Goal: Task Accomplishment & Management: Use online tool/utility

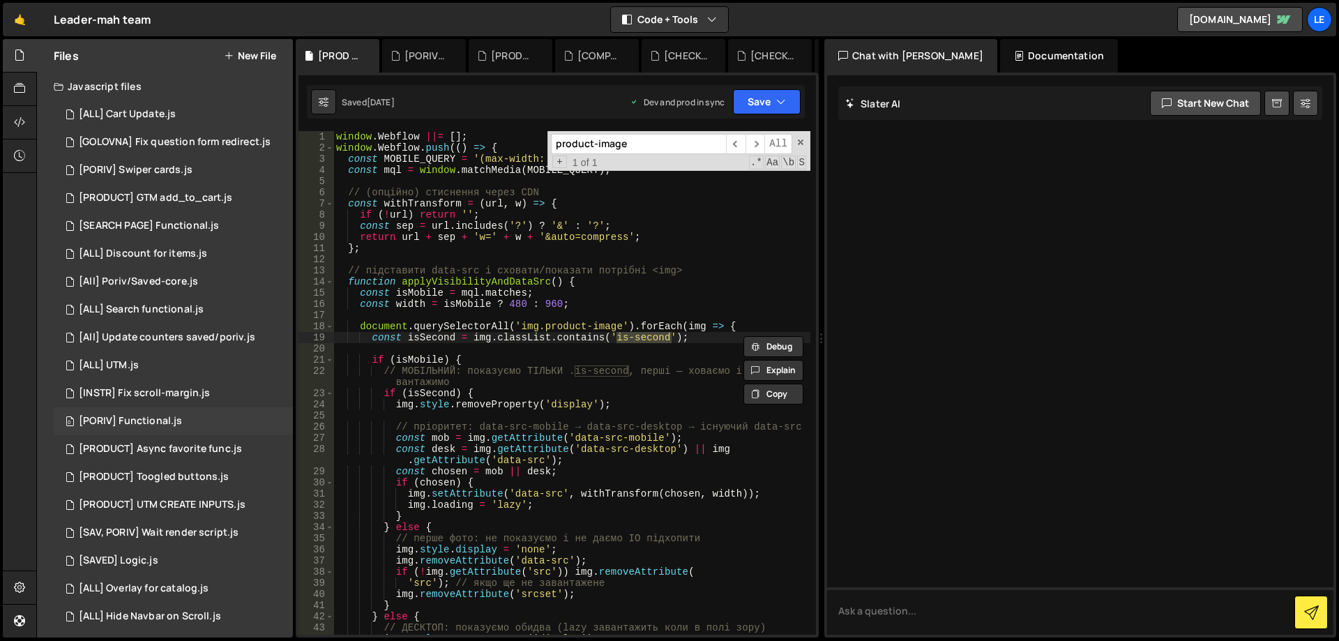
click at [183, 412] on div "0 [PORIV] Functional.js 0" at bounding box center [173, 421] width 239 height 28
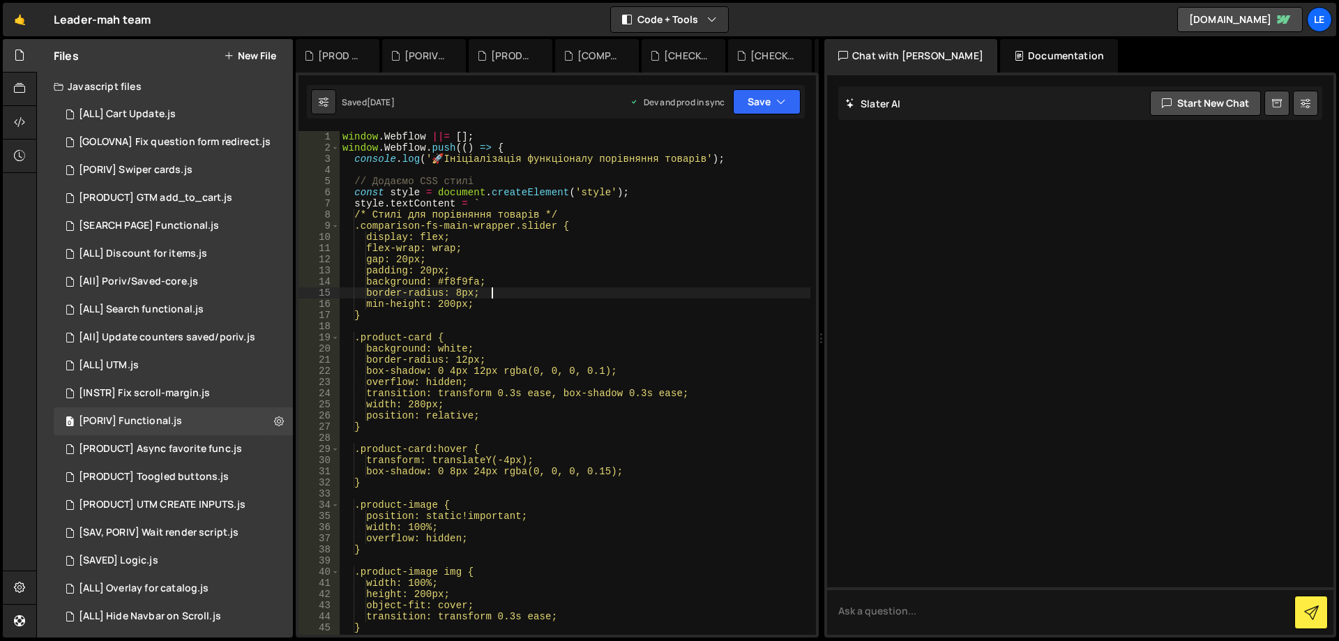
click at [590, 289] on div "window . Webflow ||= [ ] ; window . Webflow . push (( ) => { console . log ( ' …" at bounding box center [575, 394] width 471 height 526
type textarea "});"
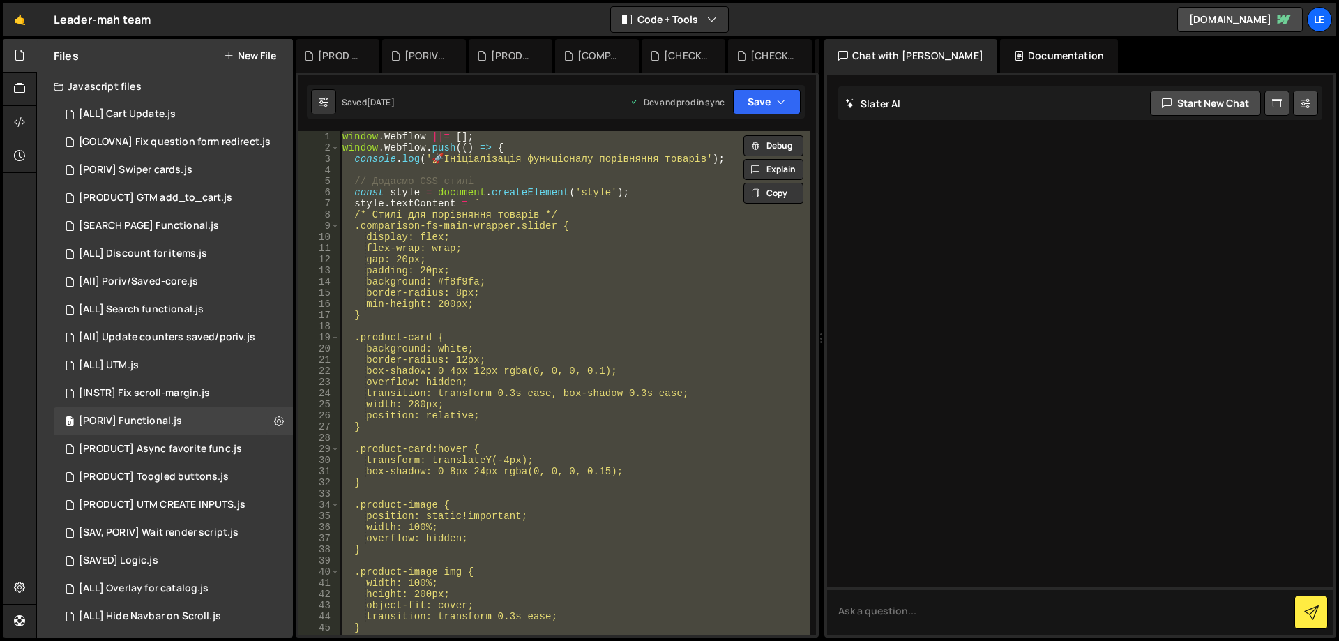
paste textarea
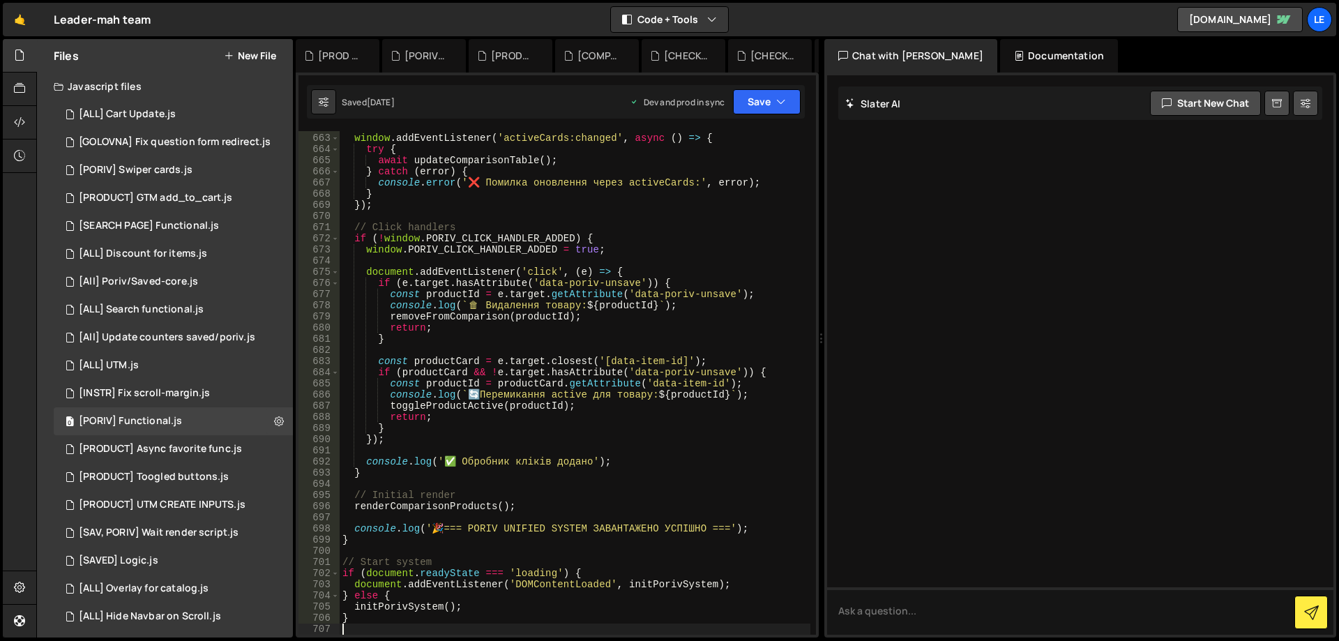
scroll to position [7978, 0]
drag, startPoint x: 817, startPoint y: 613, endPoint x: 814, endPoint y: 605, distance: 9.1
click at [813, 594] on div "XXXXXXXXXXXXXXXXXXXXXXXXXXXXXXXXXXXXXXXXXXXXXXXXXXXXXXXXXXXXXXXXXXXXXXXXXXXXXXX…" at bounding box center [557, 355] width 523 height 565
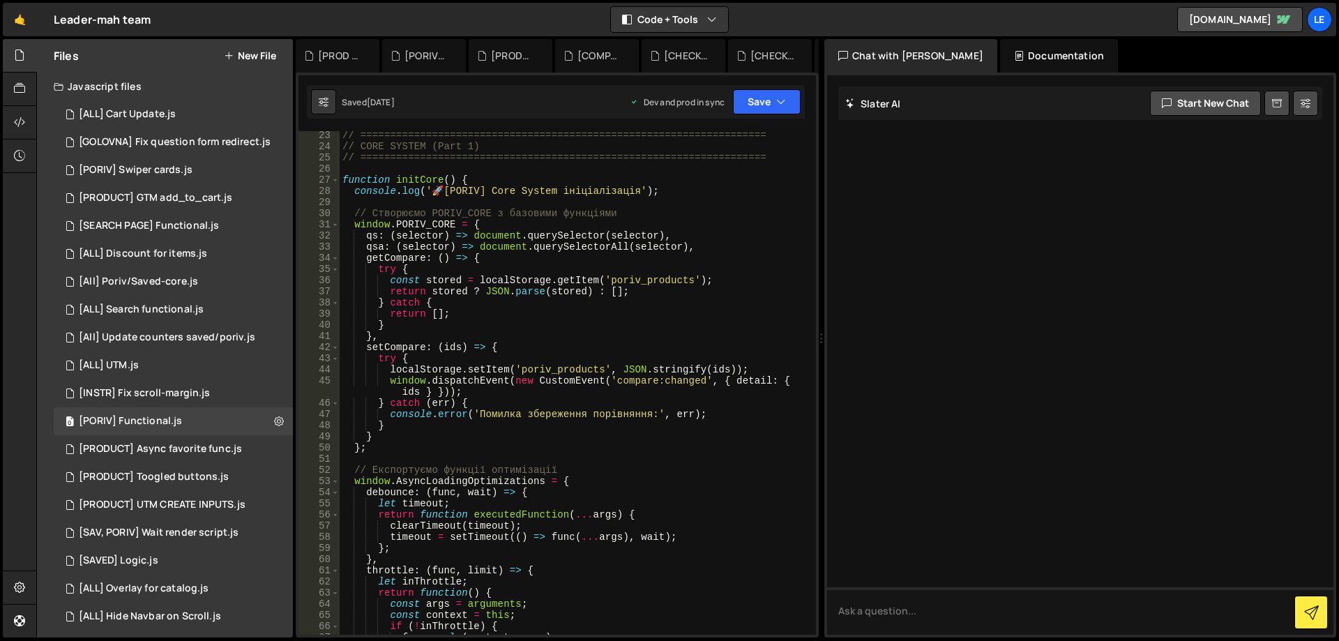
scroll to position [0, 0]
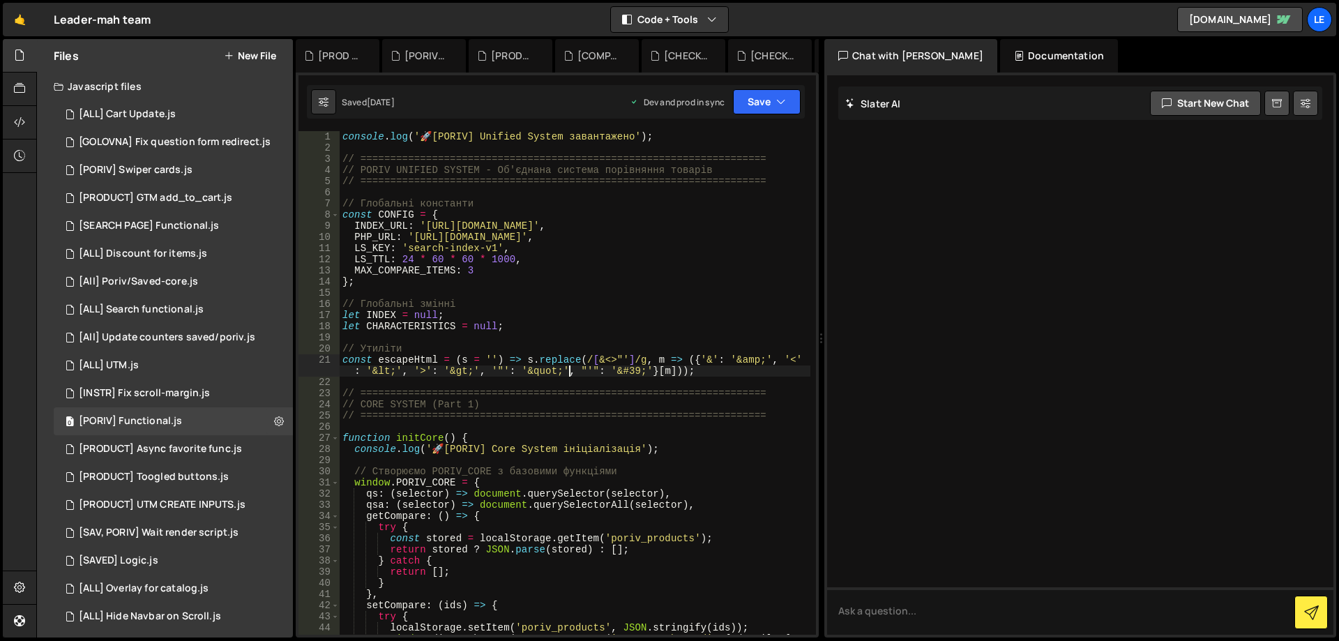
click at [567, 372] on div "console . log ( ' 🚀 [PORIV] Unified System завантажено' ) ; // ================…" at bounding box center [575, 399] width 471 height 537
type textarea "}"
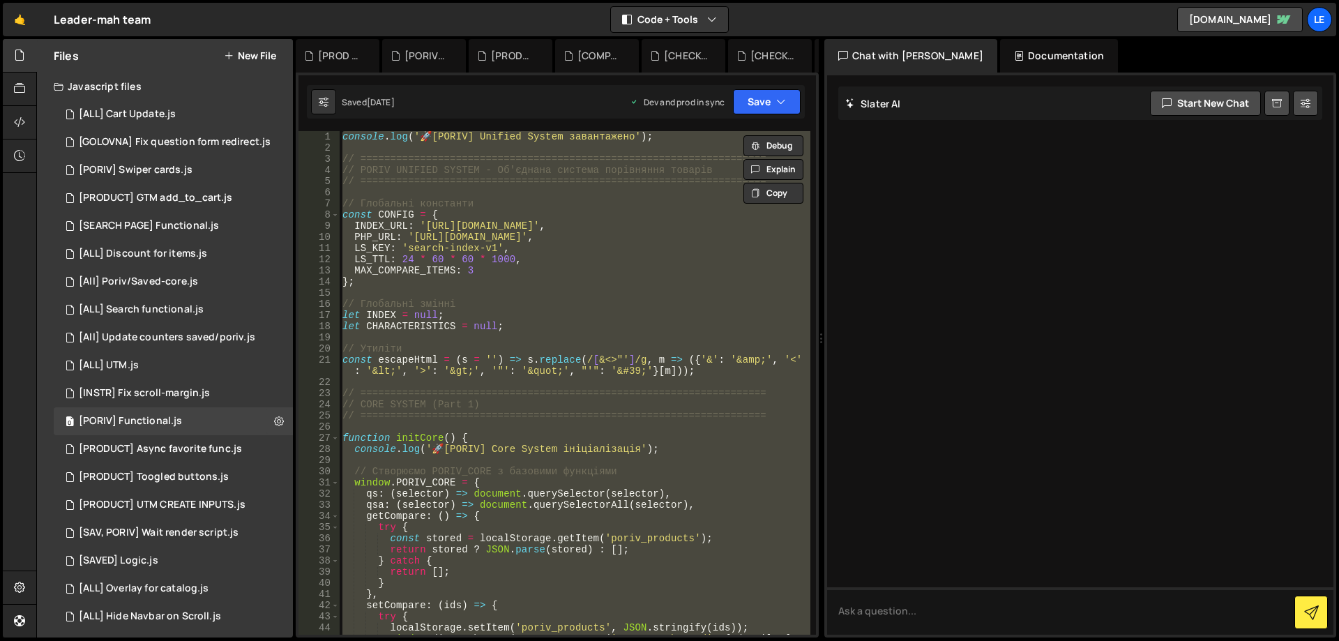
paste textarea
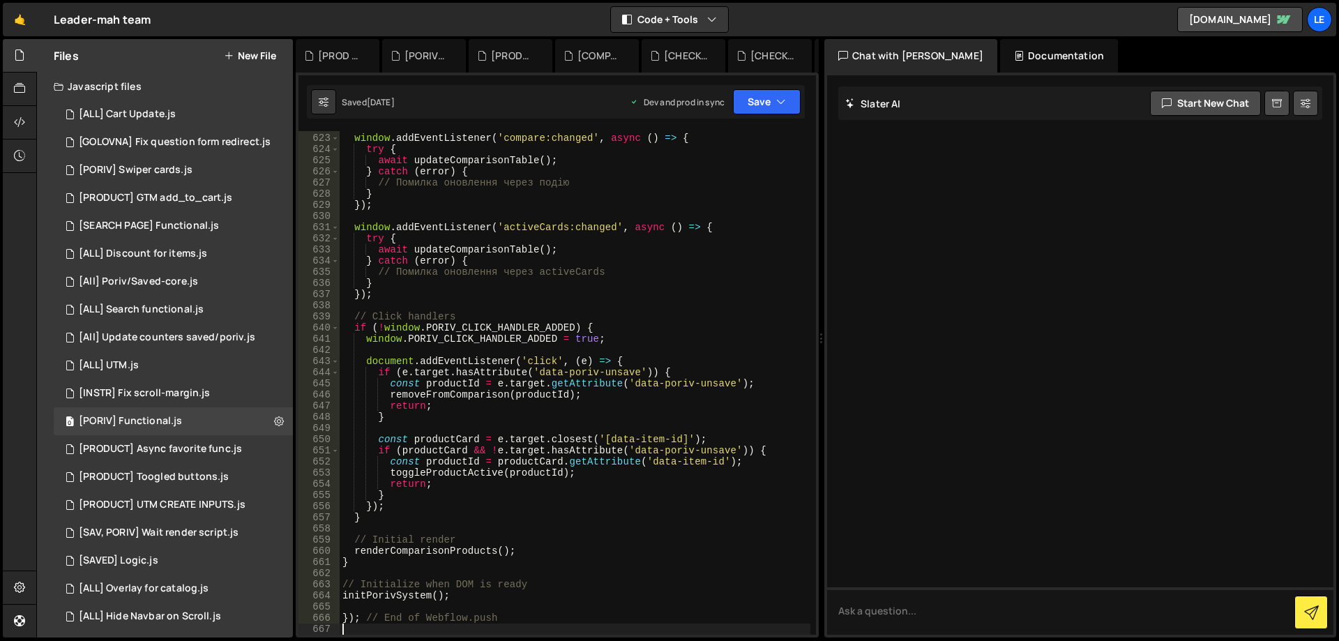
type textarea "return;"
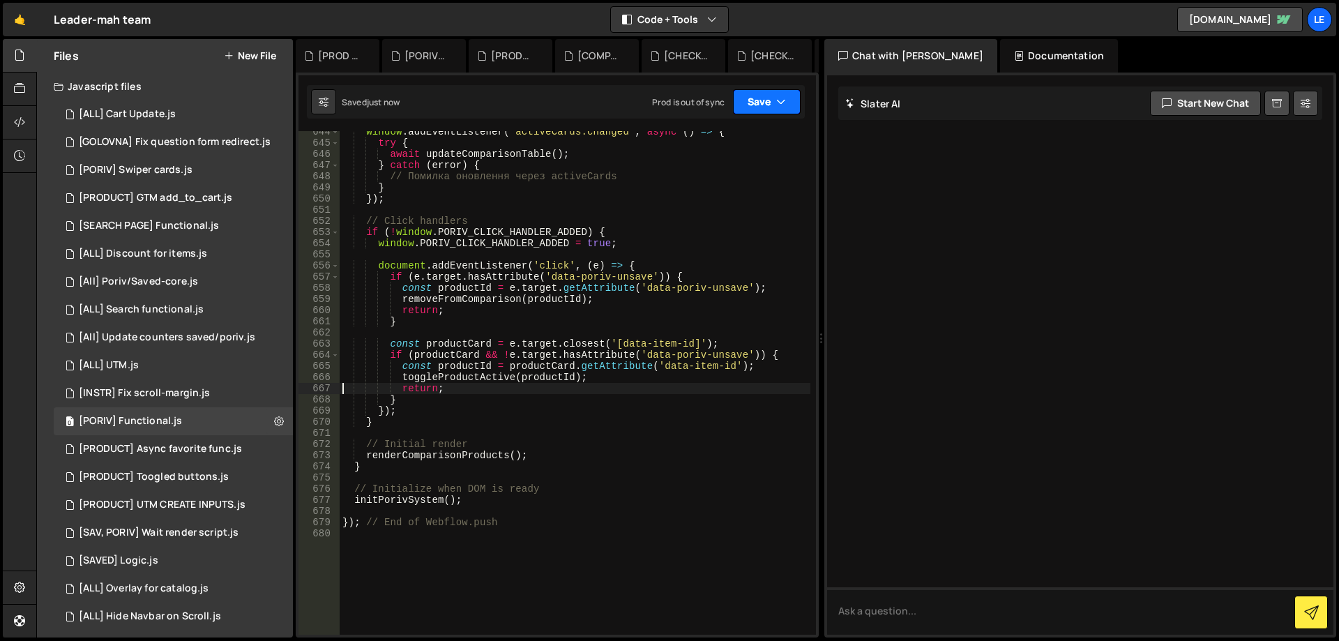
click at [750, 112] on button "Save" at bounding box center [767, 101] width 68 height 25
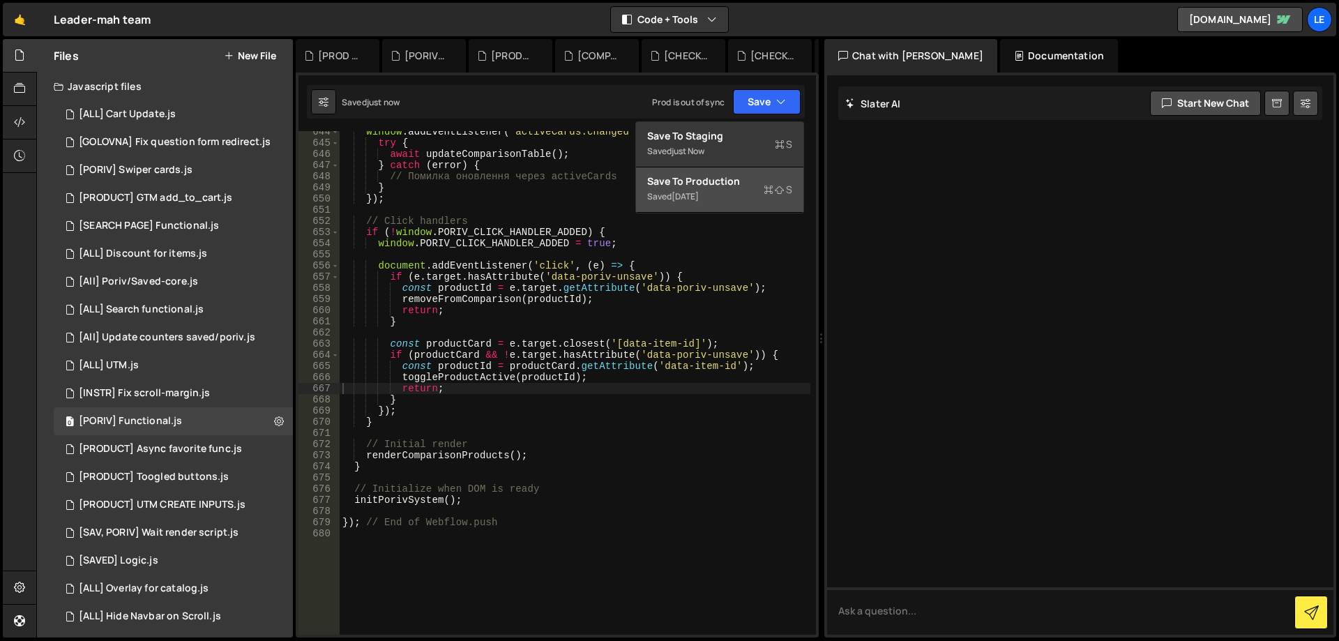
click at [715, 181] on div "Save to Production S" at bounding box center [719, 181] width 145 height 14
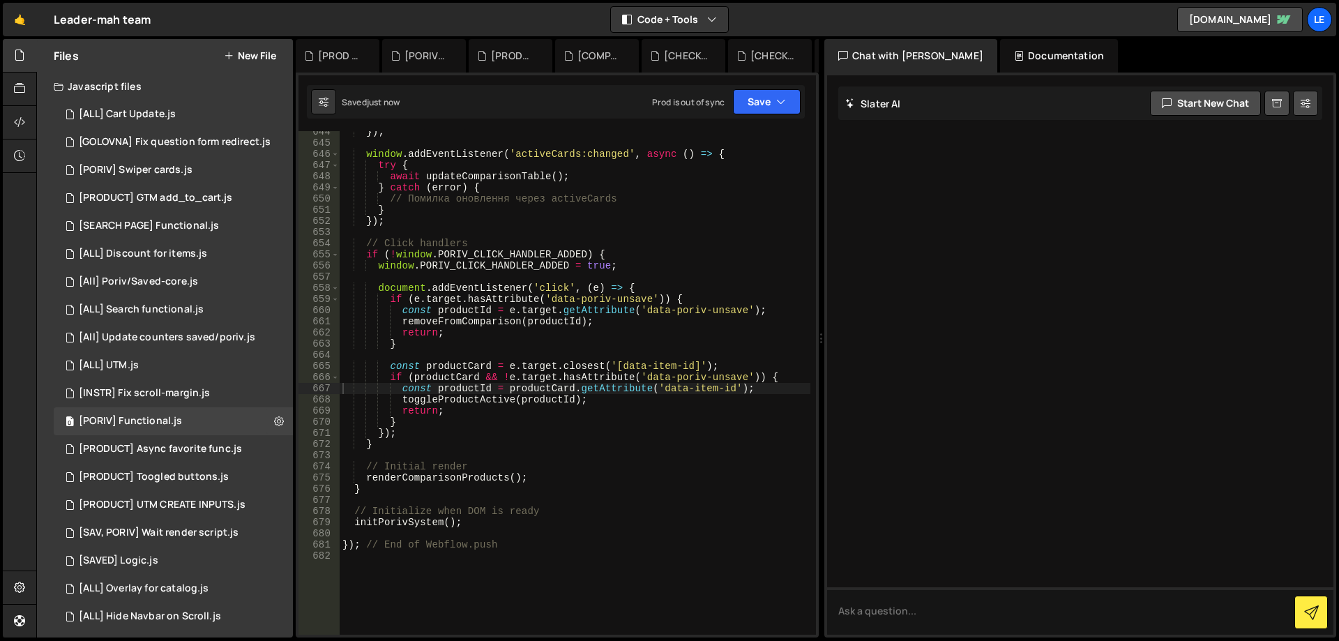
scroll to position [7772, 0]
click at [266, 418] on button at bounding box center [278, 421] width 25 height 25
type input "[PORIV] Functional"
radio input "true"
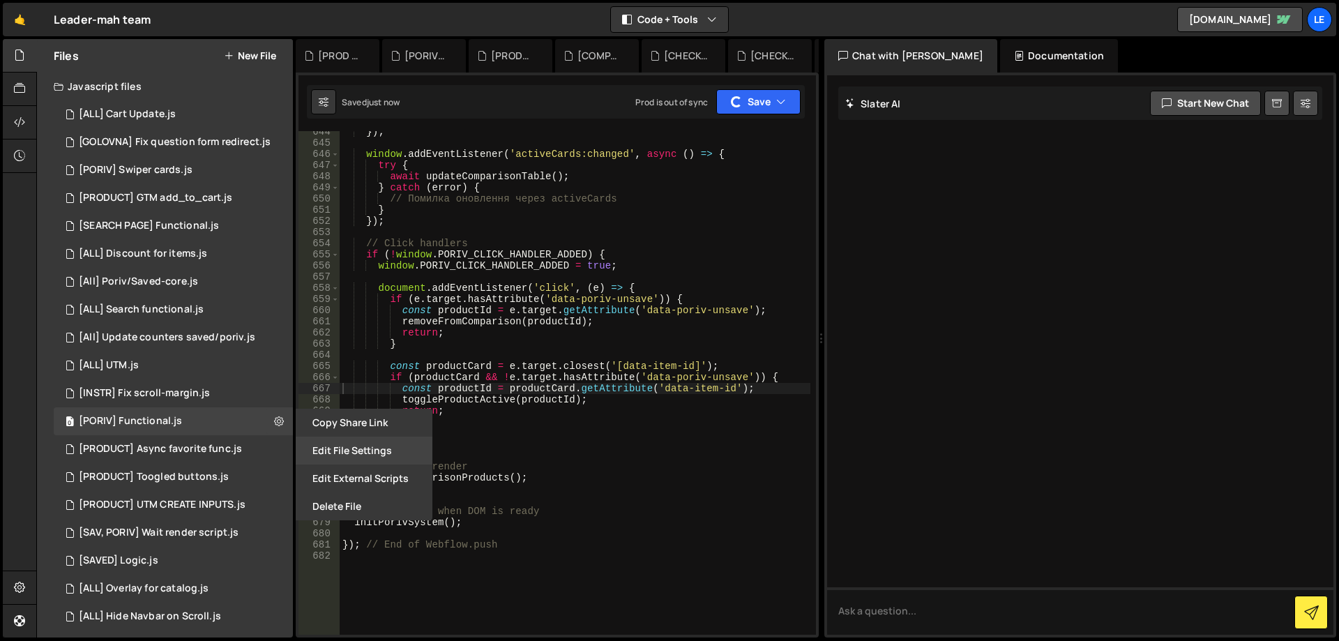
click at [361, 452] on button "Edit File Settings" at bounding box center [364, 451] width 137 height 28
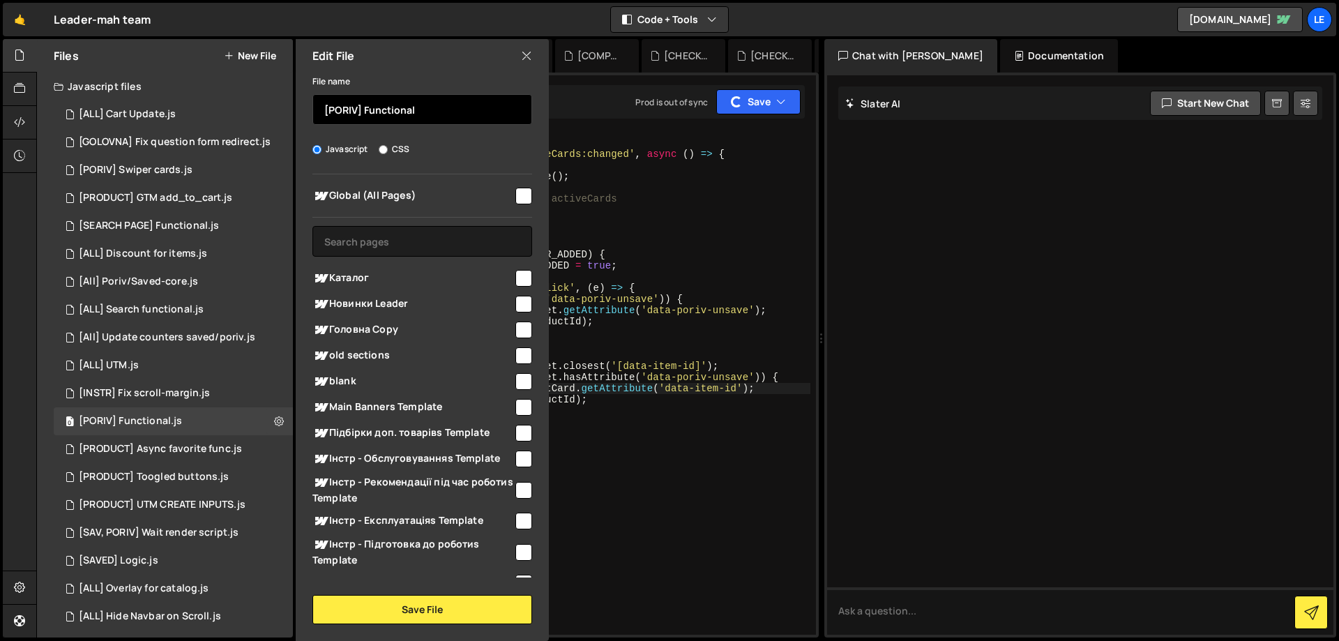
click at [420, 115] on input "[PORIV] Functional" at bounding box center [422, 109] width 220 height 31
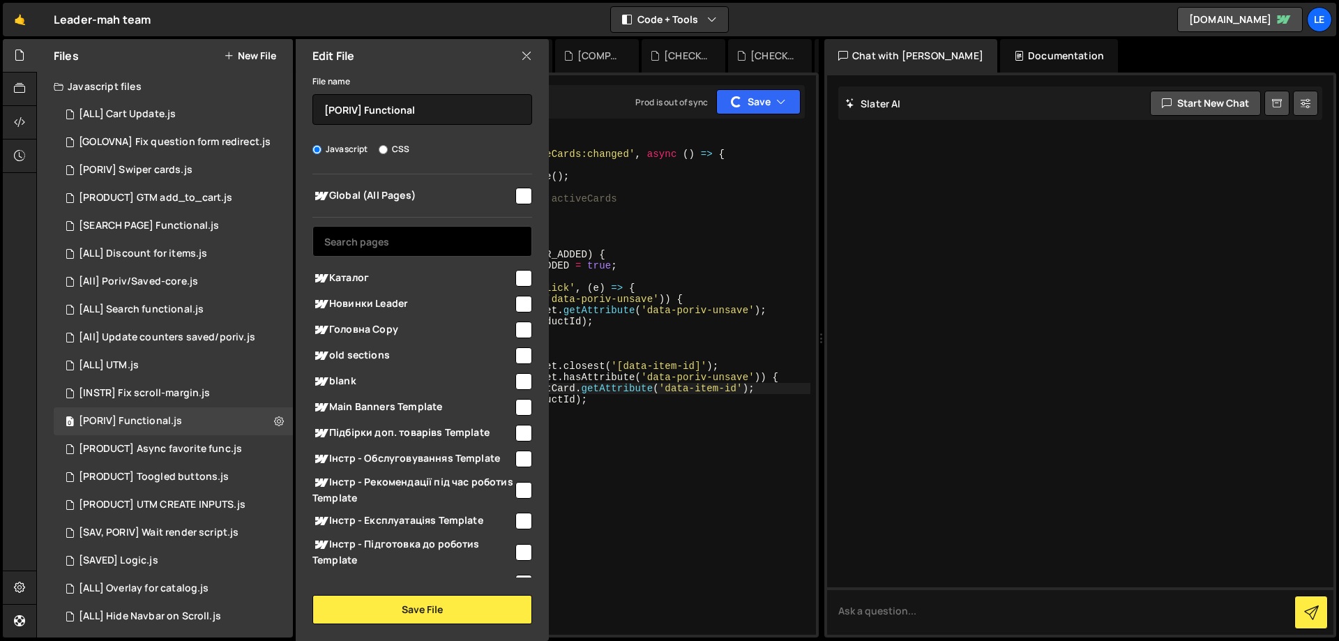
click at [415, 236] on input "text" at bounding box center [422, 241] width 220 height 31
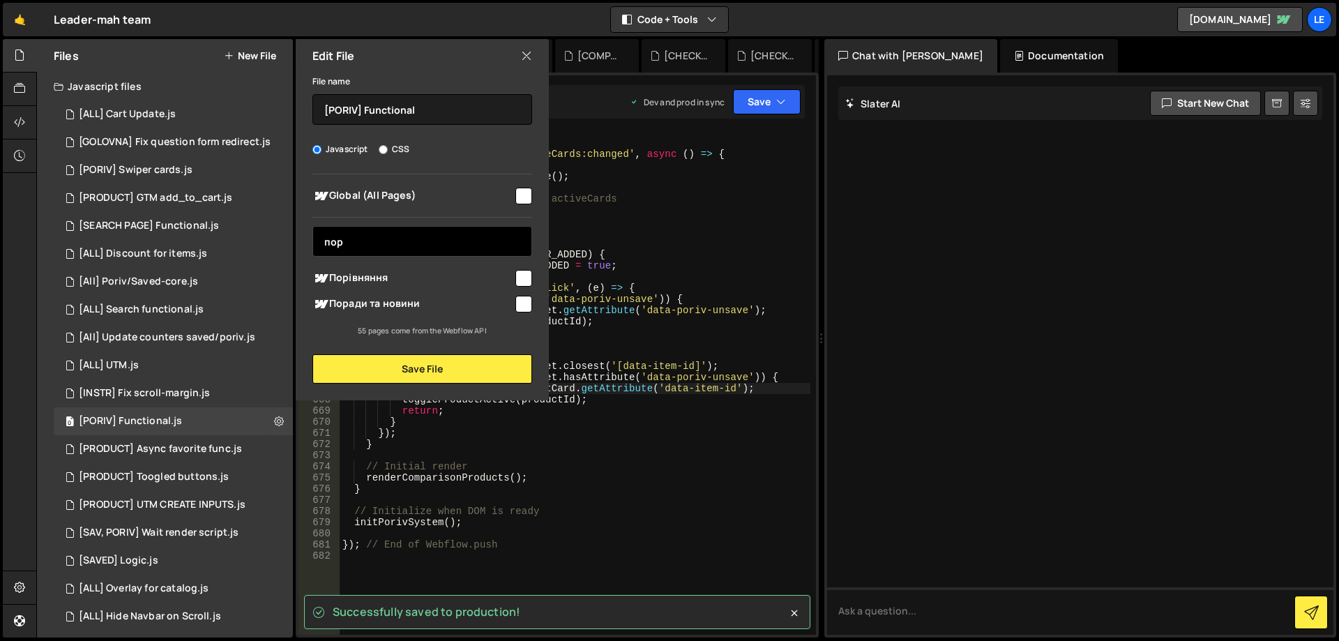
type input "пор"
click at [521, 279] on input "checkbox" at bounding box center [523, 278] width 17 height 17
checkbox input "true"
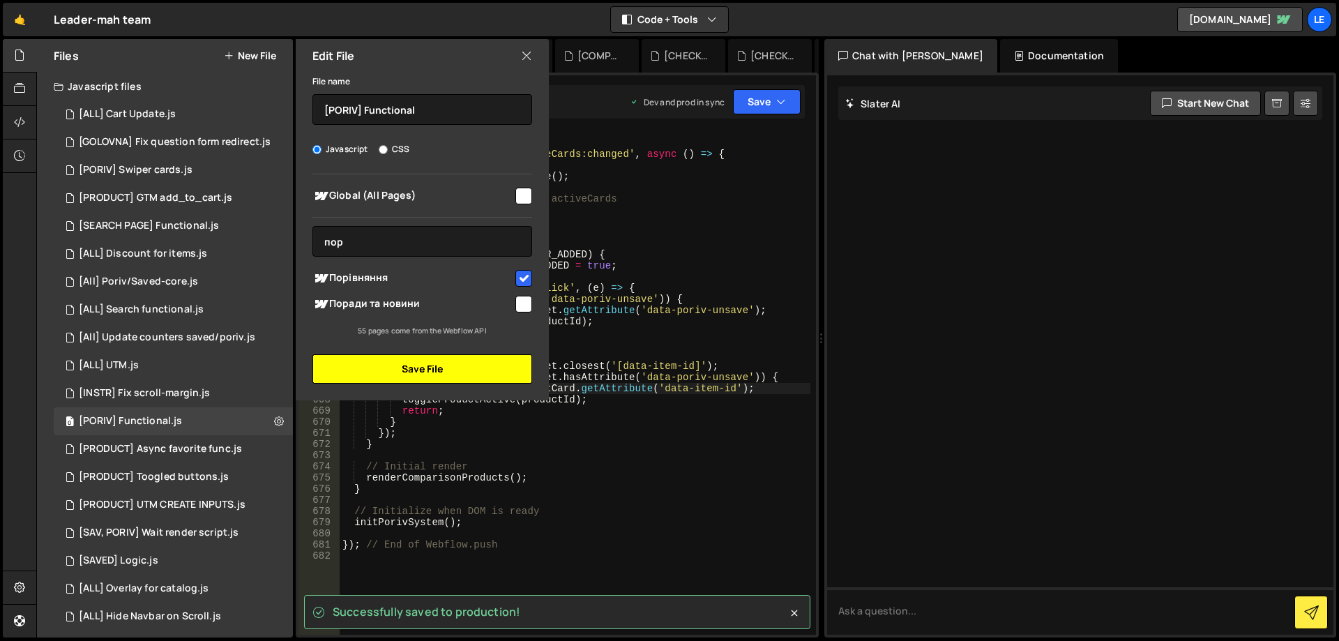
click at [468, 361] on button "Save File" at bounding box center [422, 368] width 220 height 29
click at [471, 372] on div "Files New File Javascript files 1 [ALL] Cart Update.js 0 1 [GOLOVNA] Fix questi…" at bounding box center [687, 338] width 1303 height 599
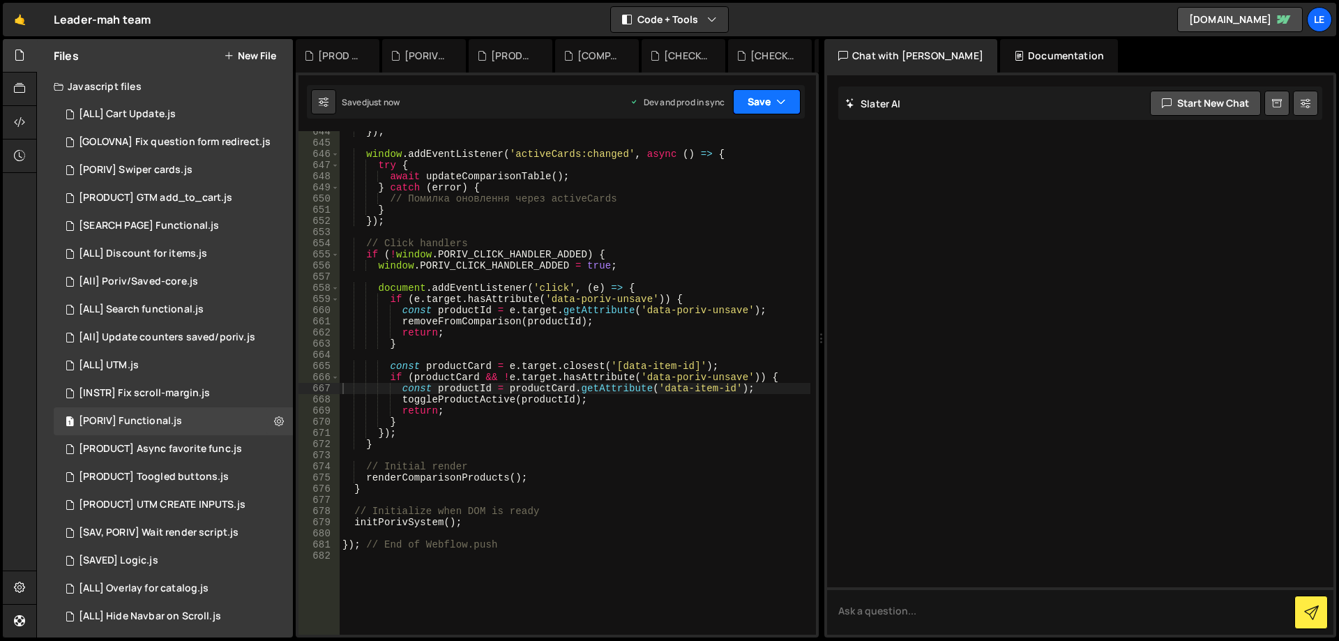
click at [774, 96] on button "Save" at bounding box center [767, 101] width 68 height 25
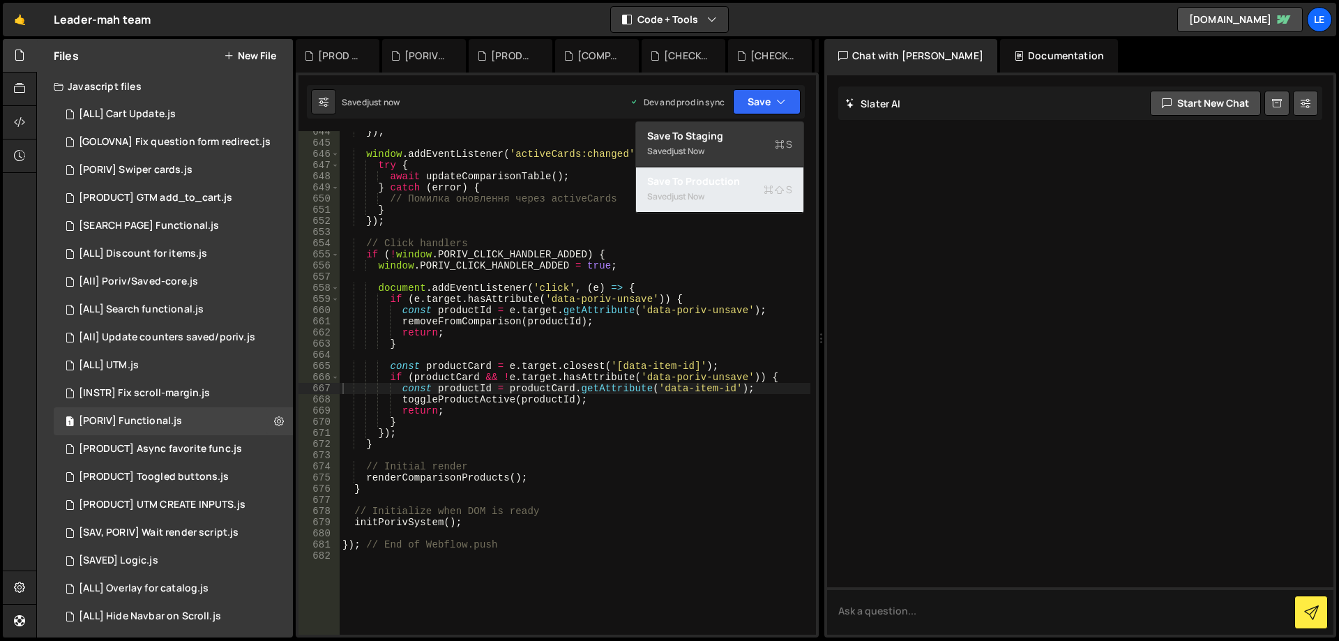
click at [730, 178] on div "Save to Production S" at bounding box center [719, 181] width 145 height 14
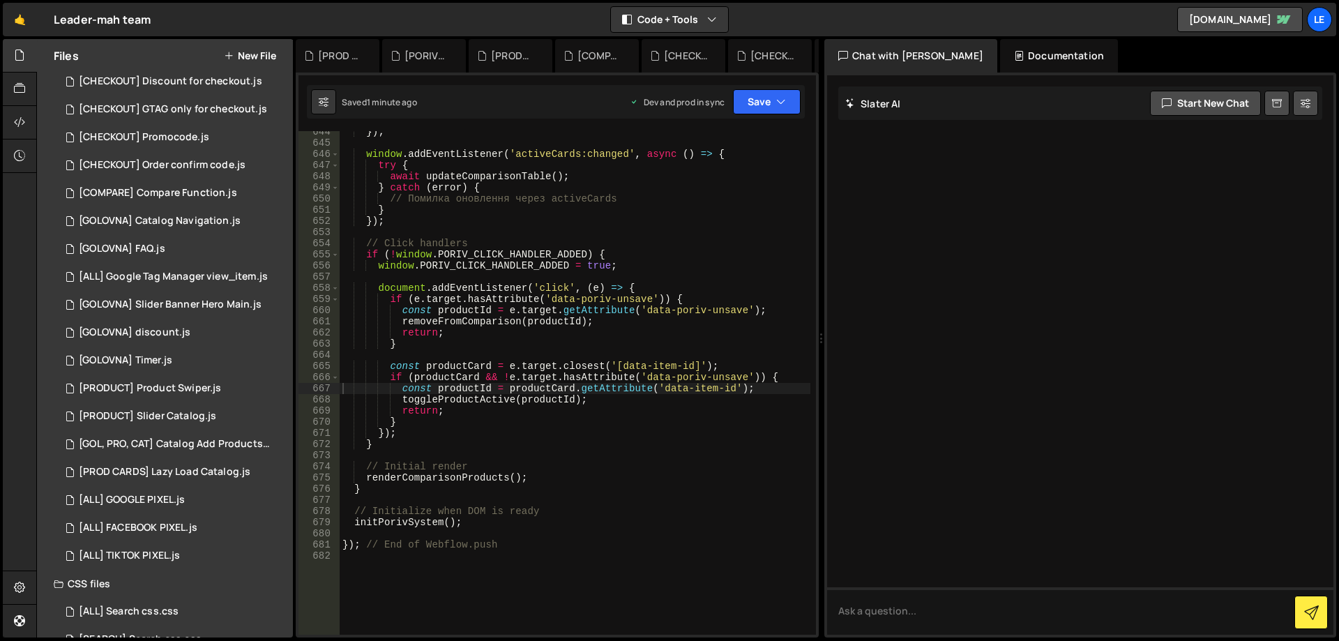
scroll to position [649, 0]
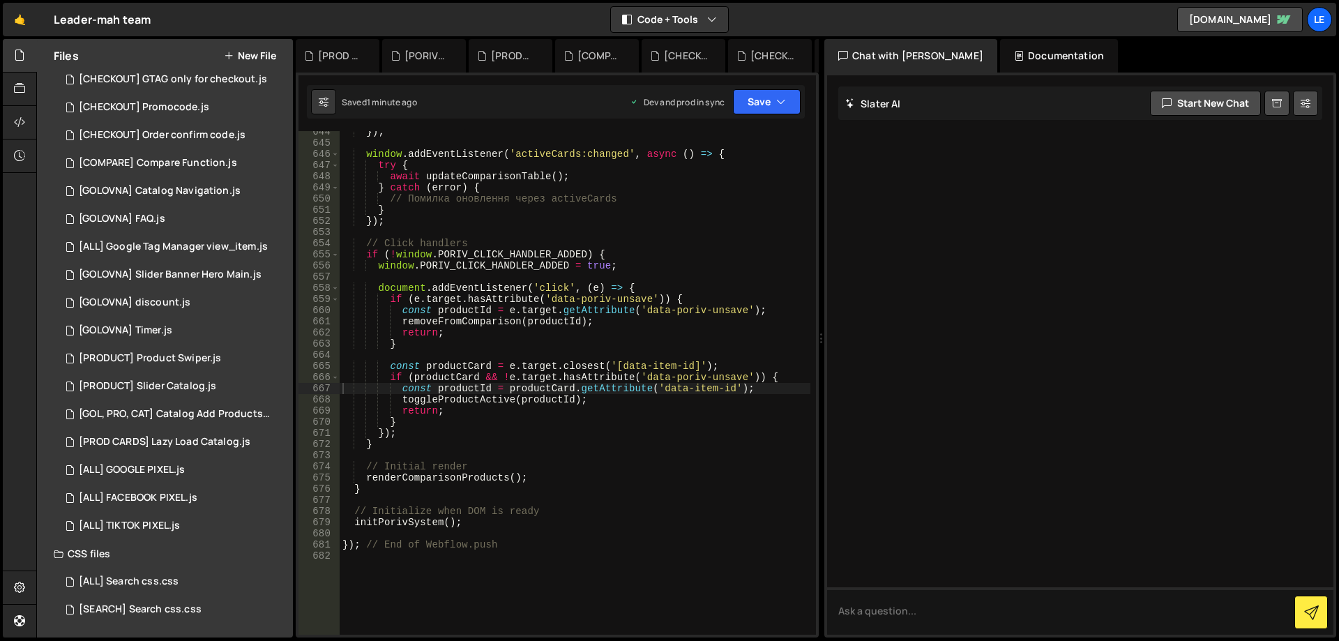
click at [259, 58] on button "New File" at bounding box center [250, 55] width 52 height 11
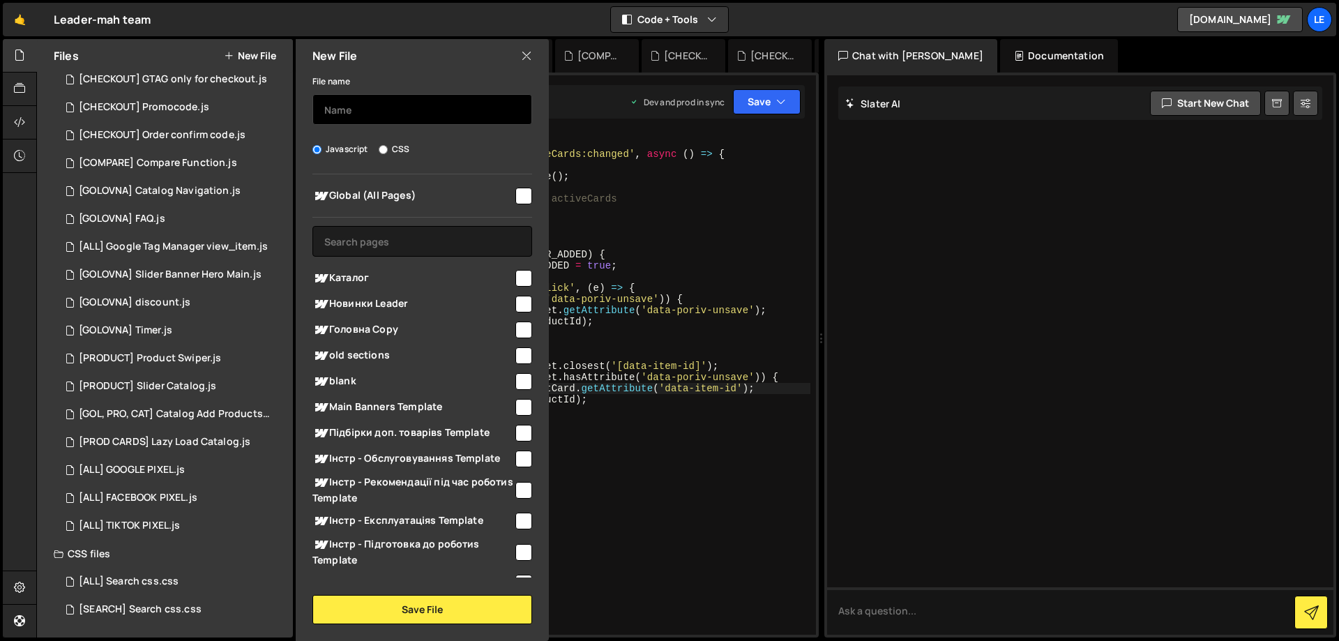
click at [374, 121] on input "text" at bounding box center [422, 109] width 220 height 31
type input "[PORIV] style"
click at [381, 142] on label "CSS" at bounding box center [394, 149] width 31 height 14
click at [381, 145] on input "CSS" at bounding box center [383, 149] width 9 height 9
radio input "true"
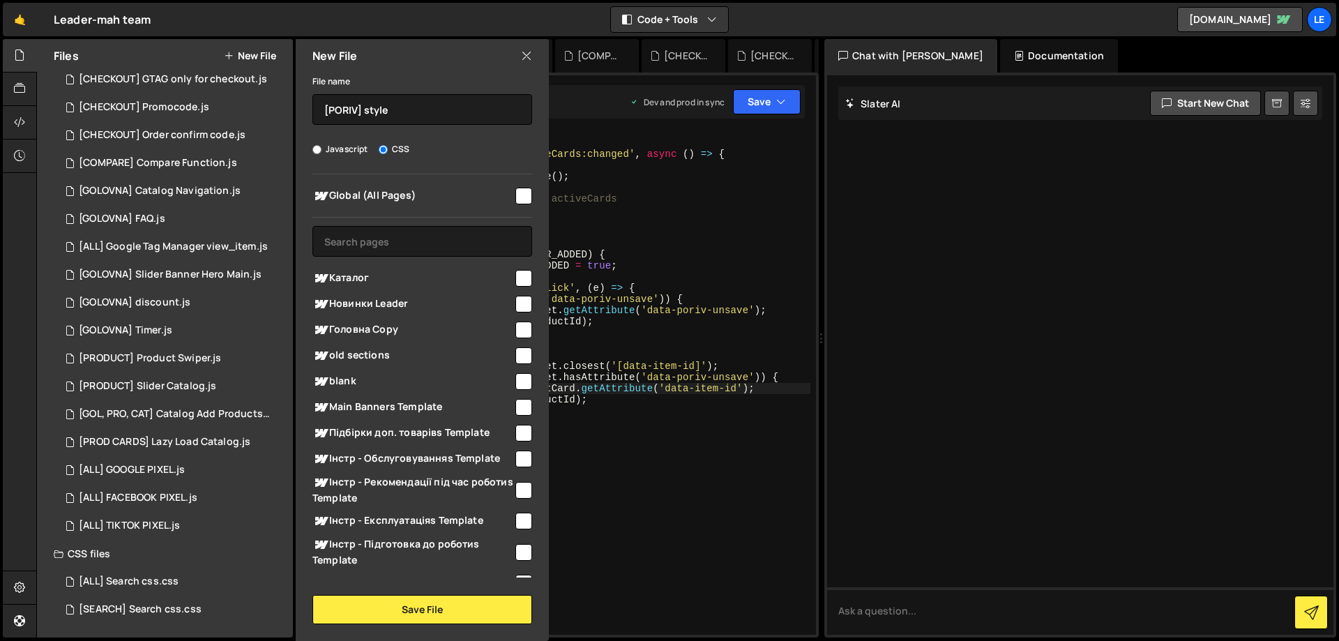
click at [387, 148] on input "CSS" at bounding box center [383, 149] width 9 height 9
click at [407, 249] on input "text" at bounding box center [422, 241] width 220 height 31
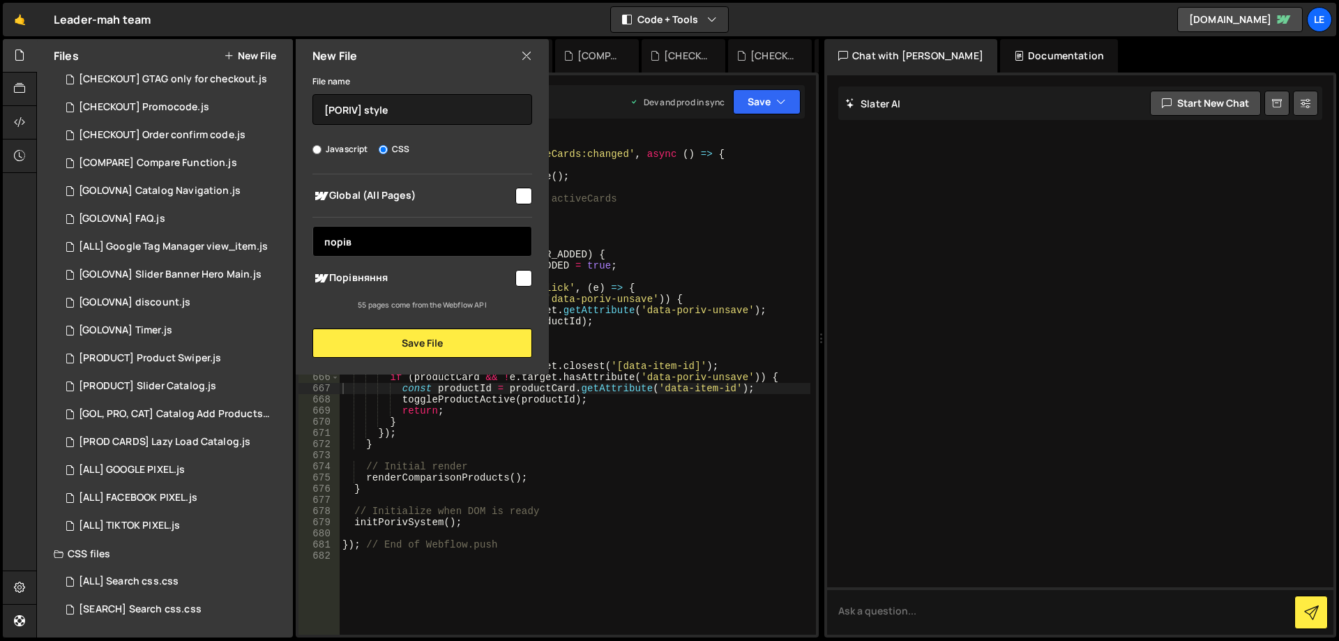
type input "порів"
click at [527, 274] on input "checkbox" at bounding box center [523, 278] width 17 height 17
checkbox input "true"
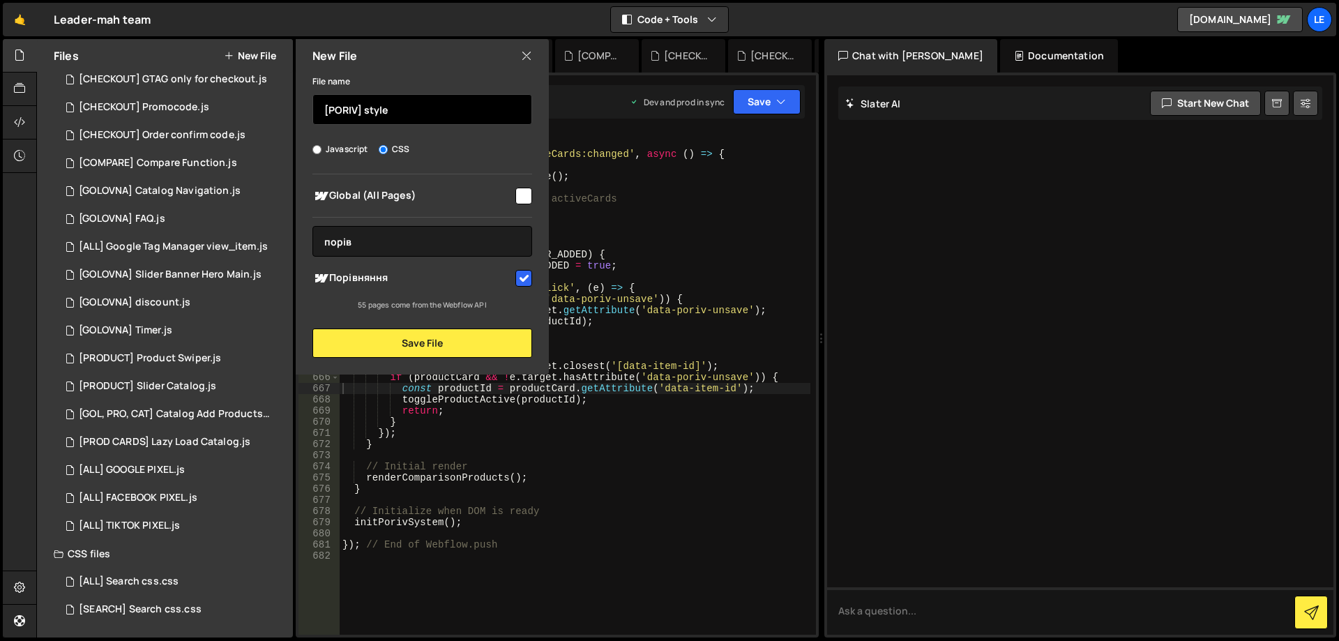
click at [364, 114] on input "[PORIV] style" at bounding box center [422, 109] width 220 height 31
click at [383, 117] on input "[PORIV] style" at bounding box center [422, 109] width 220 height 31
click at [362, 111] on input "[PORIV] style" at bounding box center [422, 109] width 220 height 31
click at [411, 110] on input "[PORIV]Style" at bounding box center [422, 109] width 220 height 31
click at [360, 114] on input "[PORIV]Style" at bounding box center [422, 109] width 220 height 31
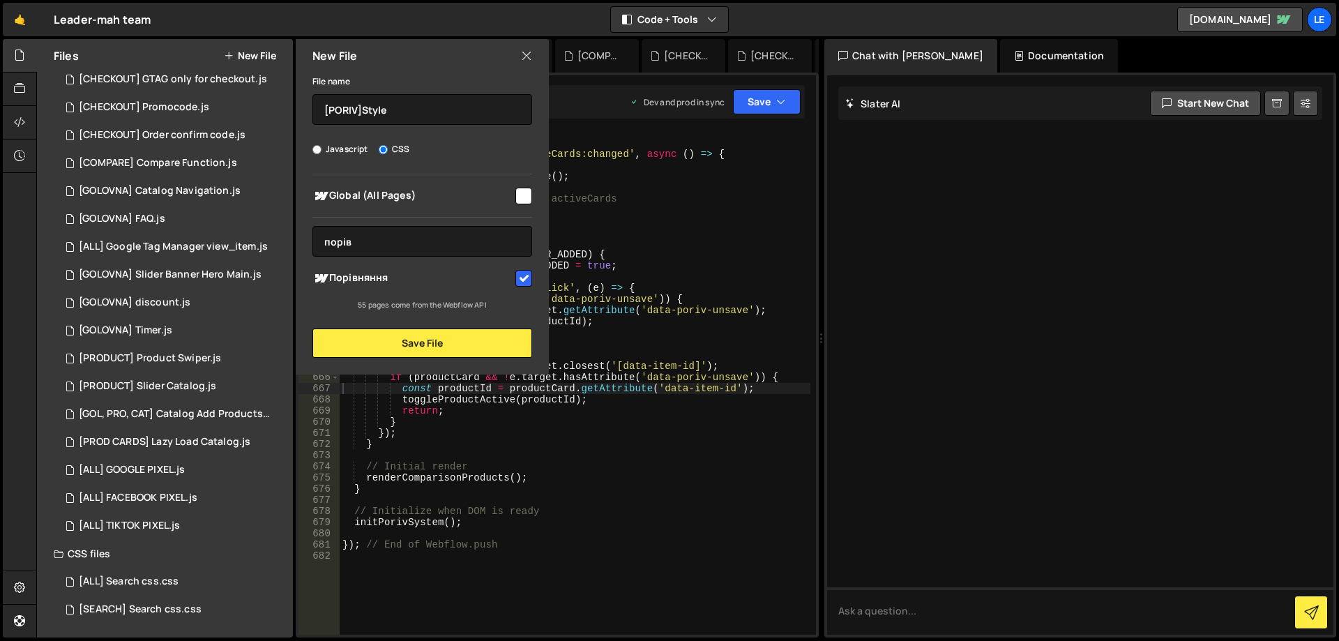
click at [435, 138] on div "File name [PORIV]Style Javascript CSS Global (All Pages) порів" at bounding box center [422, 215] width 253 height 285
click at [363, 111] on input "[PORIV]Style" at bounding box center [422, 109] width 220 height 31
type input "[PORIV] Style"
click at [432, 82] on div "File name [PORIV] Style" at bounding box center [422, 99] width 220 height 52
click at [432, 342] on button "Save File" at bounding box center [422, 343] width 220 height 29
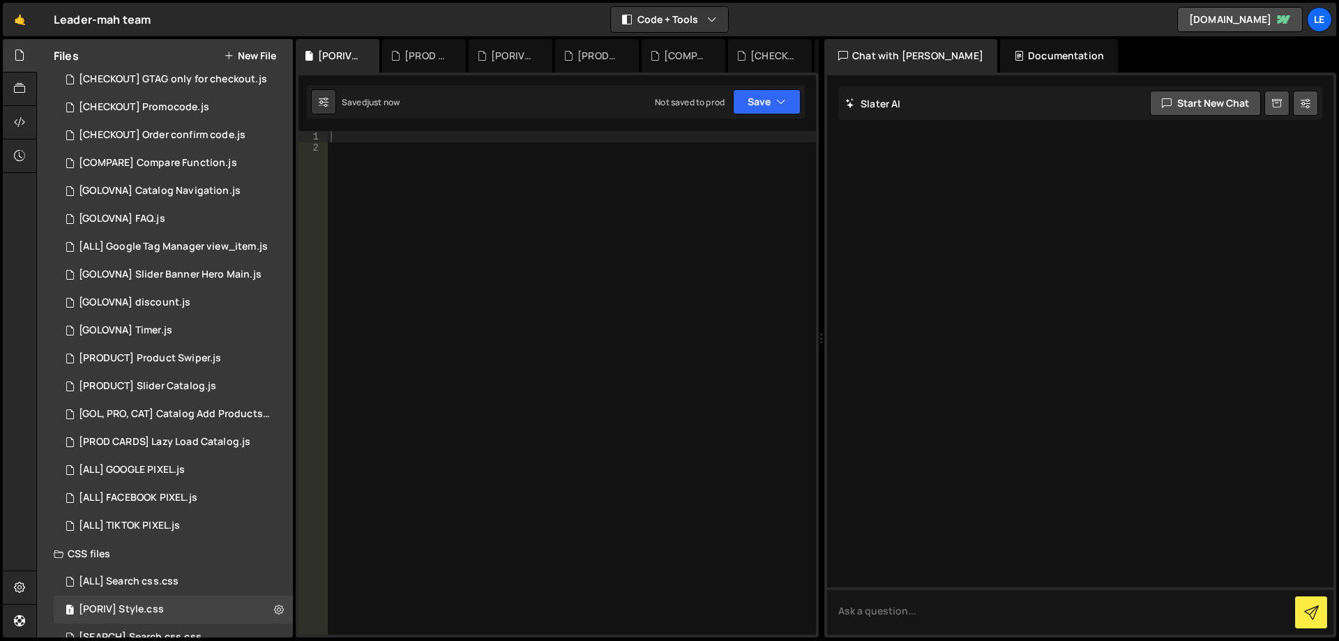
click at [558, 282] on div at bounding box center [572, 394] width 488 height 526
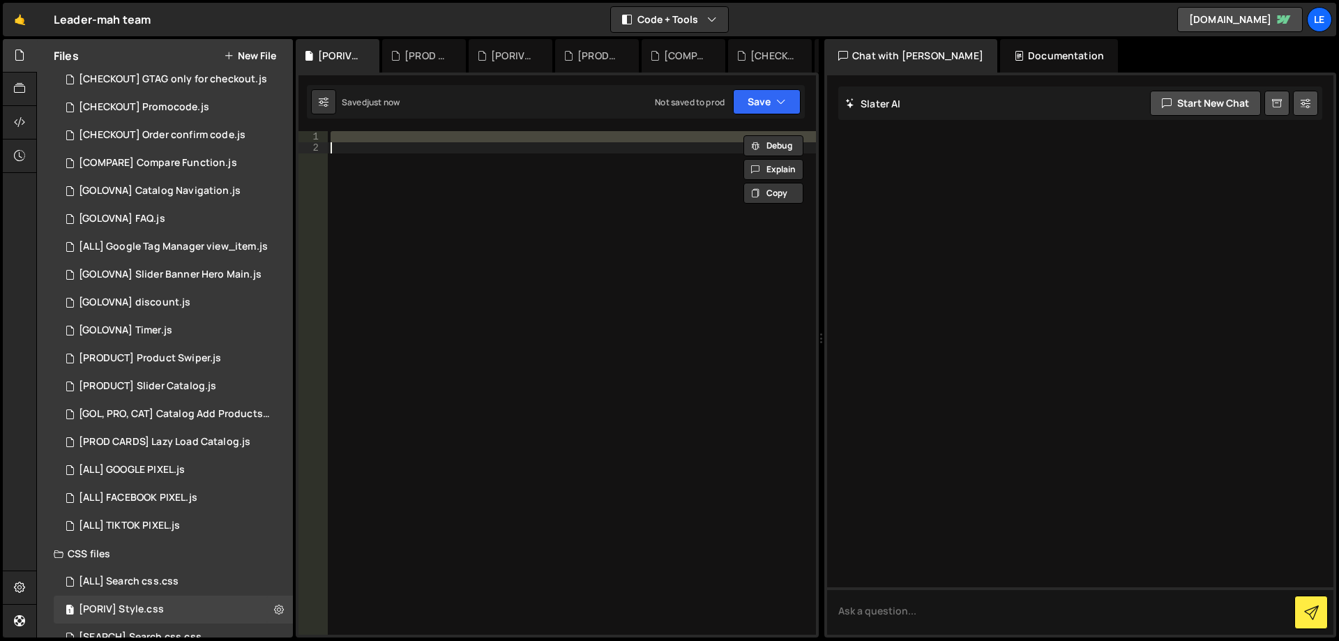
paste textarea "</style>"
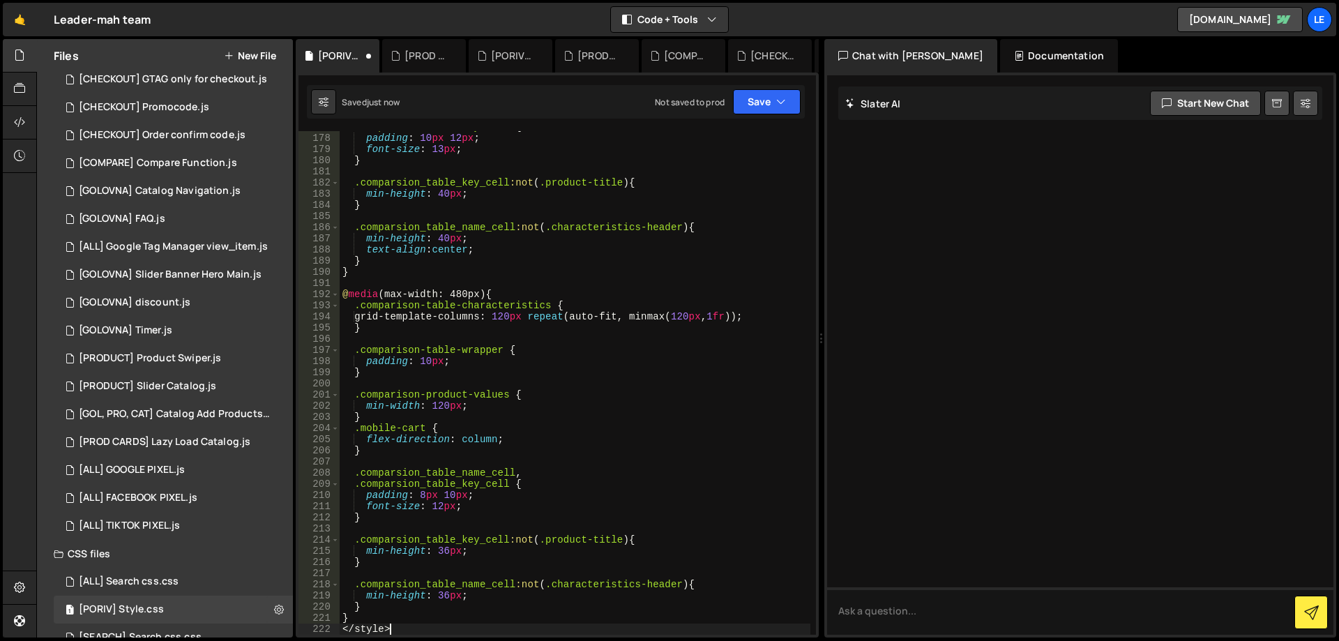
scroll to position [2220, 0]
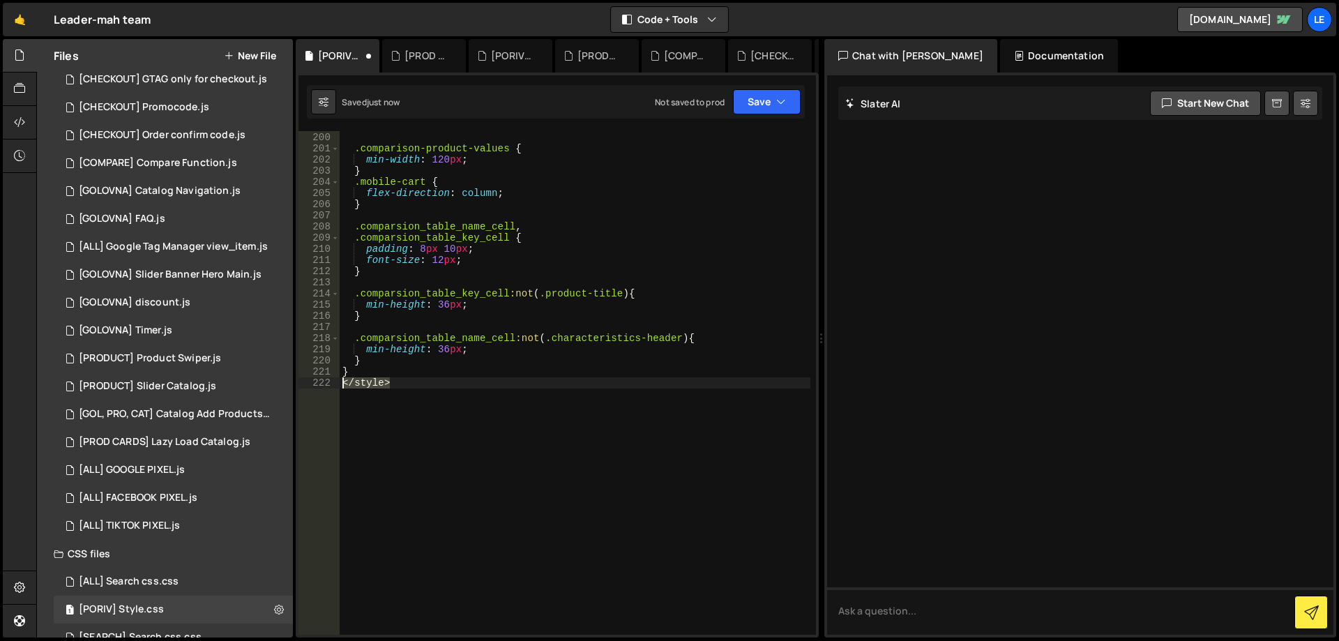
drag, startPoint x: 424, startPoint y: 387, endPoint x: 337, endPoint y: 388, distance: 87.2
click at [337, 388] on div "</style> 199 200 201 202 203 204 205 206 207 208 209 210 211 212 213 214 215 21…" at bounding box center [558, 383] width 518 height 504
type textarea "="
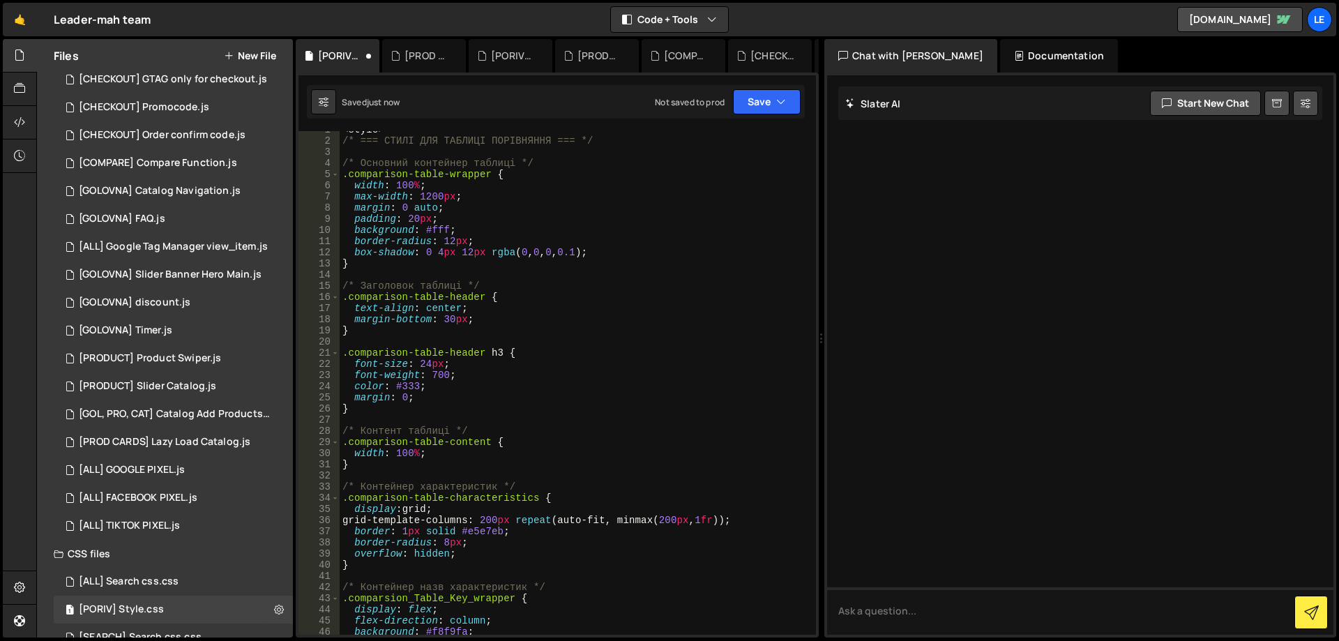
scroll to position [0, 0]
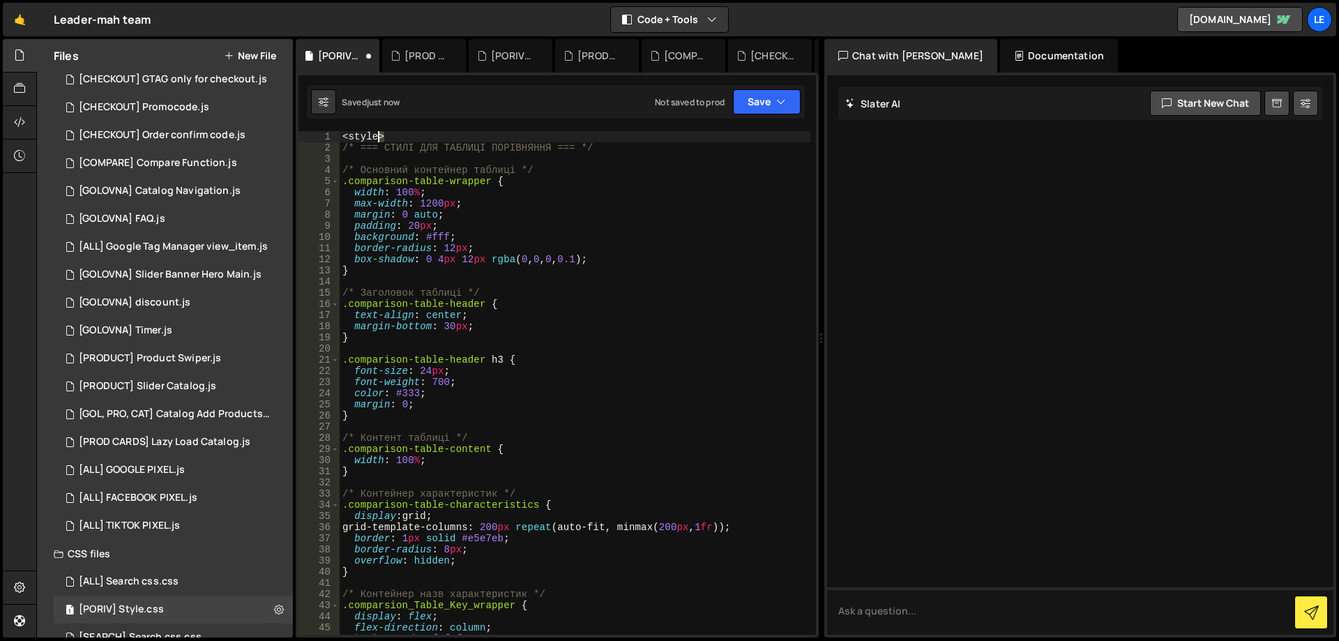
drag, startPoint x: 360, startPoint y: 138, endPoint x: 308, endPoint y: 134, distance: 52.5
click at [294, 135] on div "Files New File Javascript files 1 [ALL] Cart Update.js 0 1 [GOLOVNA] Fix questi…" at bounding box center [687, 338] width 1303 height 599
type textarea "<style>"
type textarea "/* === СТИЛІ ДЛЯ ТАБЛИЦІ ПОРІВНЯННЯ === */"
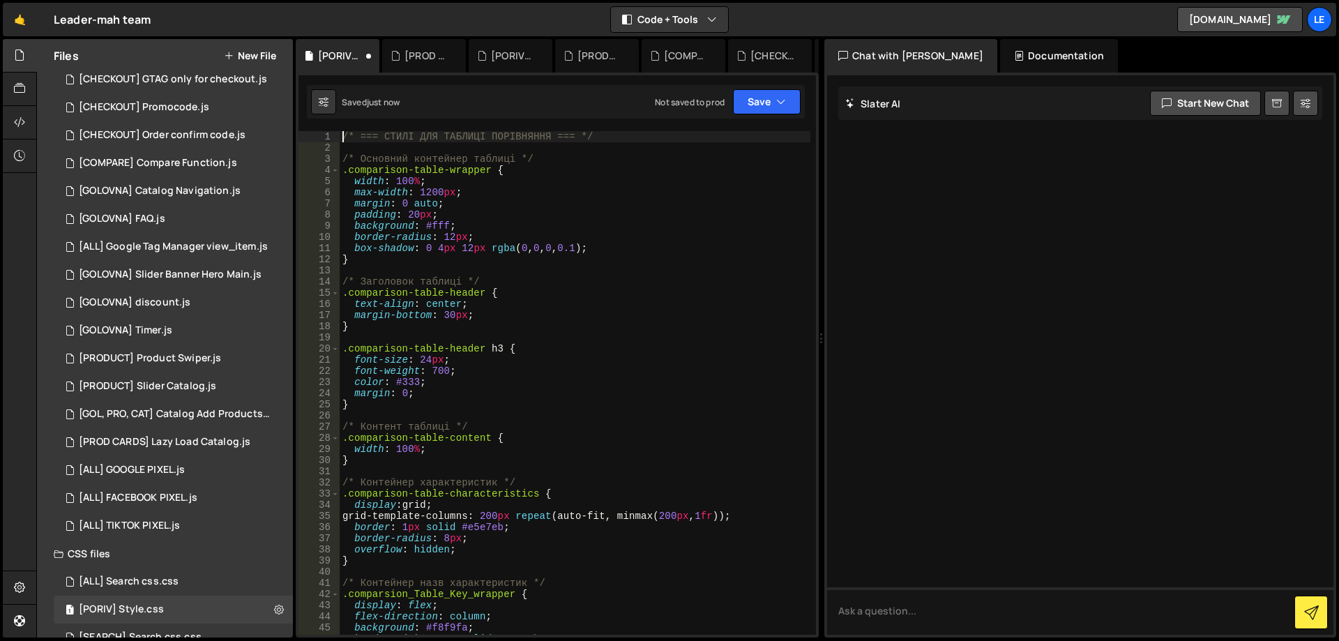
click at [581, 153] on div "/* === СТИЛІ ДЛЯ ТАБЛИЦІ ПОРІВНЯННЯ === */ /* Основний контейнер таблиці */ .co…" at bounding box center [575, 394] width 471 height 526
click at [756, 103] on button "Save" at bounding box center [767, 101] width 68 height 25
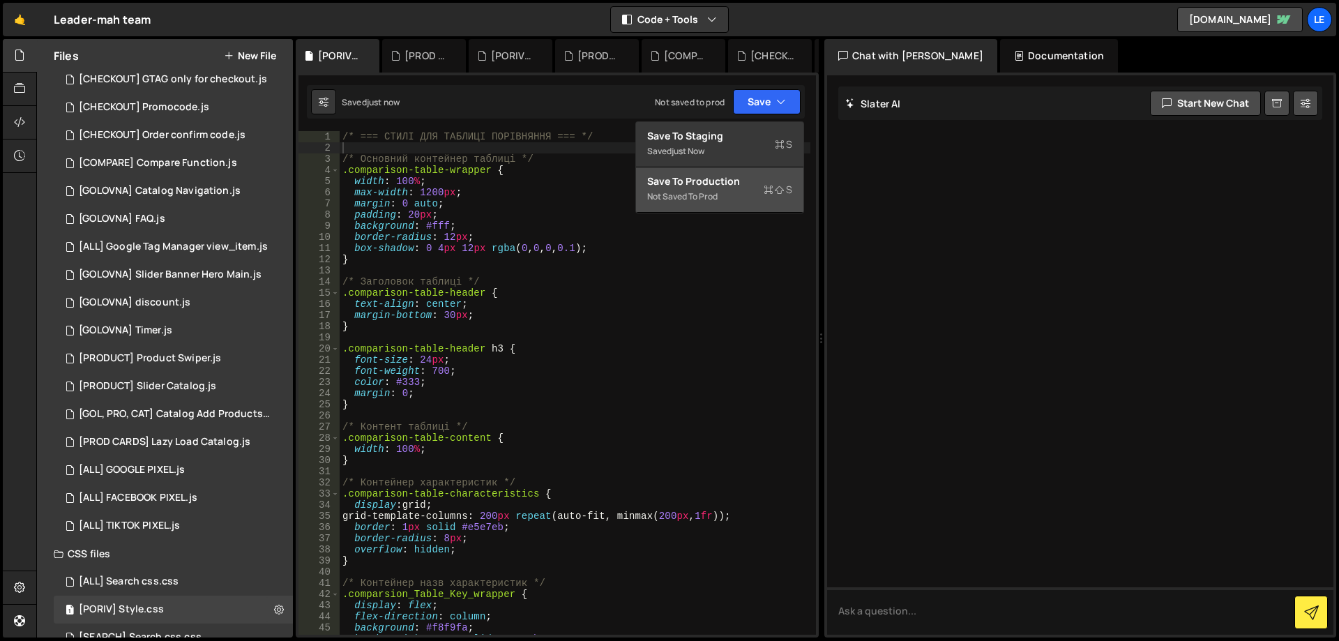
click at [732, 178] on div "Save to Production S" at bounding box center [719, 181] width 145 height 14
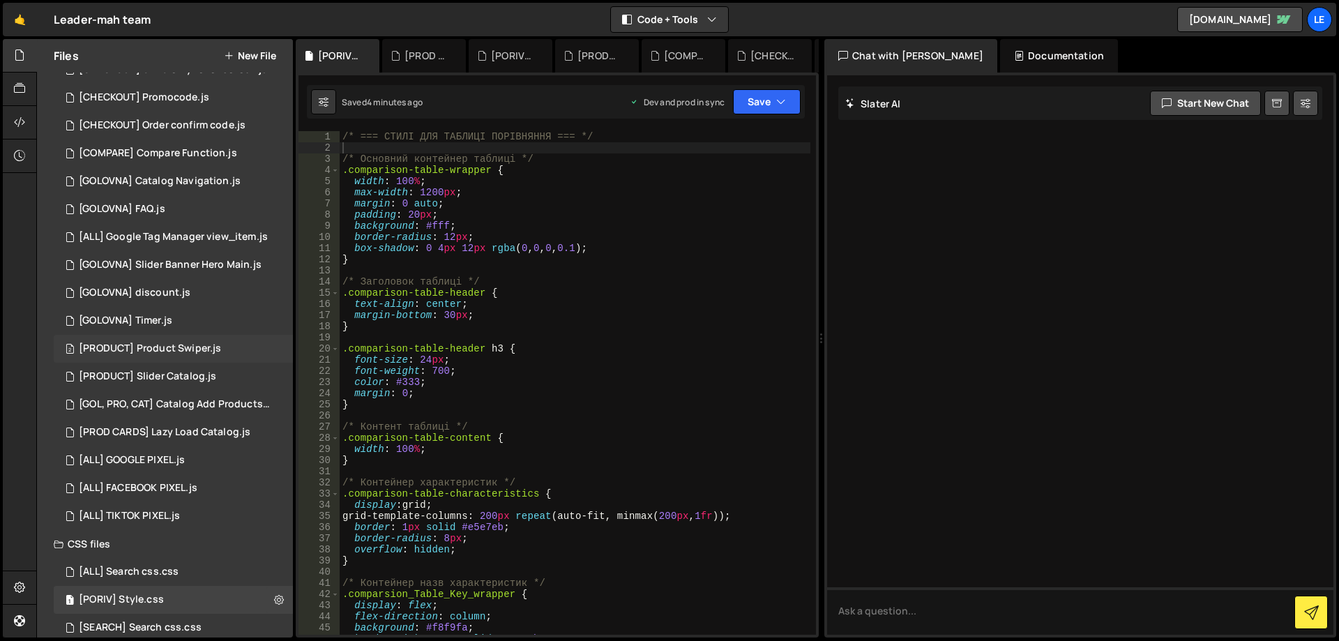
scroll to position [677, 0]
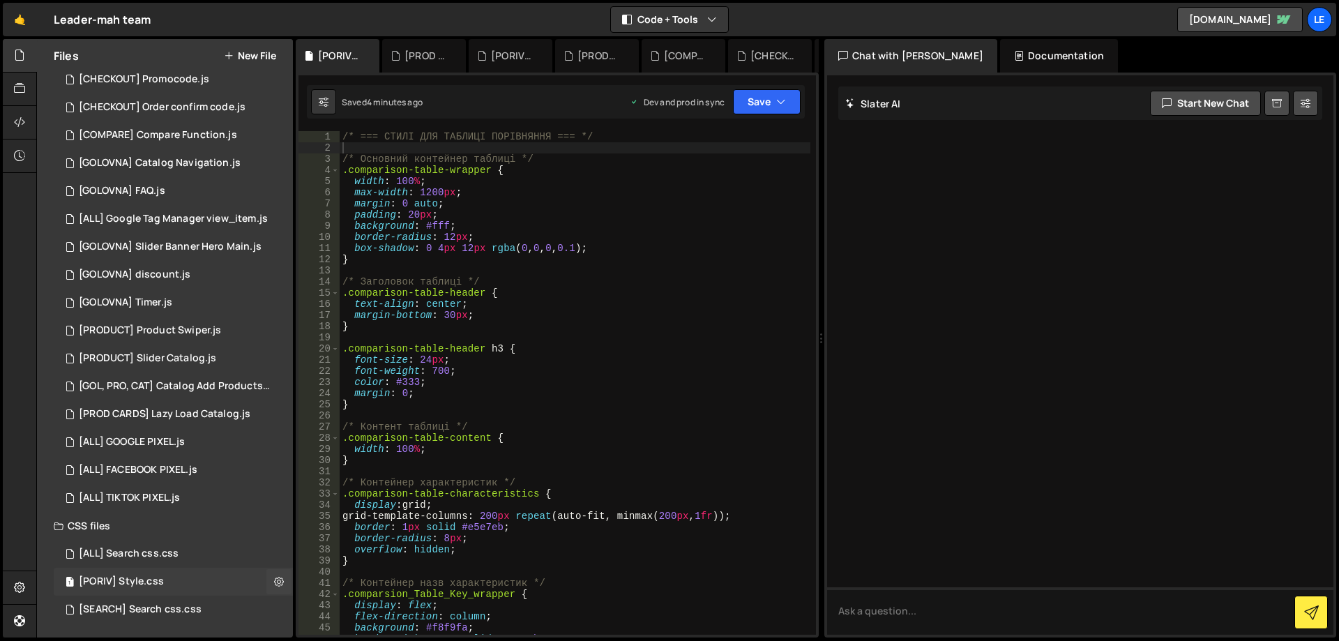
click at [173, 582] on div "1 [PORIV] Style.css 0" at bounding box center [173, 582] width 239 height 28
click at [522, 413] on div "/* === СТИЛІ ДЛЯ ТАБЛИЦІ ПОРІВНЯННЯ === */ /* Основний контейнер таблиці */ .co…" at bounding box center [575, 394] width 471 height 526
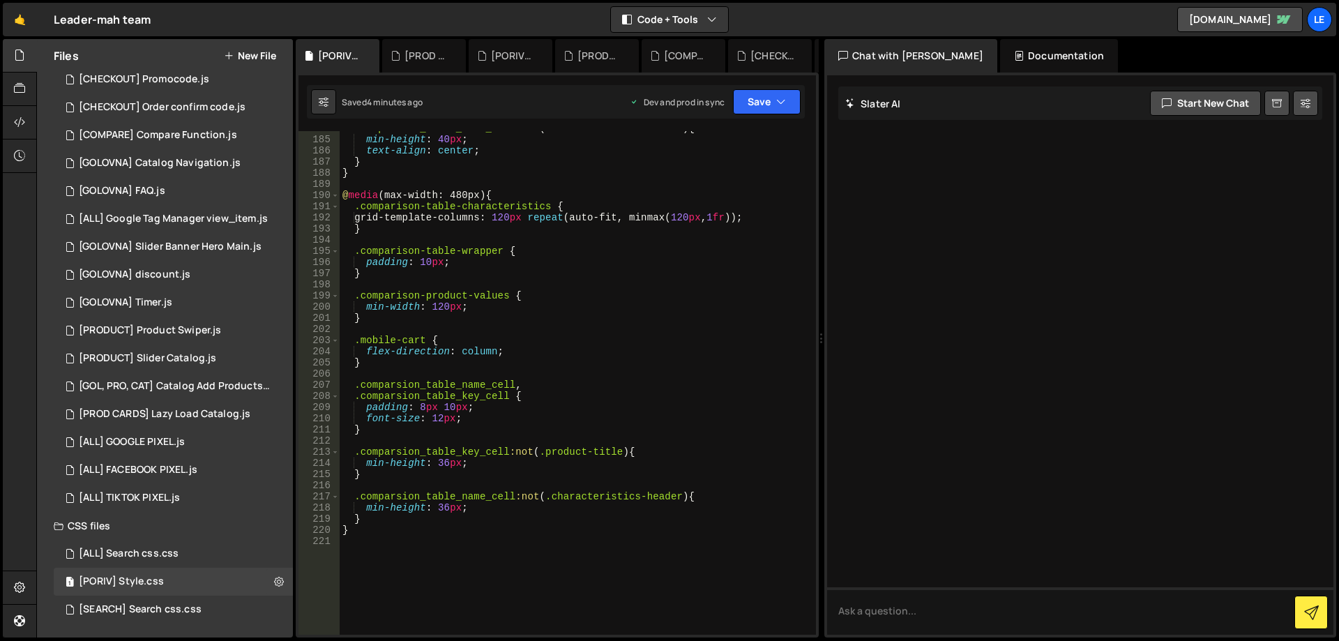
scroll to position [2009, 0]
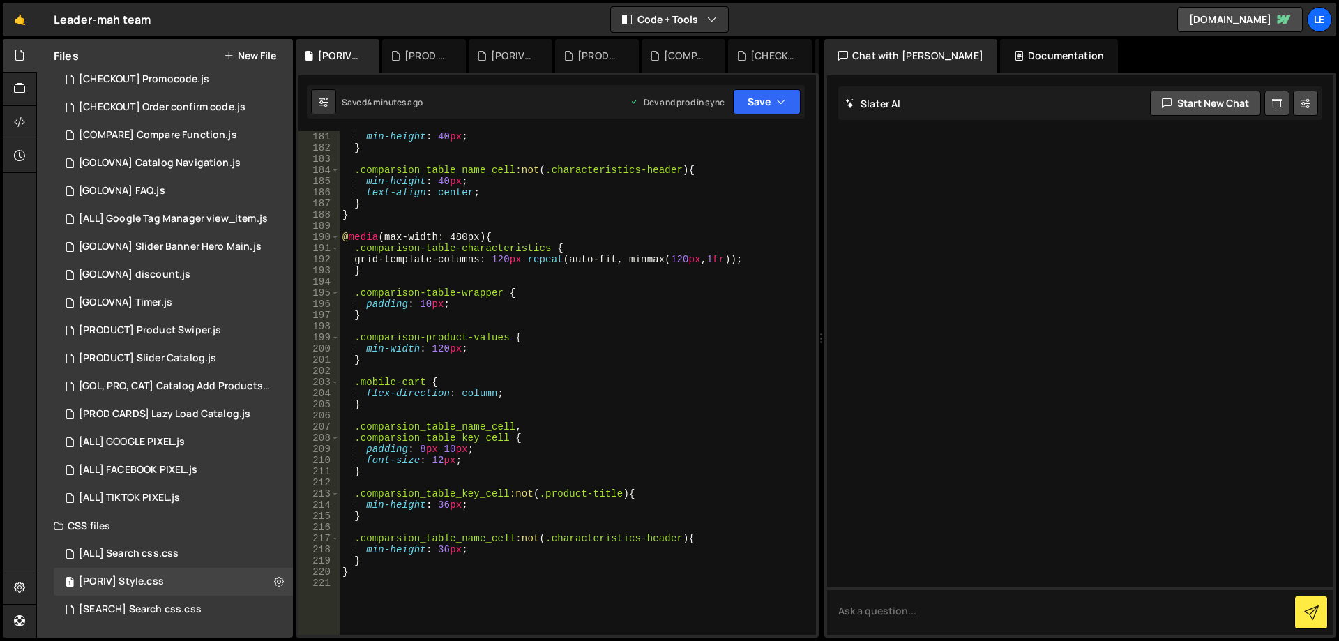
click at [586, 543] on div "min-height : 40 px ; } .comparsion_table_name_cell :not ( .characteristics-head…" at bounding box center [575, 394] width 471 height 526
drag, startPoint x: 586, startPoint y: 543, endPoint x: 658, endPoint y: 539, distance: 72.6
click at [658, 539] on div "min-height : 40 px ; } .comparsion_table_name_cell :not ( .characteristics-head…" at bounding box center [575, 394] width 471 height 526
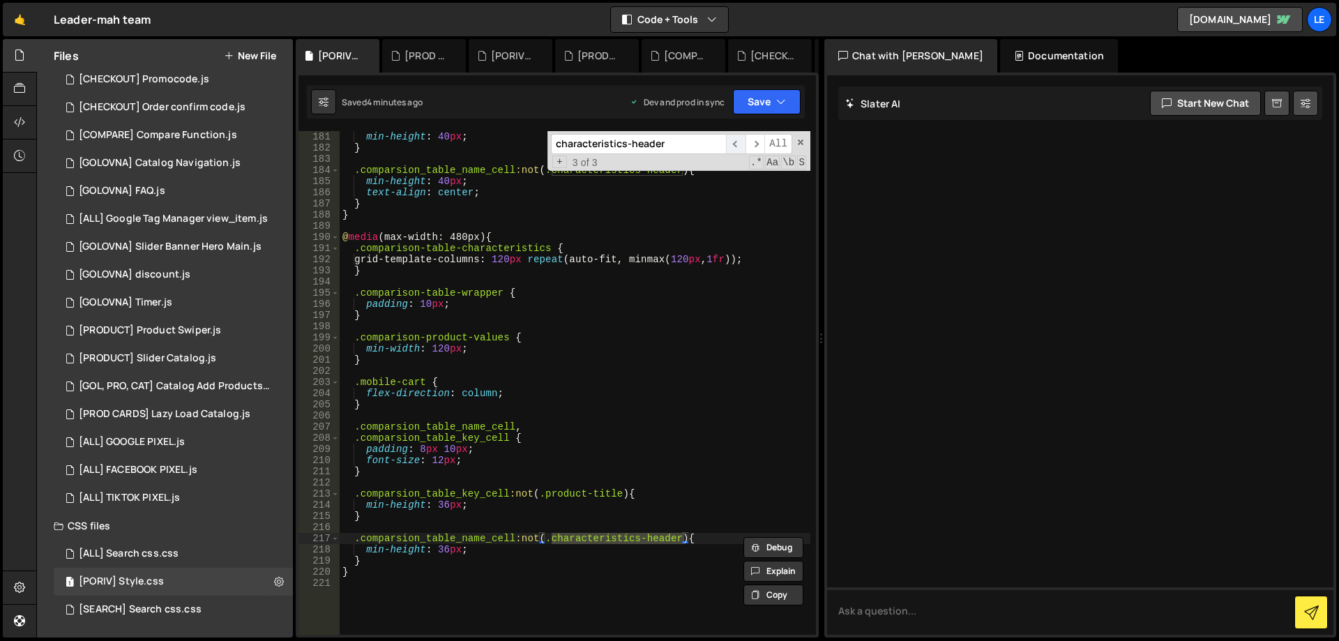
click at [744, 145] on span "​" at bounding box center [736, 144] width 20 height 20
click at [742, 144] on span "​" at bounding box center [736, 144] width 20 height 20
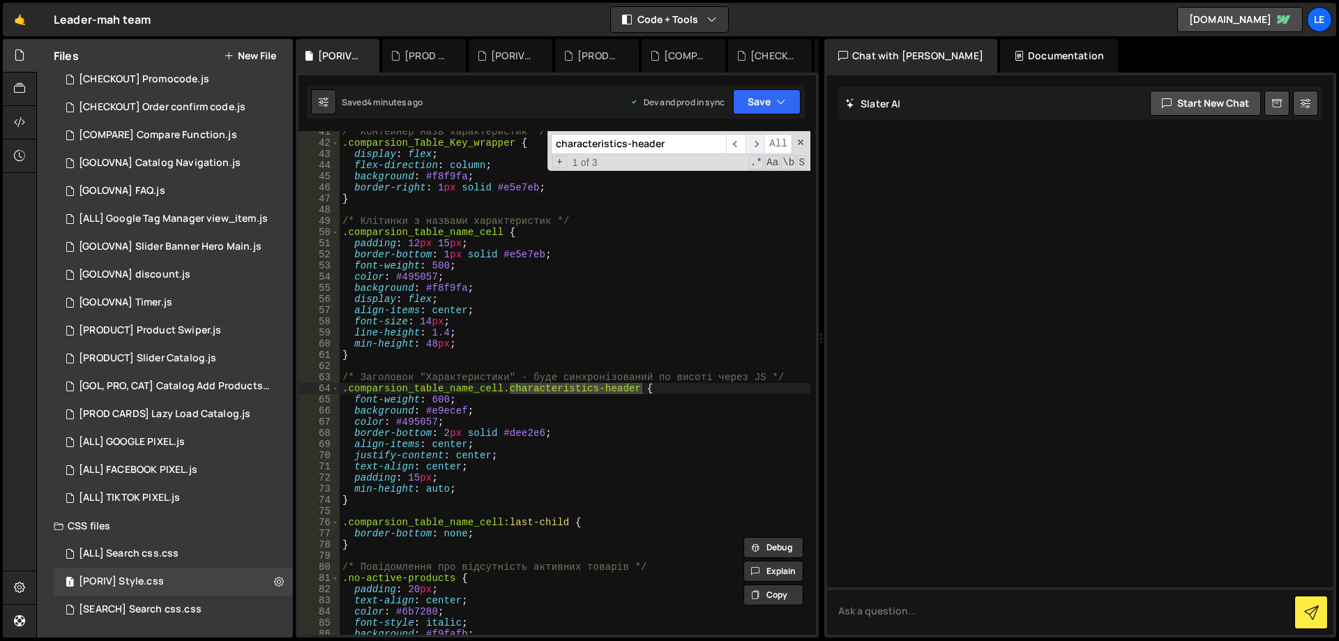
click at [757, 146] on span "​" at bounding box center [756, 144] width 20 height 20
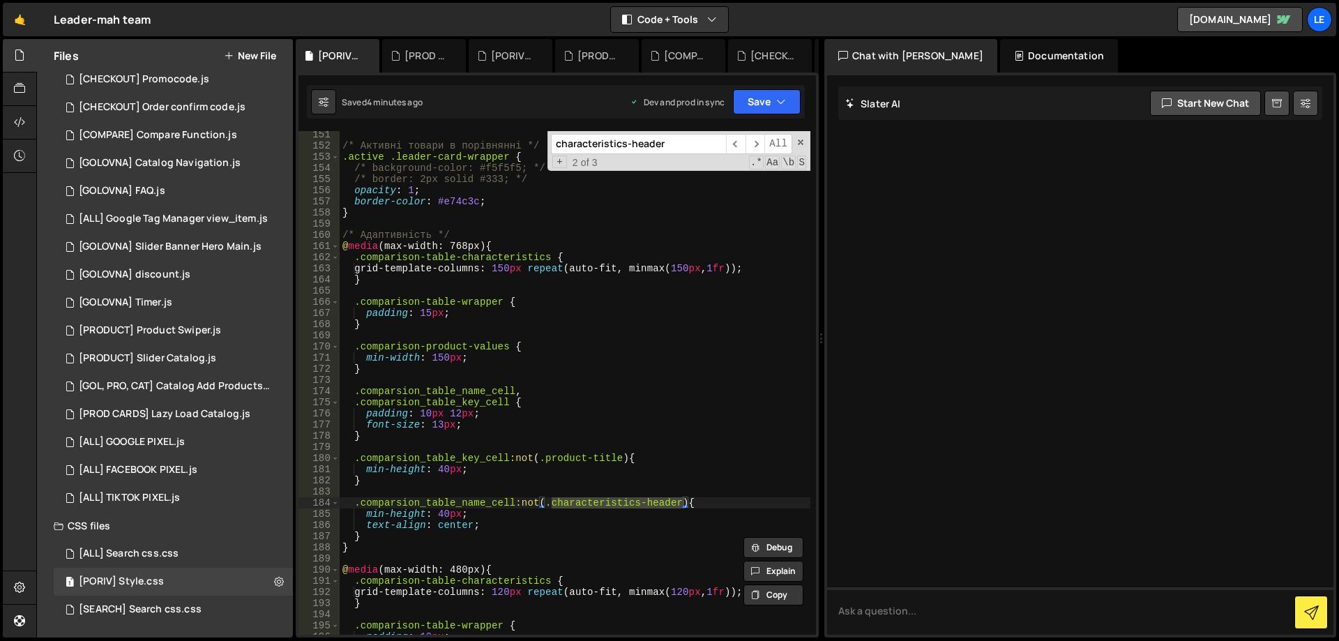
scroll to position [1760, 0]
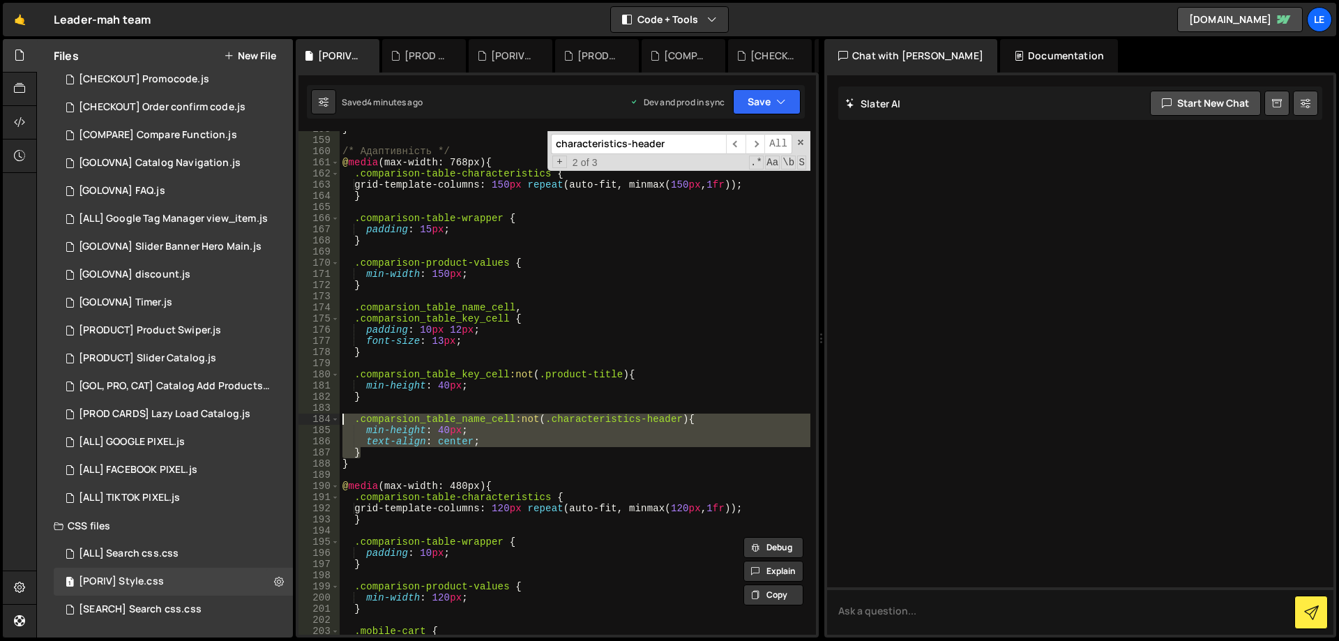
drag, startPoint x: 361, startPoint y: 438, endPoint x: 343, endPoint y: 414, distance: 29.9
click at [343, 414] on div "} /* Адаптивність */ @ media (max-width: 768px) { .comparison-table-characteris…" at bounding box center [575, 386] width 471 height 526
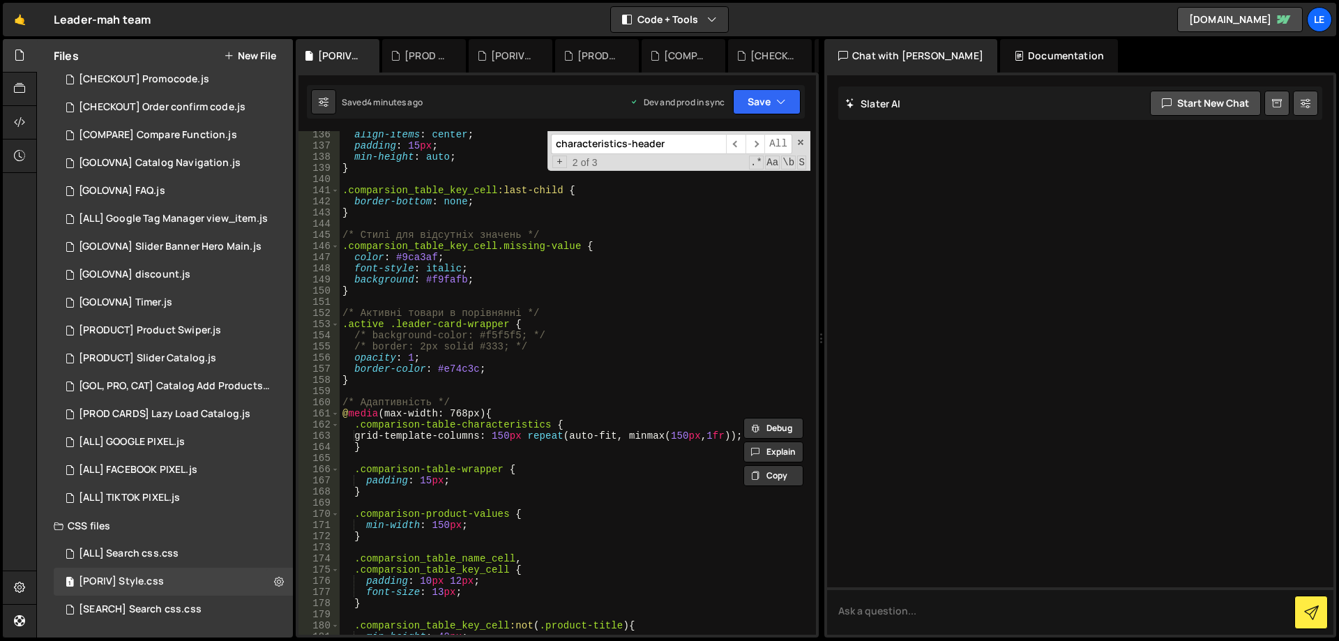
scroll to position [1718, 0]
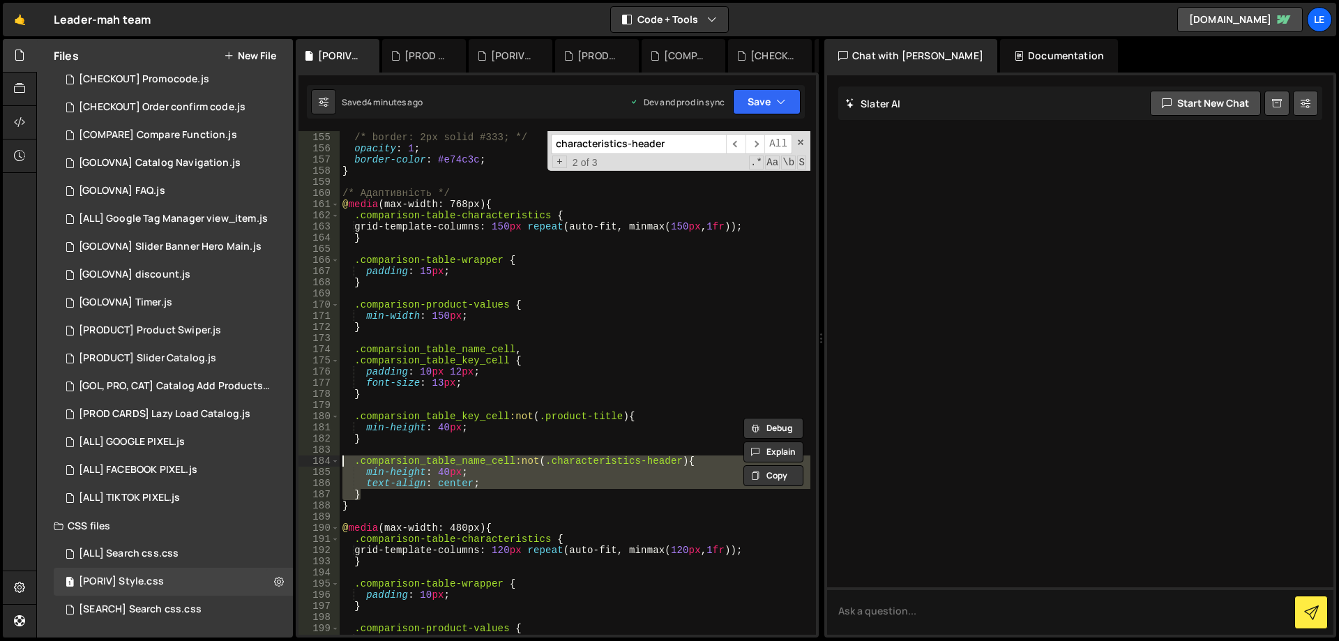
click at [403, 456] on div "/* background-color: #f5f5f5; */ /* border: 2px solid #333; */ opacity : 1 ; bo…" at bounding box center [575, 383] width 471 height 504
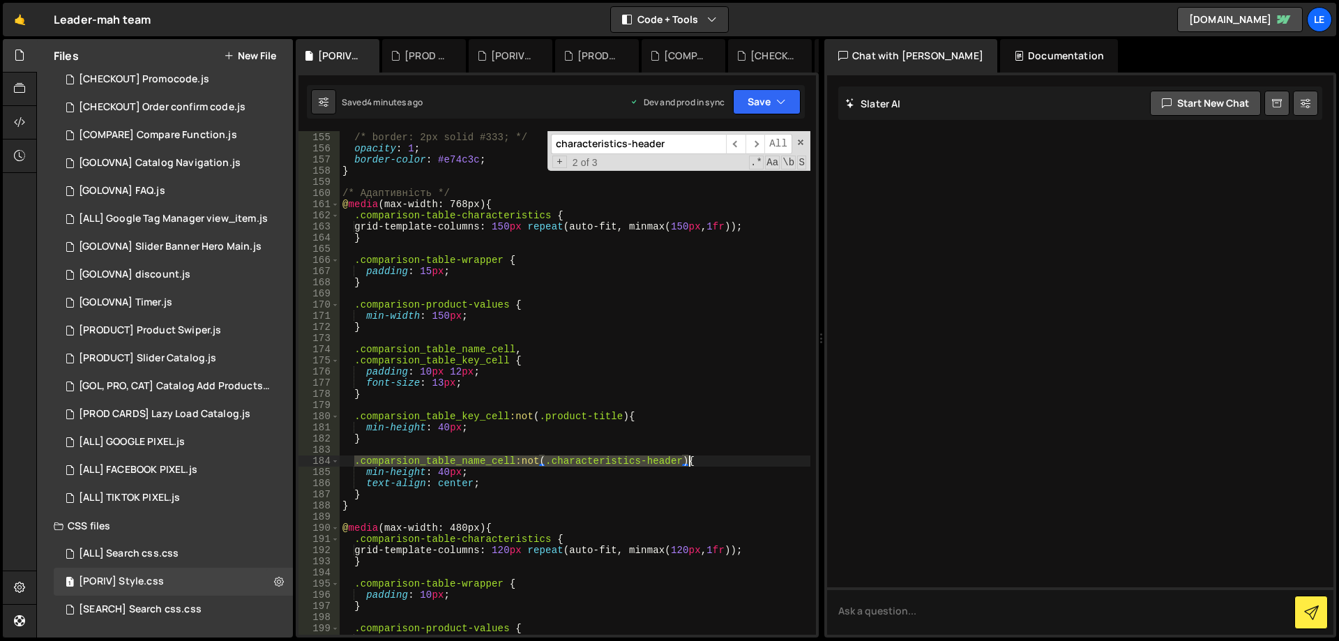
drag, startPoint x: 355, startPoint y: 460, endPoint x: 687, endPoint y: 460, distance: 332.0
click at [687, 460] on div "/* background-color: #f5f5f5; */ /* border: 2px solid #333; */ opacity : 1 ; bo…" at bounding box center [575, 384] width 471 height 526
click at [651, 377] on div "/* background-color: #f5f5f5; */ /* border: 2px solid #333; */ opacity : 1 ; bo…" at bounding box center [575, 384] width 471 height 526
type textarea "font-size: 13px;"
paste input ".comparsion_table_name_cell:not(.characteristics-header)"
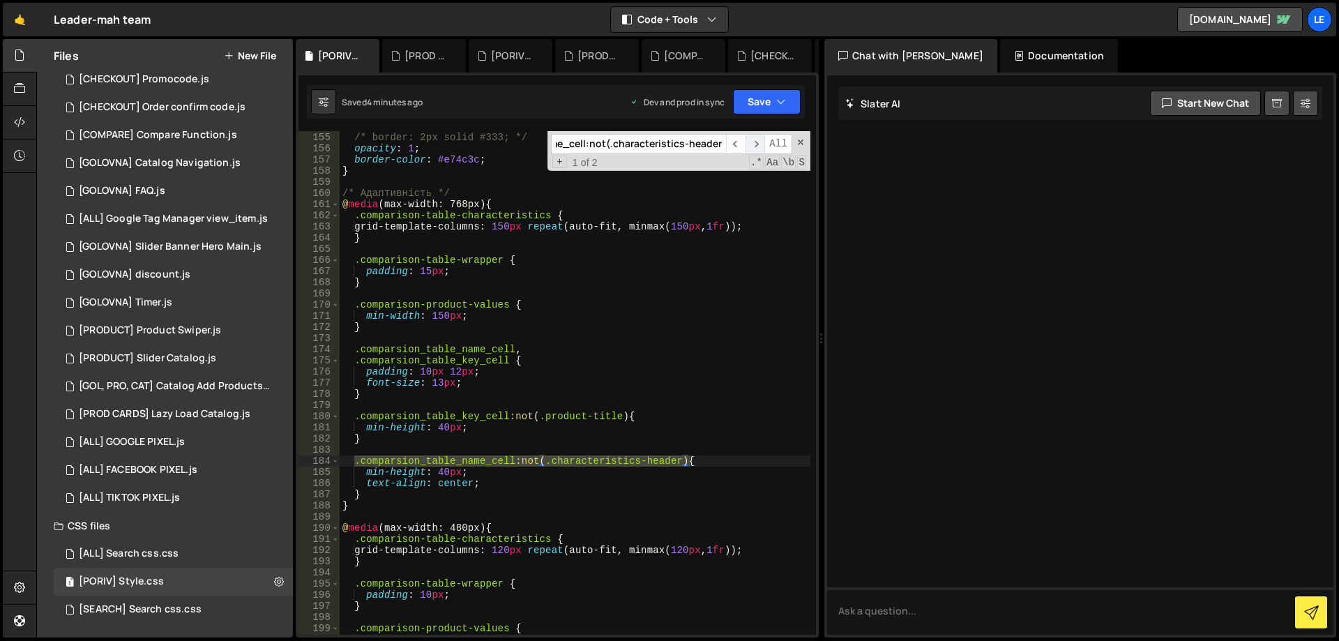
type input ".comparsion_table_name_cell:not(.characteristics-header)"
click at [755, 146] on span "​" at bounding box center [756, 144] width 20 height 20
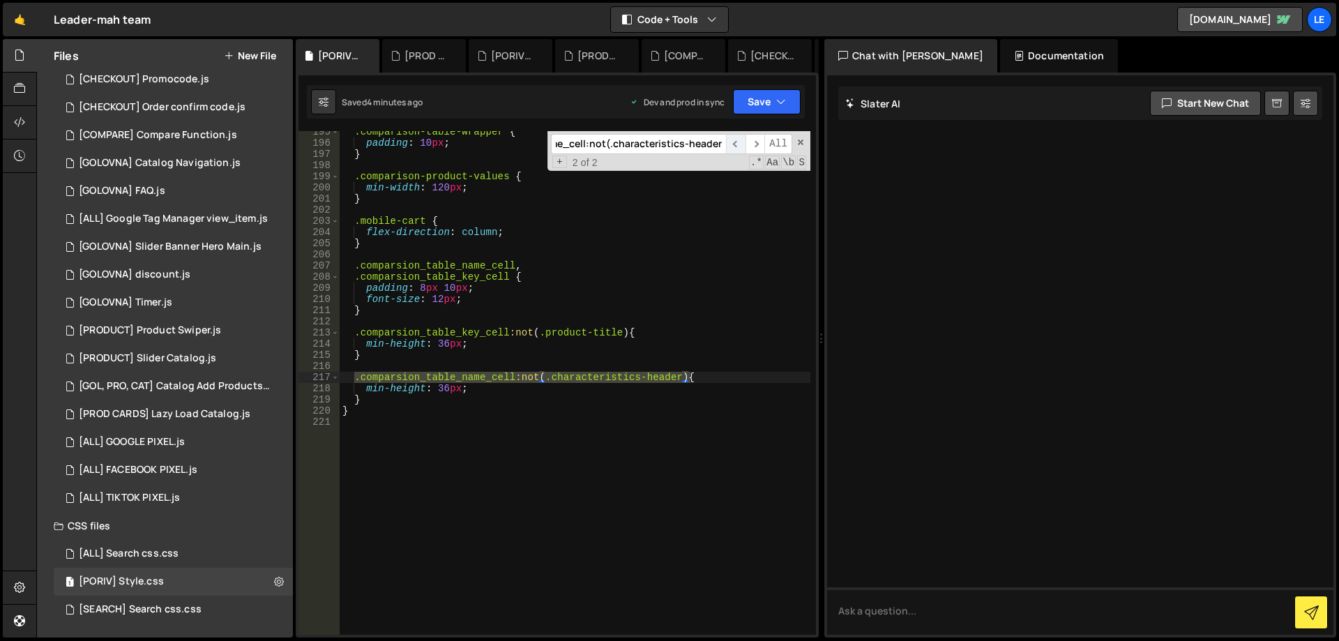
click at [734, 143] on span "​" at bounding box center [736, 144] width 20 height 20
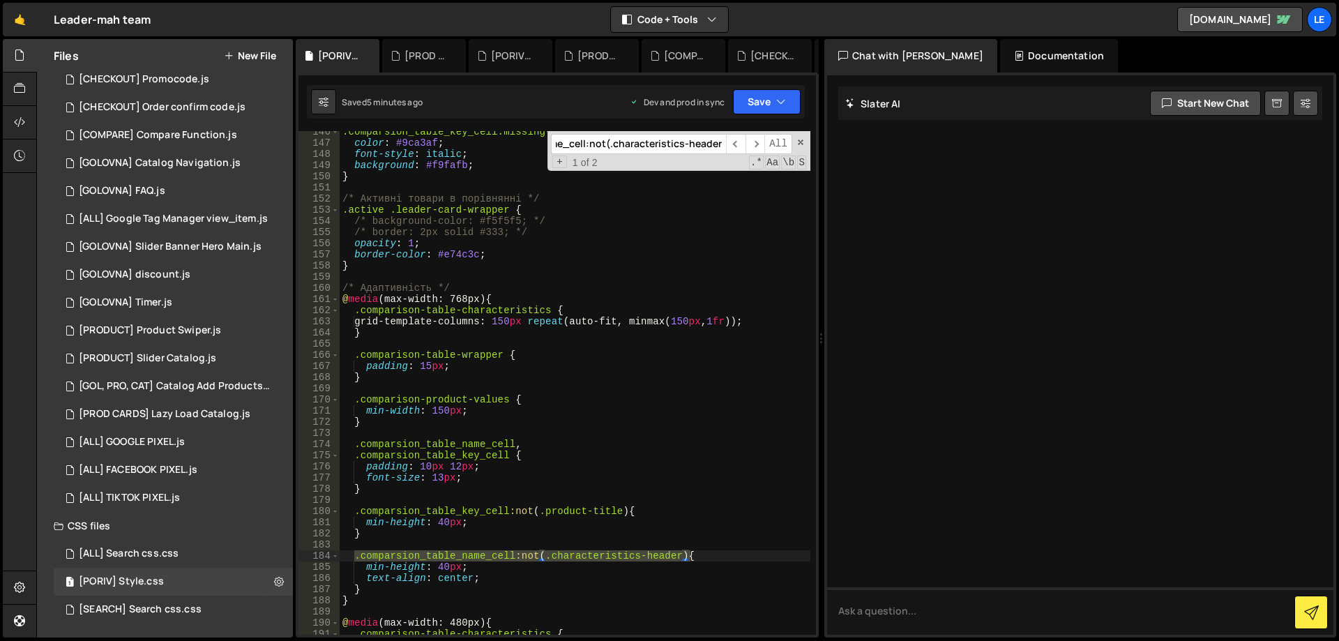
scroll to position [1581, 0]
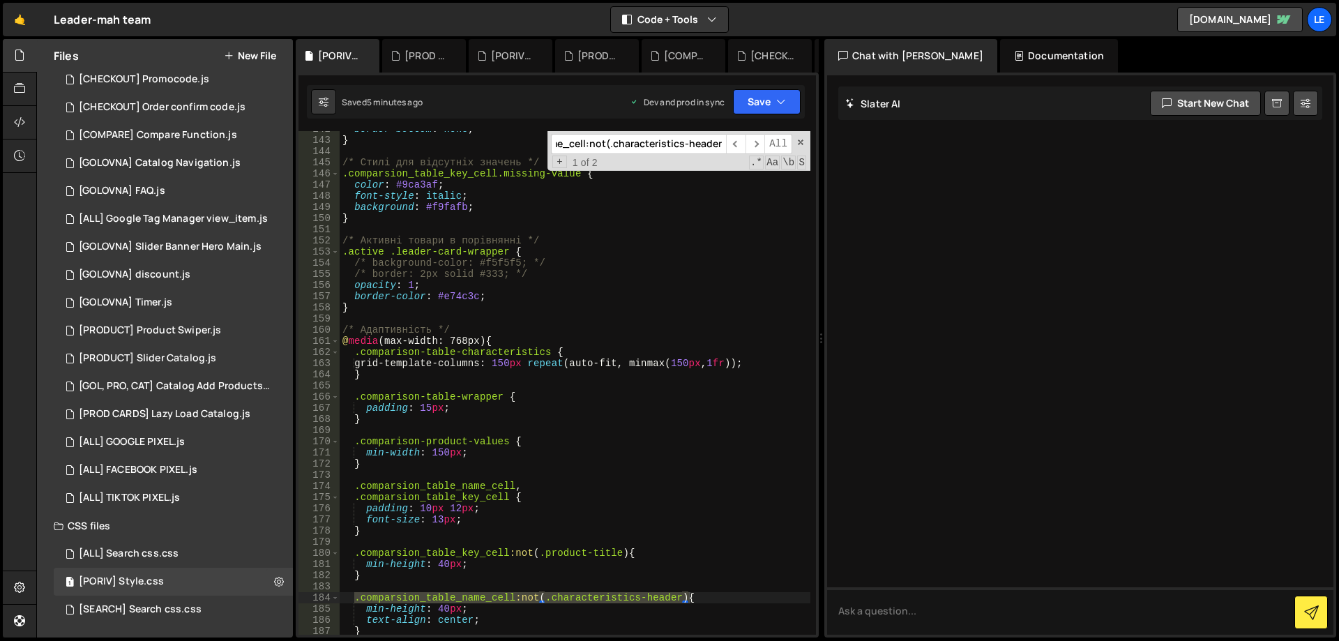
type textarea "}"
click at [506, 310] on div "border-bottom : none ; } /* Стилі для відсутніх значень */ .comparsion_table_ke…" at bounding box center [575, 386] width 471 height 526
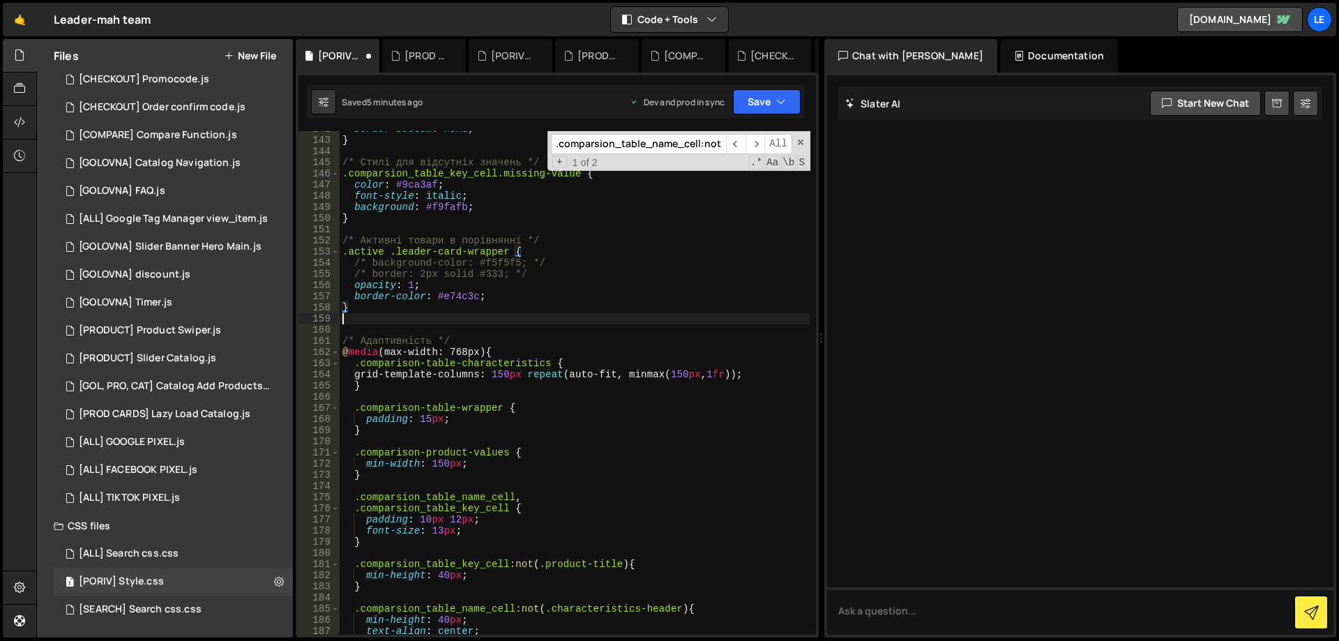
paste textarea ".comparsion_table_name_cell:not(.characteristics-header)"
type textarea ".comparsion_table_name_cell:not(.characteristics-header){"
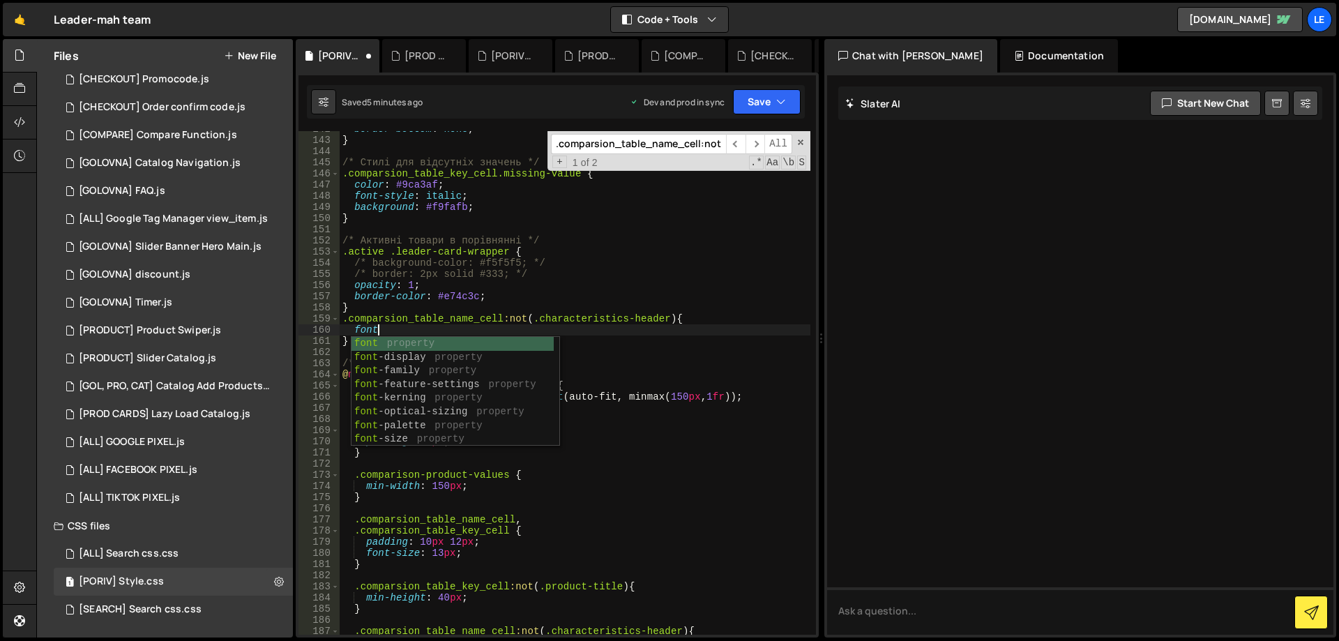
scroll to position [0, 2]
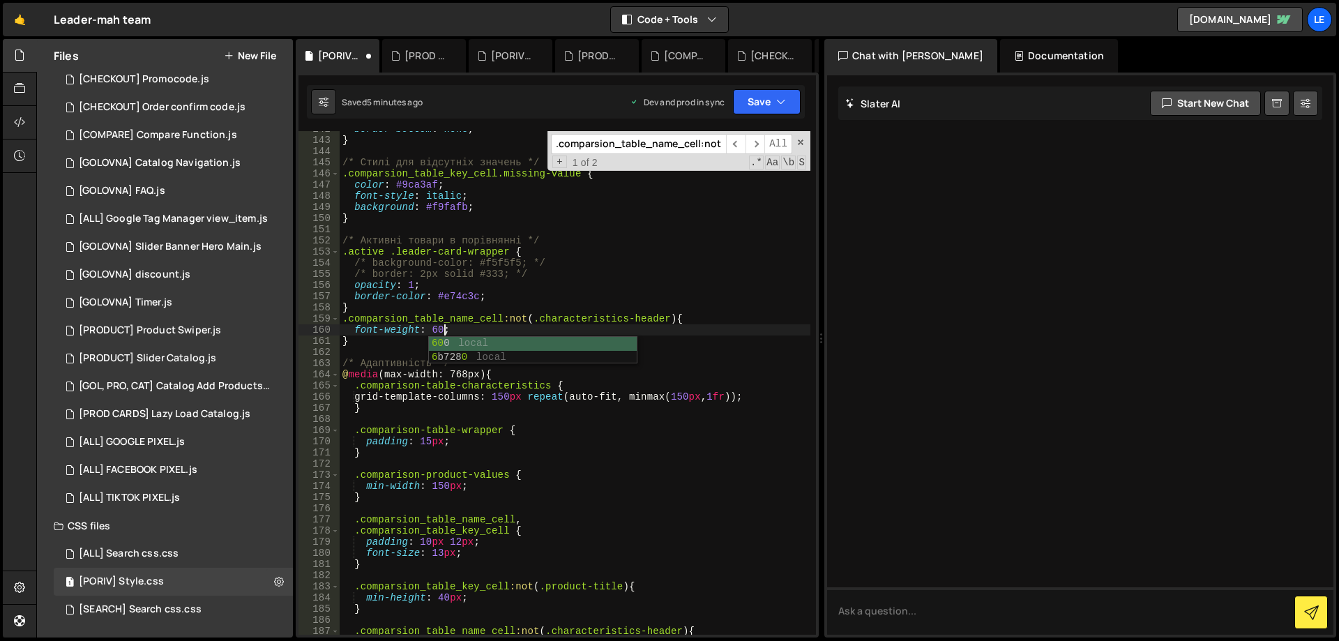
type textarea "font-weight: 600;"
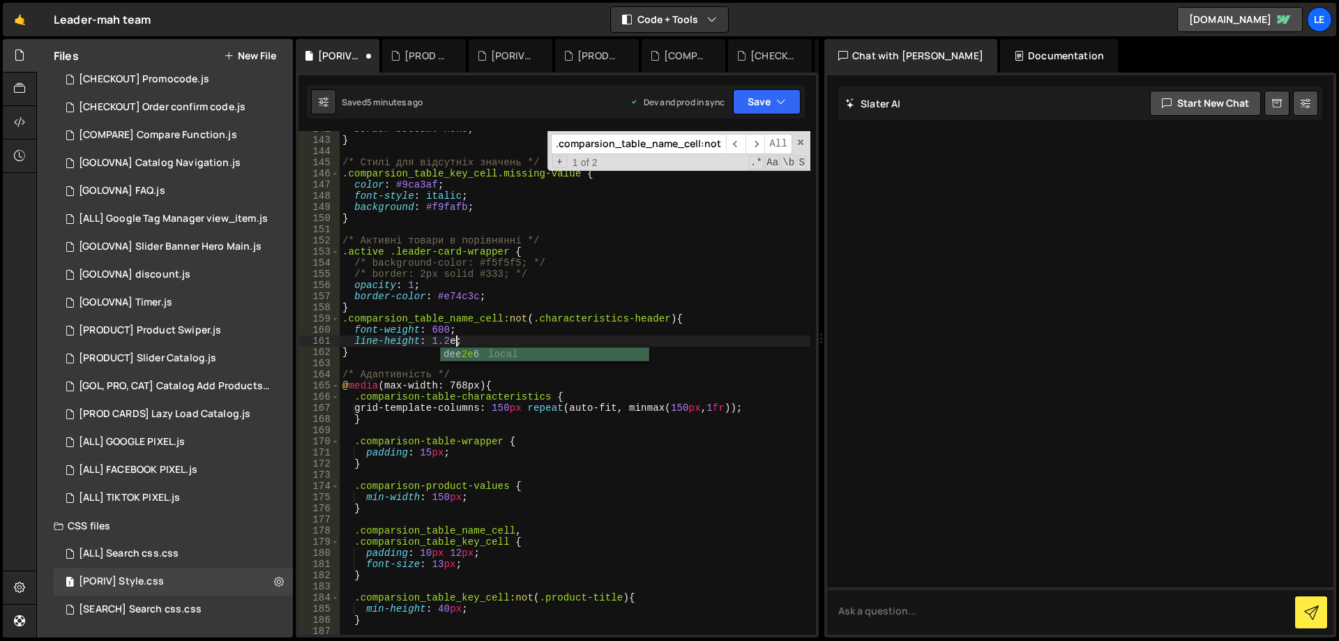
scroll to position [0, 8]
click at [536, 335] on div "border-bottom : none ; } /* Стилі для відсутніх значень */ .comparsion_table_ke…" at bounding box center [575, 386] width 471 height 526
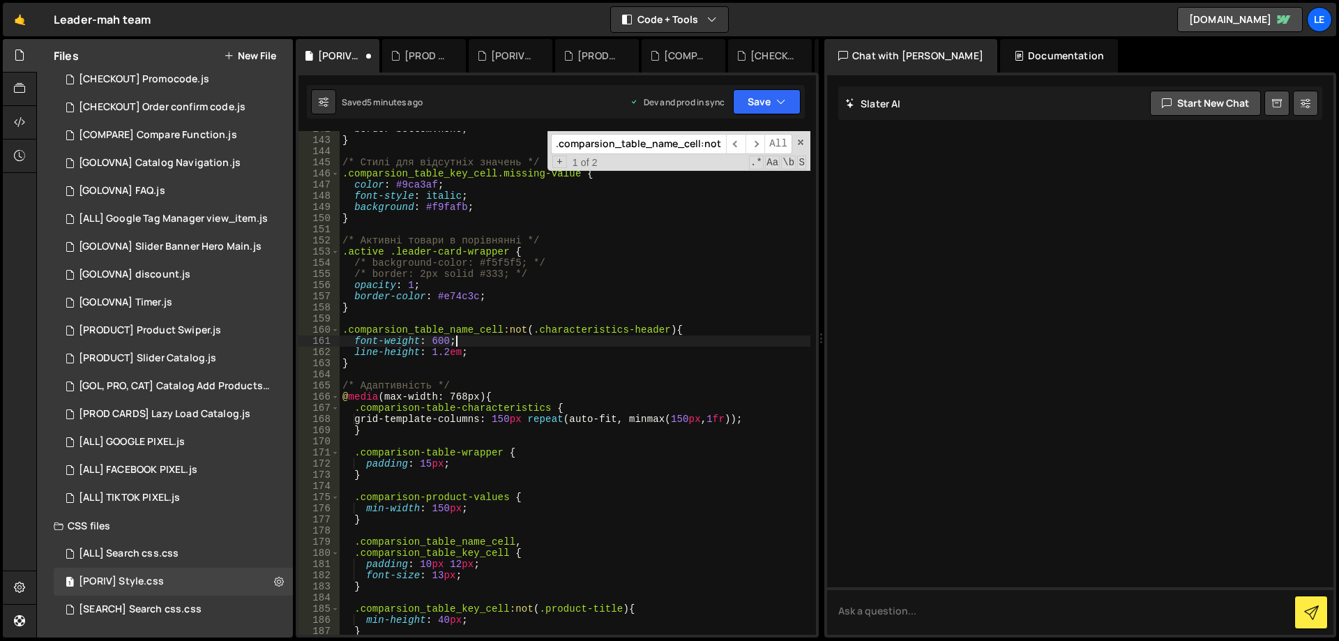
scroll to position [0, 7]
type textarea "font-weight: 600;"
click at [803, 143] on span at bounding box center [801, 142] width 10 height 10
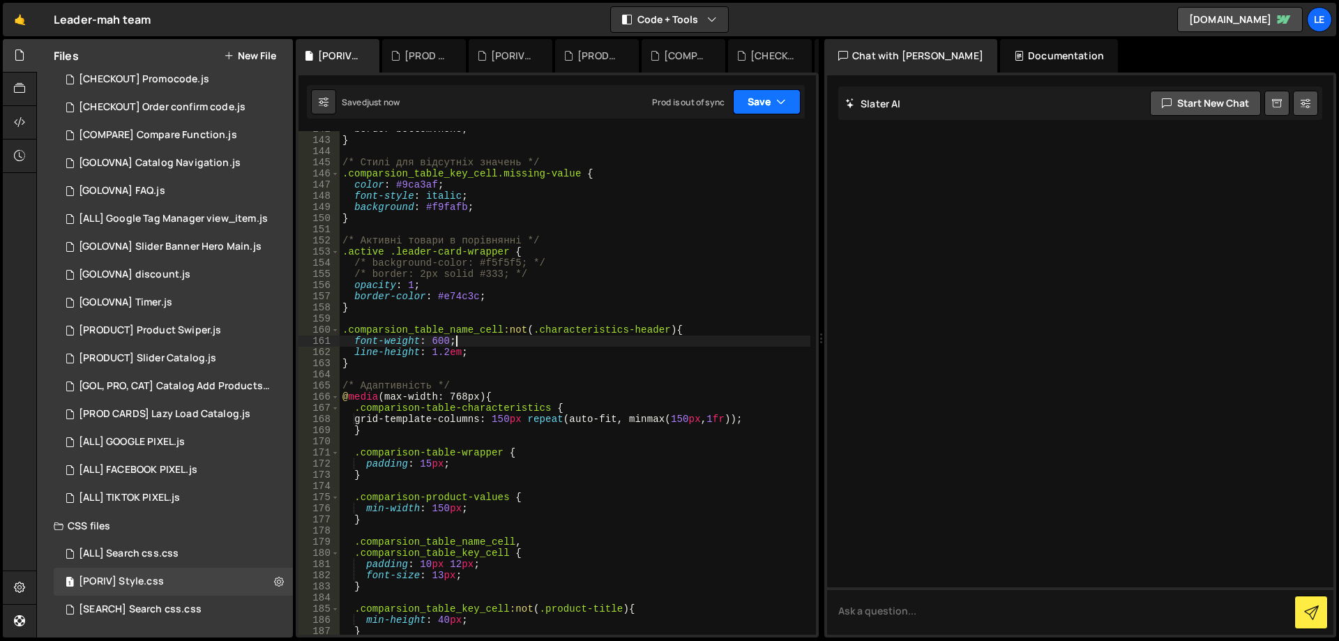
click at [766, 100] on button "Save" at bounding box center [767, 101] width 68 height 25
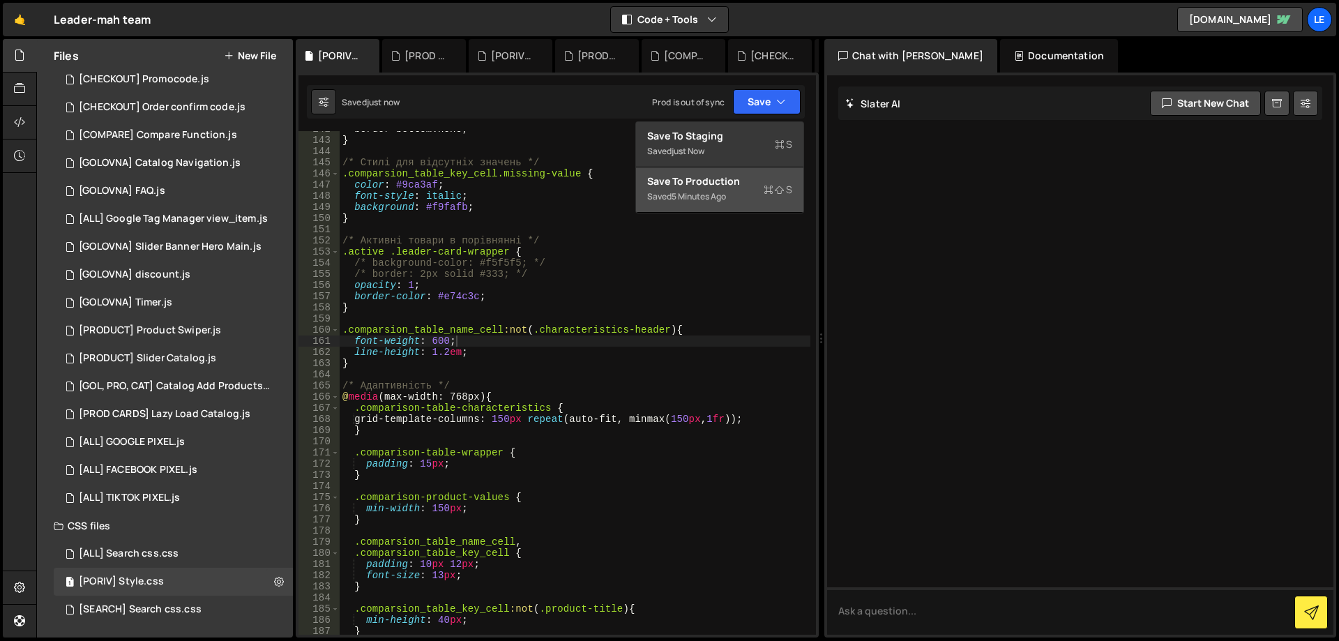
click at [744, 187] on div "Save to Production S" at bounding box center [719, 181] width 145 height 14
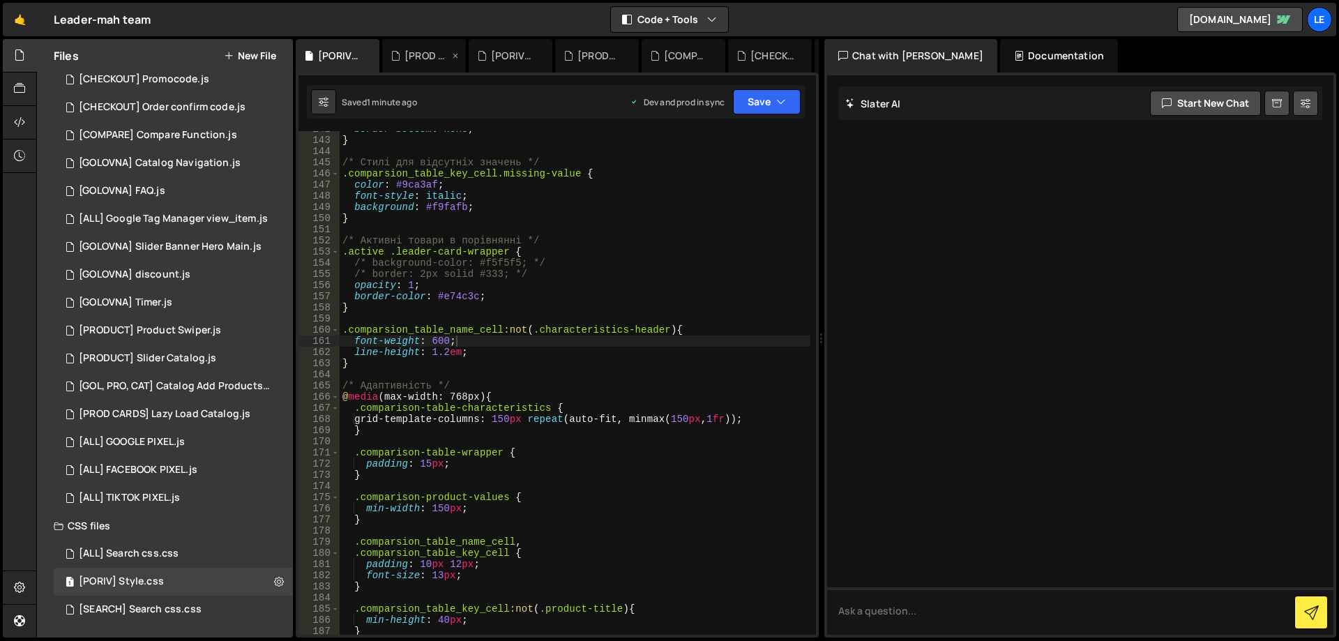
click at [423, 64] on div "[PROD CARDS] Lazy Load Catalog.js" at bounding box center [424, 55] width 84 height 33
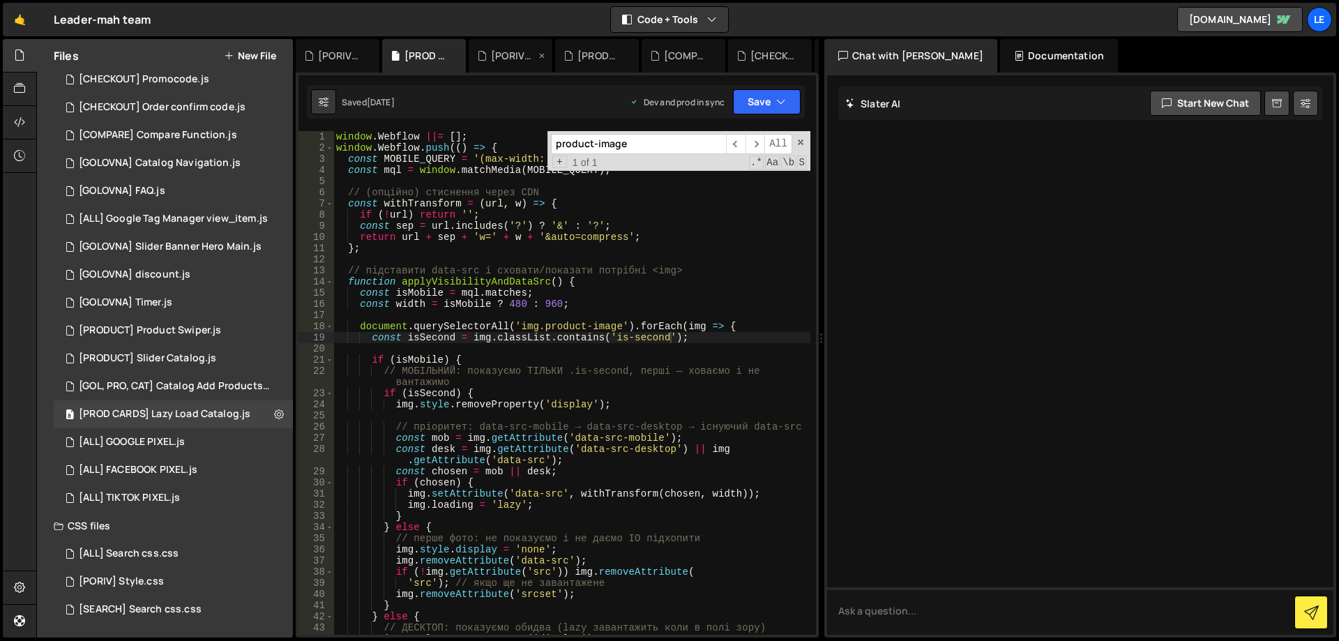
click at [0, 0] on icon at bounding box center [0, 0] width 0 height 0
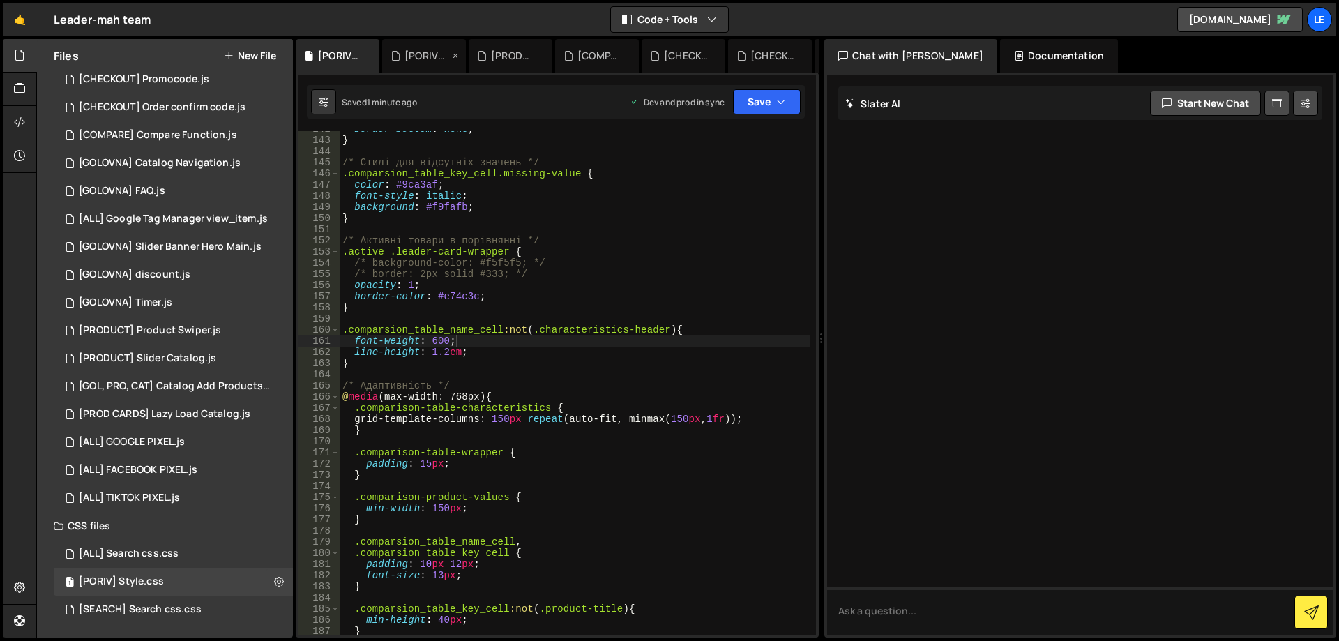
click at [414, 50] on div "[PORIV] Swiper cards.js" at bounding box center [427, 56] width 45 height 14
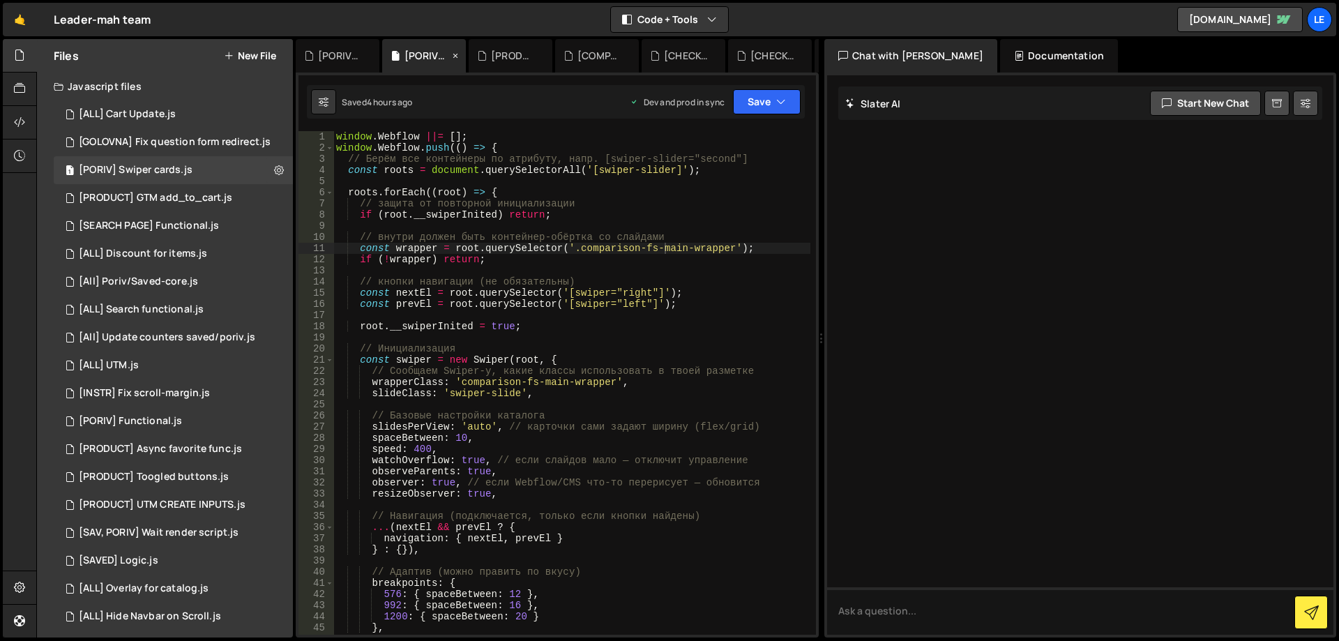
click at [453, 54] on icon at bounding box center [456, 56] width 10 height 14
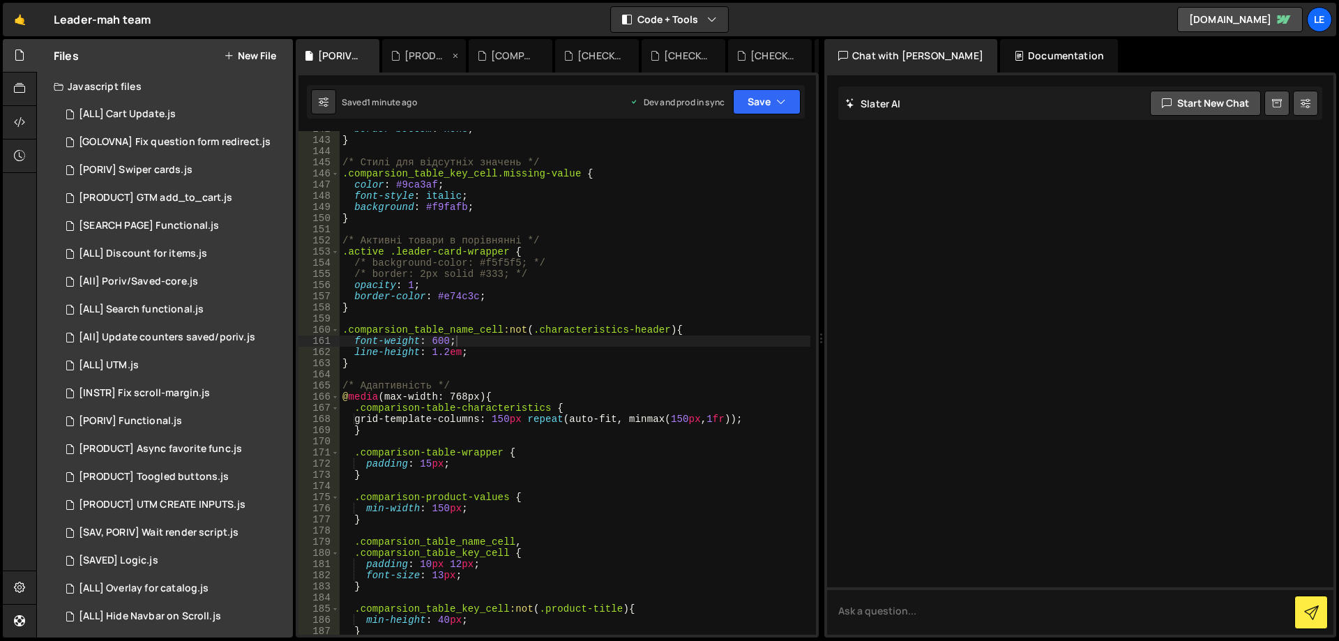
click at [455, 53] on icon at bounding box center [456, 56] width 10 height 14
click at [0, 0] on icon at bounding box center [0, 0] width 0 height 0
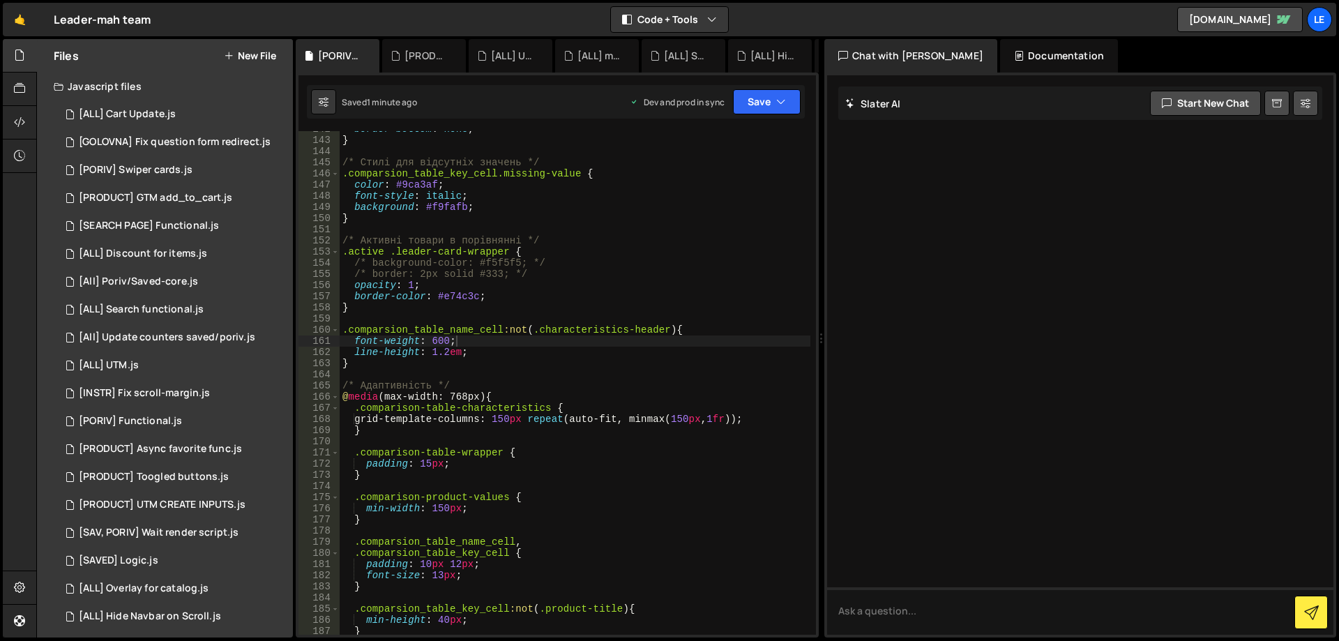
click at [0, 0] on icon at bounding box center [0, 0] width 0 height 0
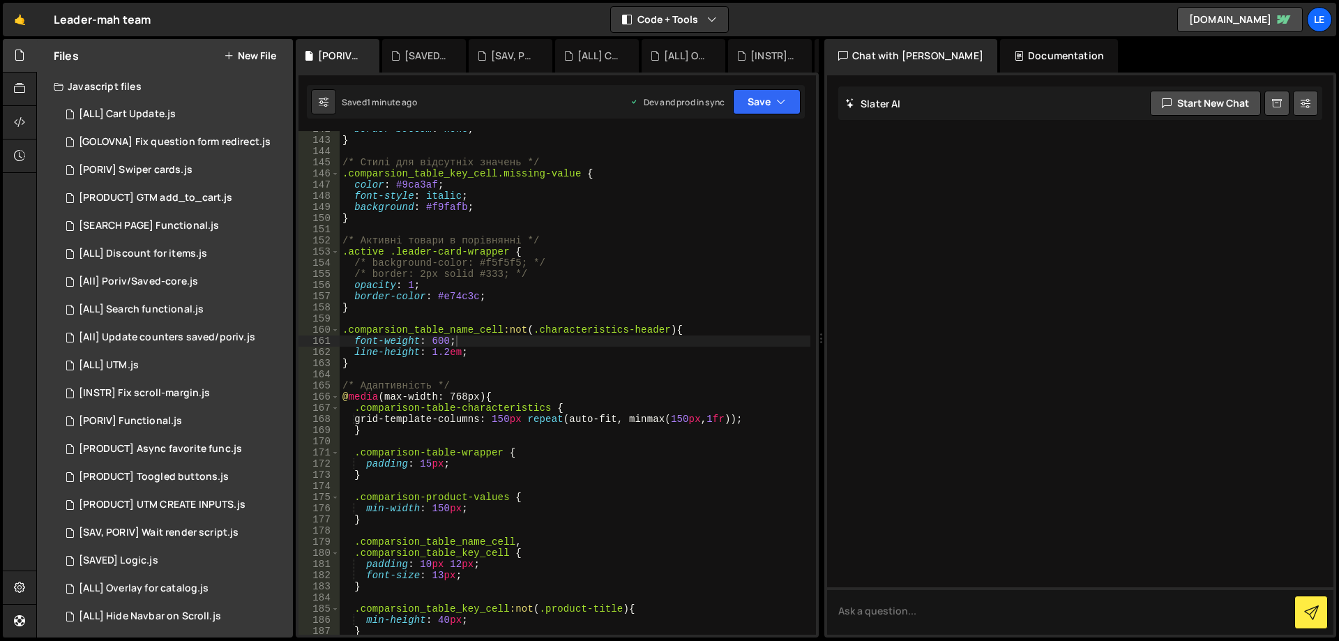
click at [0, 0] on icon at bounding box center [0, 0] width 0 height 0
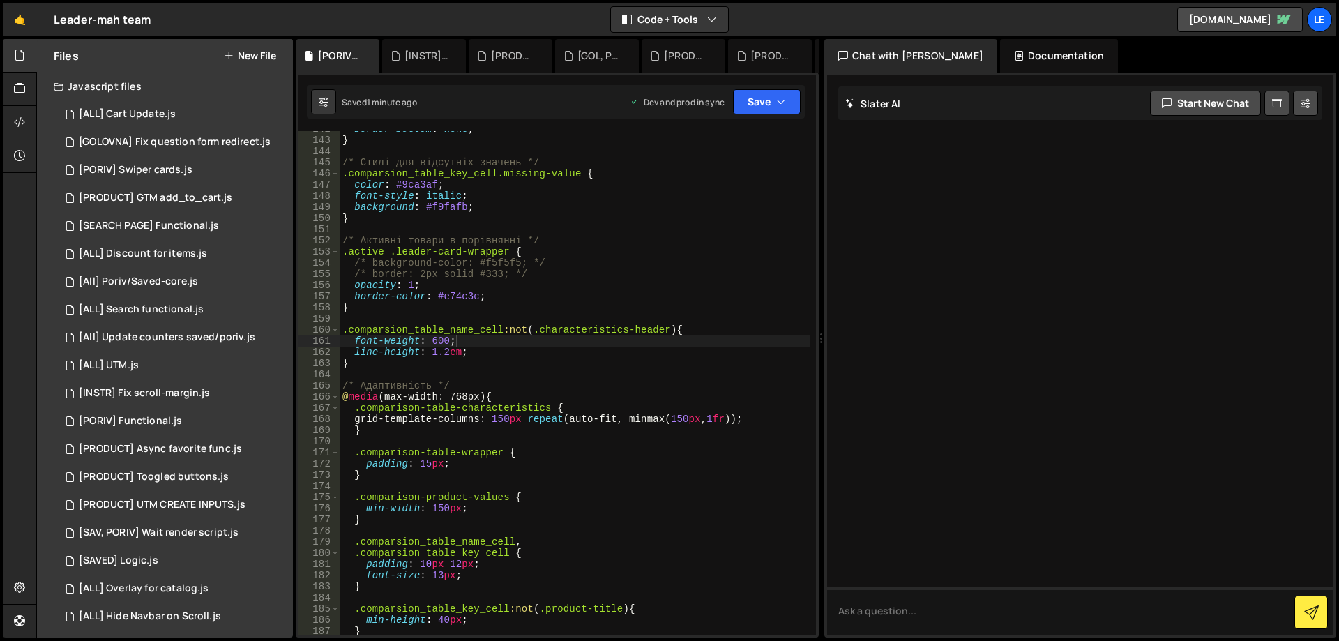
click at [0, 0] on icon at bounding box center [0, 0] width 0 height 0
drag, startPoint x: 435, startPoint y: 52, endPoint x: 428, endPoint y: 53, distance: 7.0
click at [428, 53] on div "[PRODUCT] Toogled buttons.js" at bounding box center [427, 56] width 45 height 14
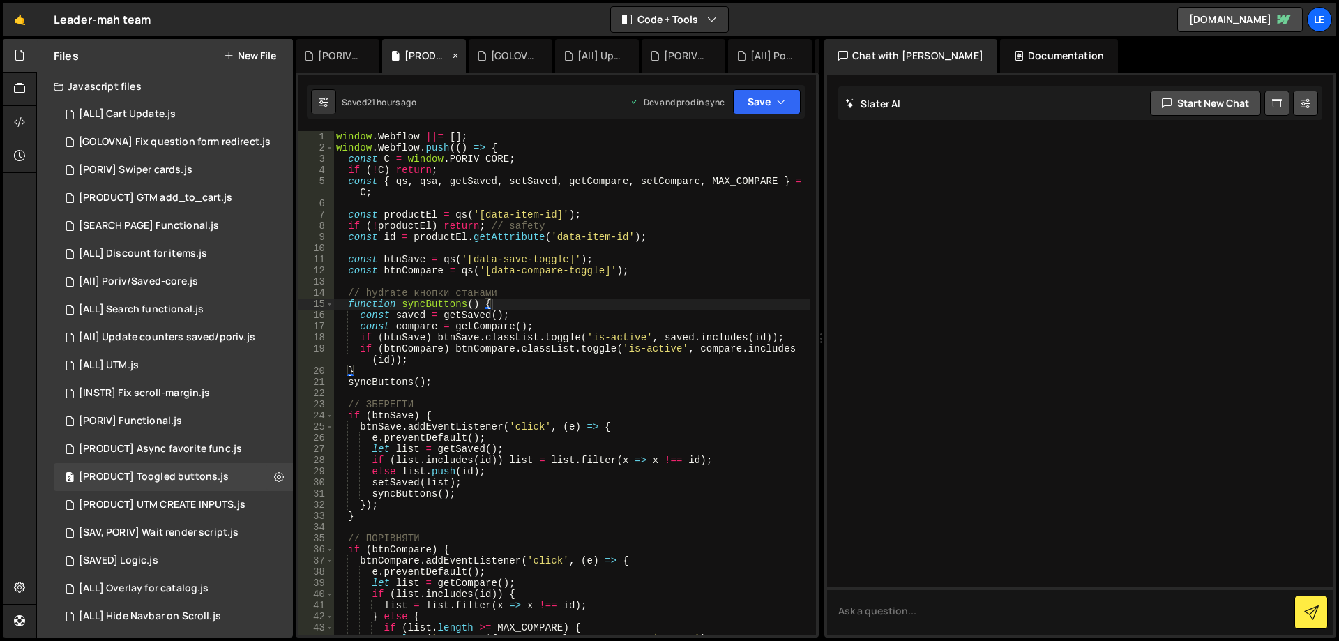
click at [456, 53] on icon at bounding box center [456, 56] width 10 height 14
click at [0, 0] on icon at bounding box center [0, 0] width 0 height 0
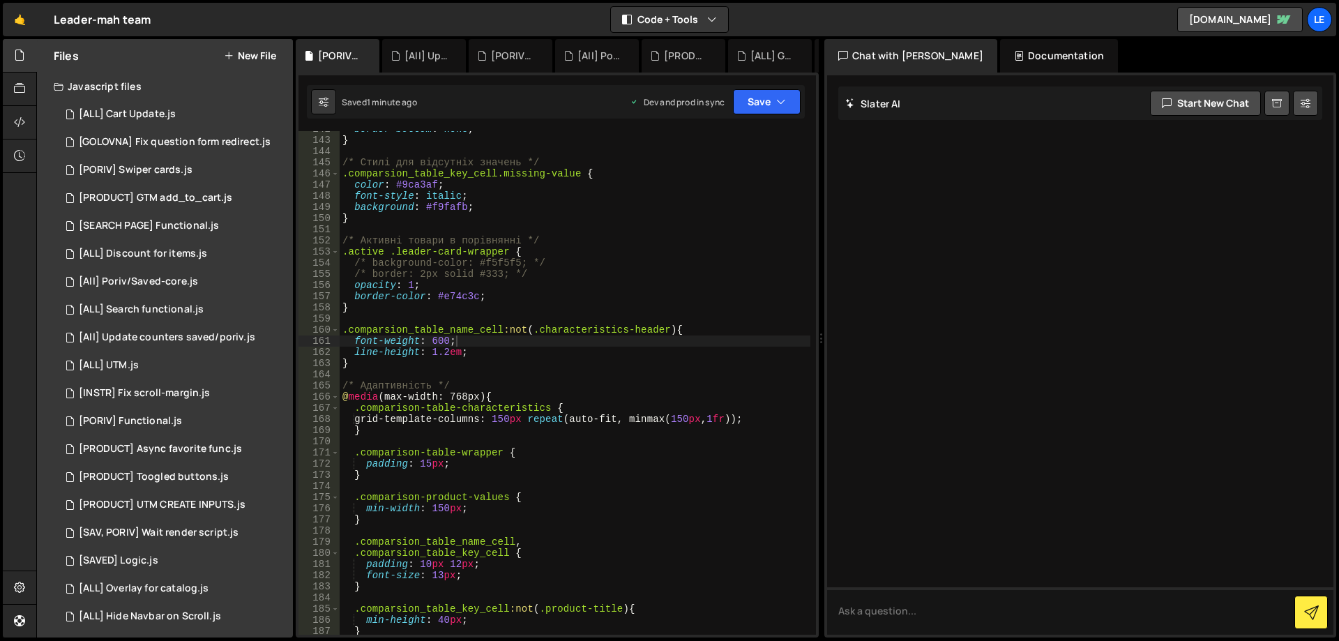
click at [0, 0] on icon at bounding box center [0, 0] width 0 height 0
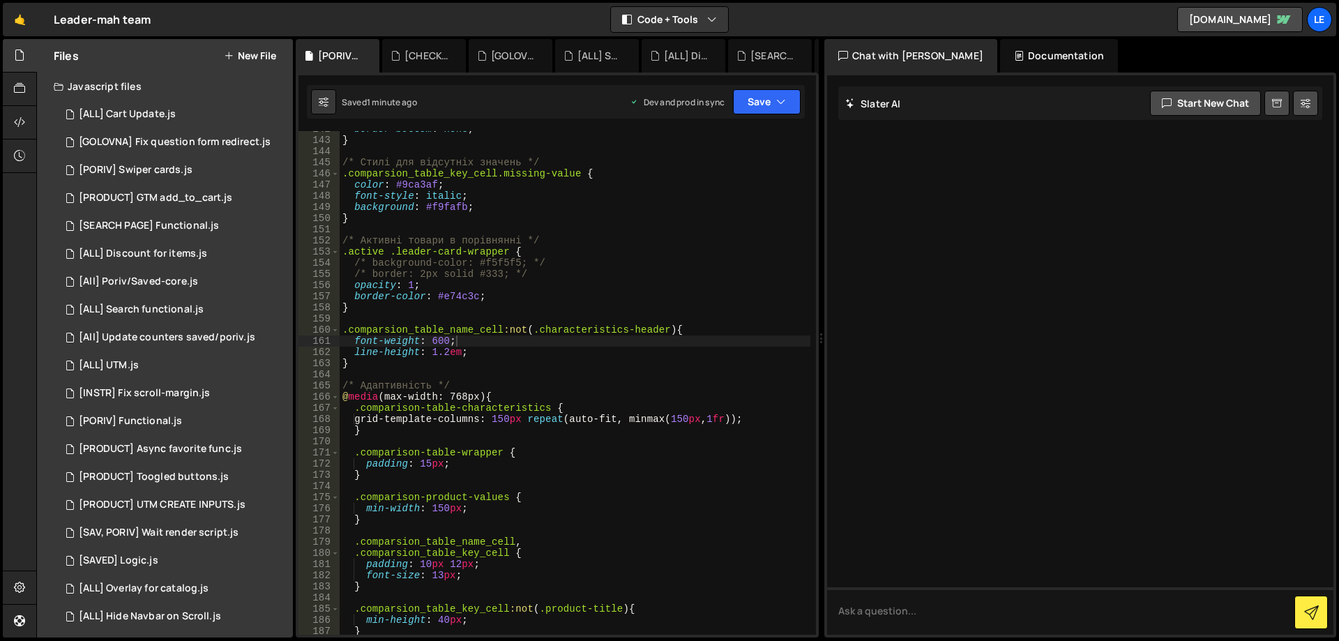
click at [0, 0] on icon at bounding box center [0, 0] width 0 height 0
click at [492, 53] on div "[SEARCH PAGE] Functional.js" at bounding box center [515, 56] width 46 height 14
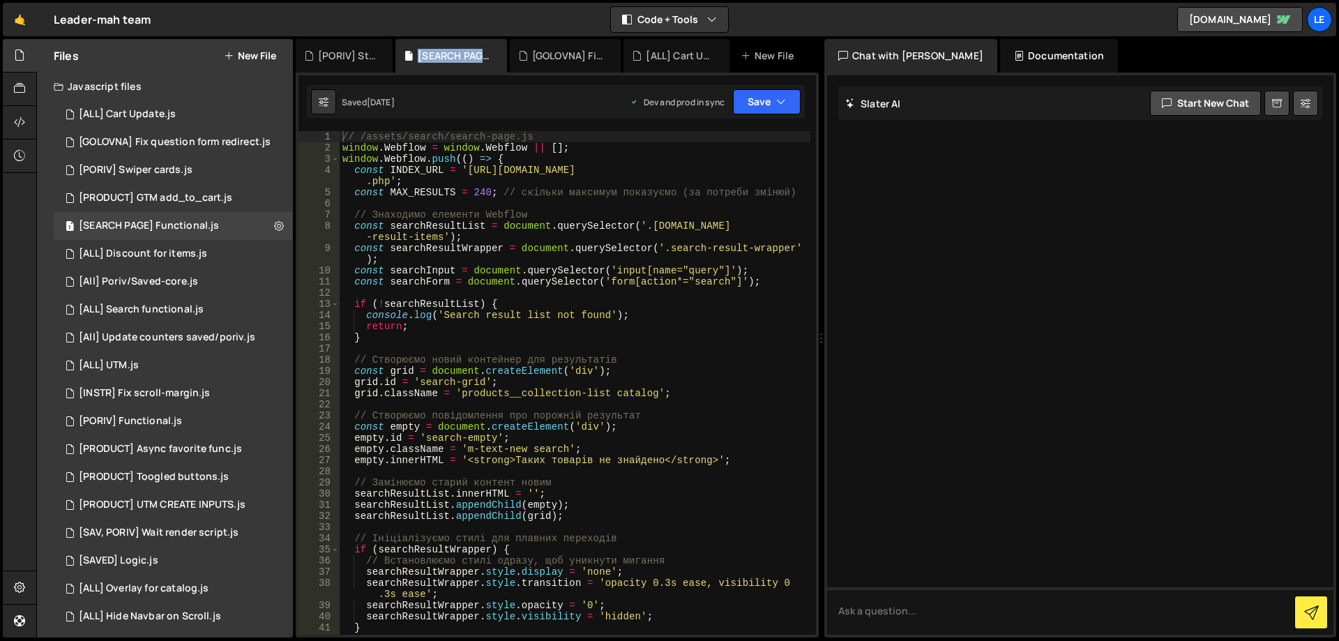
click at [456, 53] on div "[SEARCH PAGE] Functional.js" at bounding box center [454, 56] width 72 height 14
click at [495, 51] on icon at bounding box center [496, 56] width 10 height 14
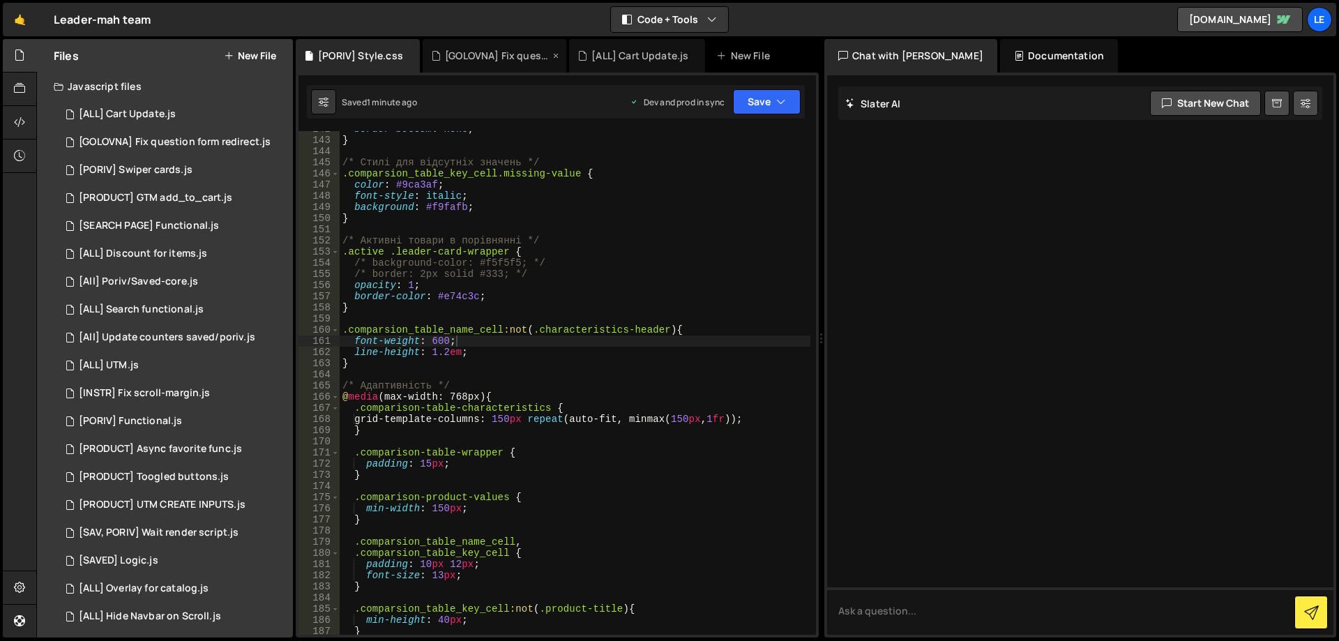
click at [558, 56] on icon at bounding box center [556, 56] width 10 height 14
click at [544, 56] on icon at bounding box center [548, 56] width 10 height 14
click at [194, 420] on div "1 [PORIV] Functional.js 0" at bounding box center [173, 421] width 239 height 28
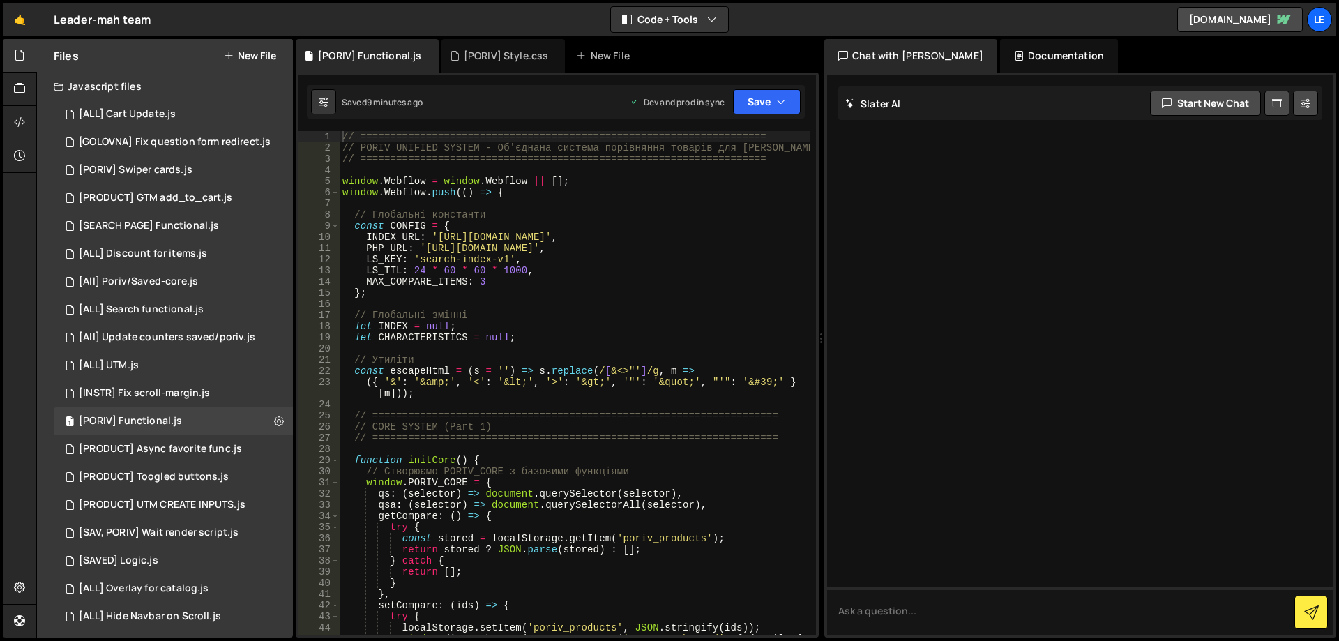
click at [551, 299] on div "// ==================================================================== // PORI…" at bounding box center [575, 399] width 471 height 537
click at [473, 342] on div "// ==================================================================== // PORI…" at bounding box center [575, 399] width 471 height 537
type textarea "}); // End of Webflow.push"
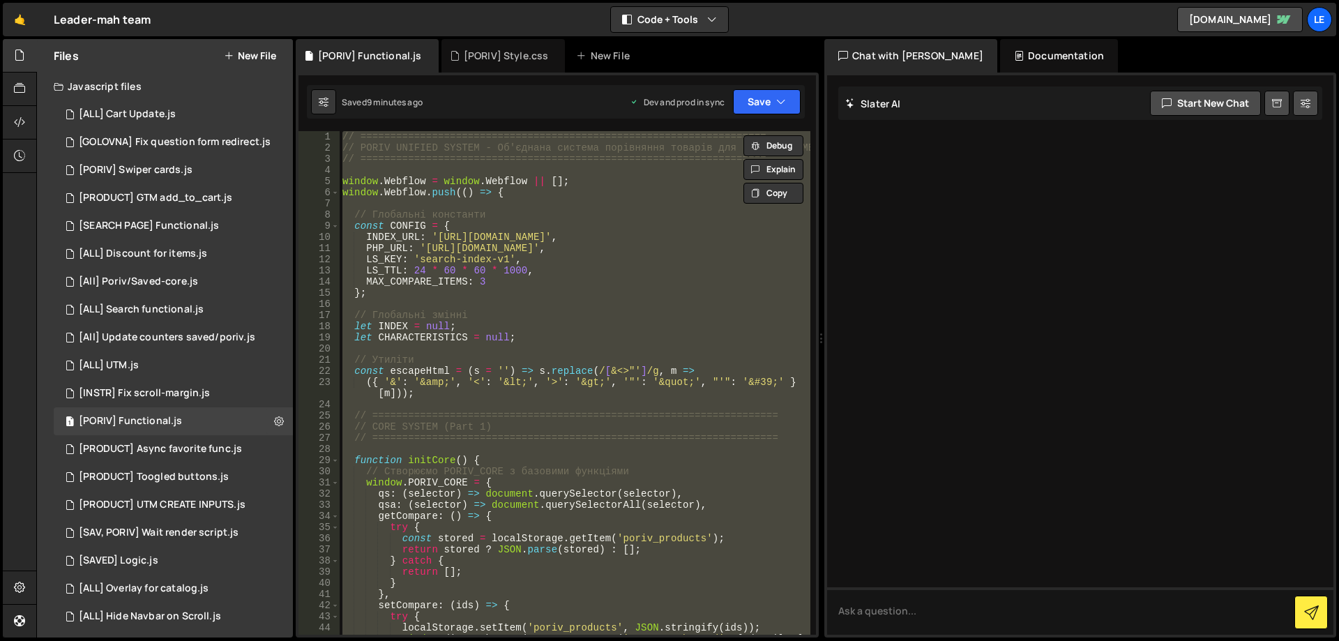
paste textarea
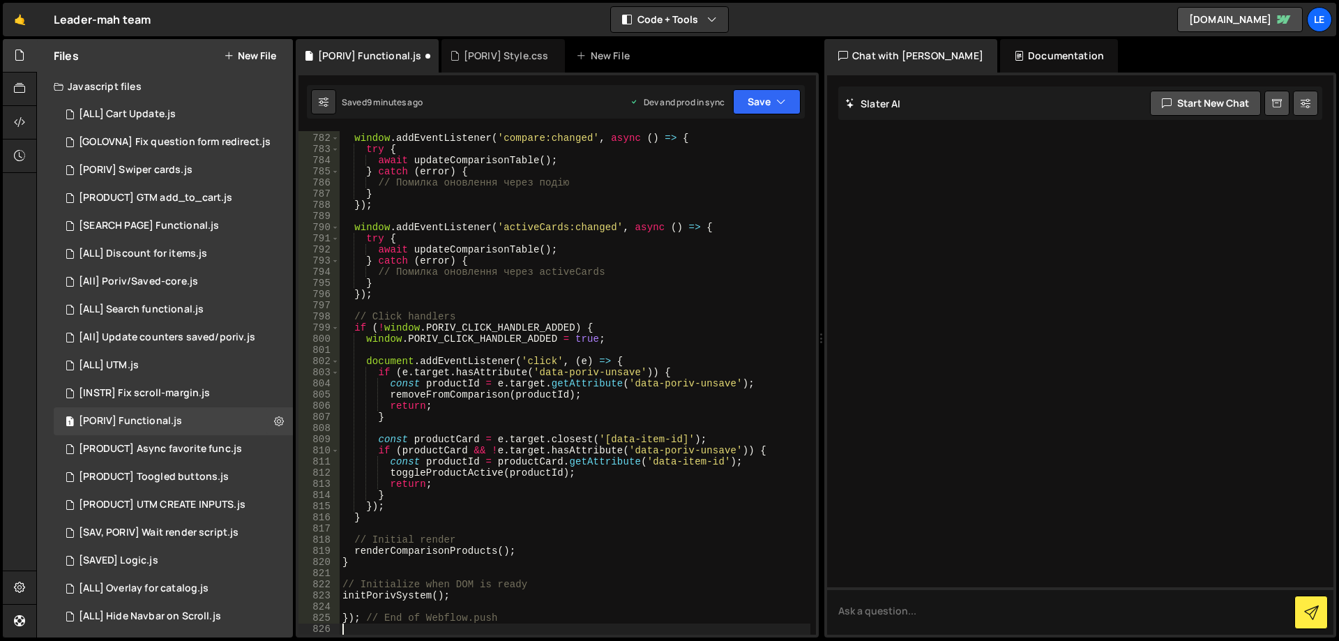
type textarea "return;"
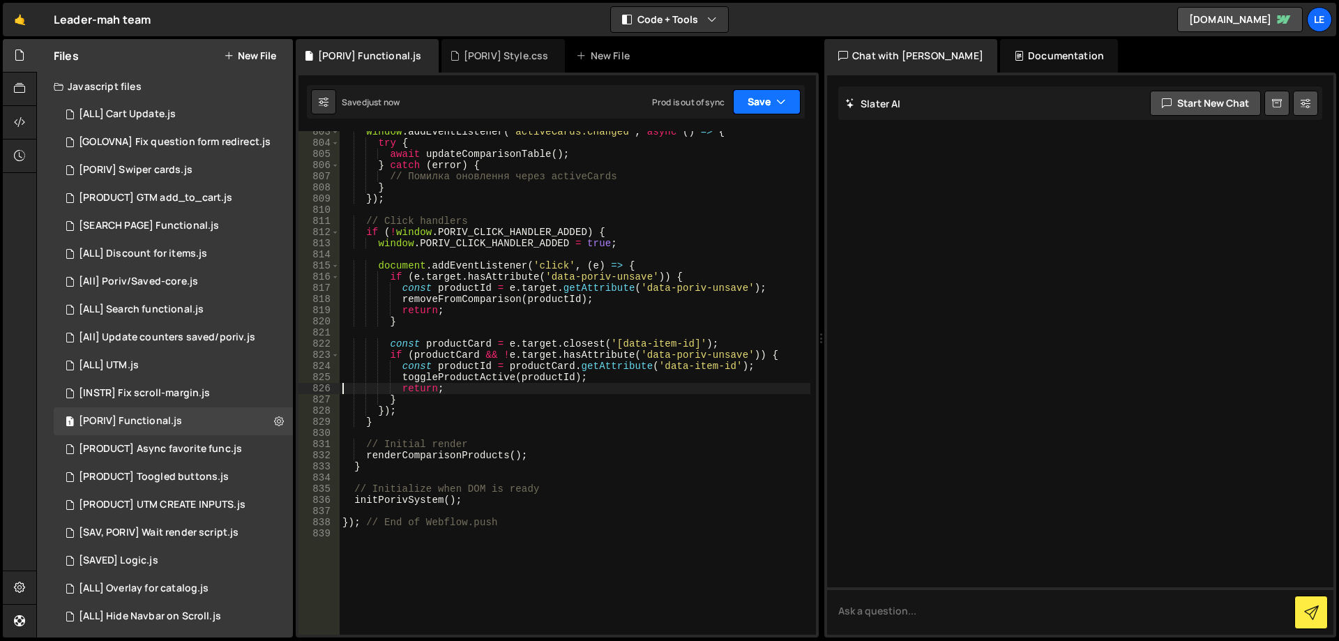
click at [785, 99] on icon "button" at bounding box center [781, 102] width 10 height 14
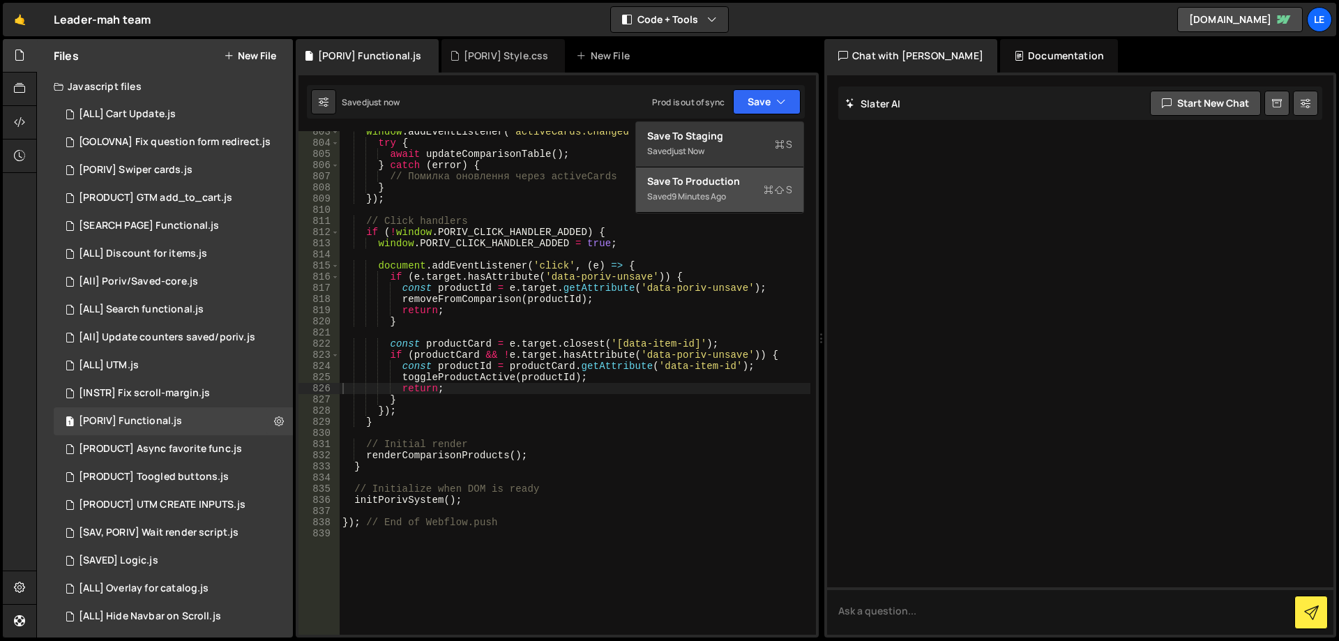
click at [746, 178] on div "Save to Production S" at bounding box center [719, 181] width 145 height 14
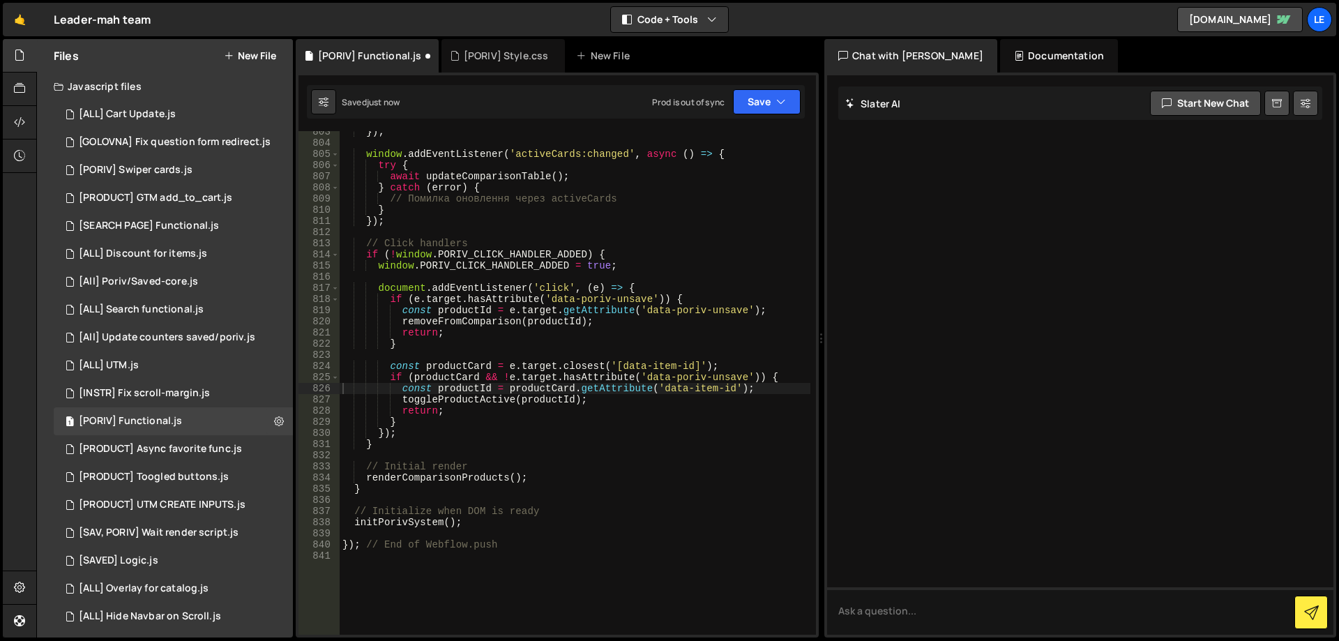
scroll to position [9569, 0]
click at [495, 54] on div "[PORIV] Style.css" at bounding box center [506, 56] width 85 height 14
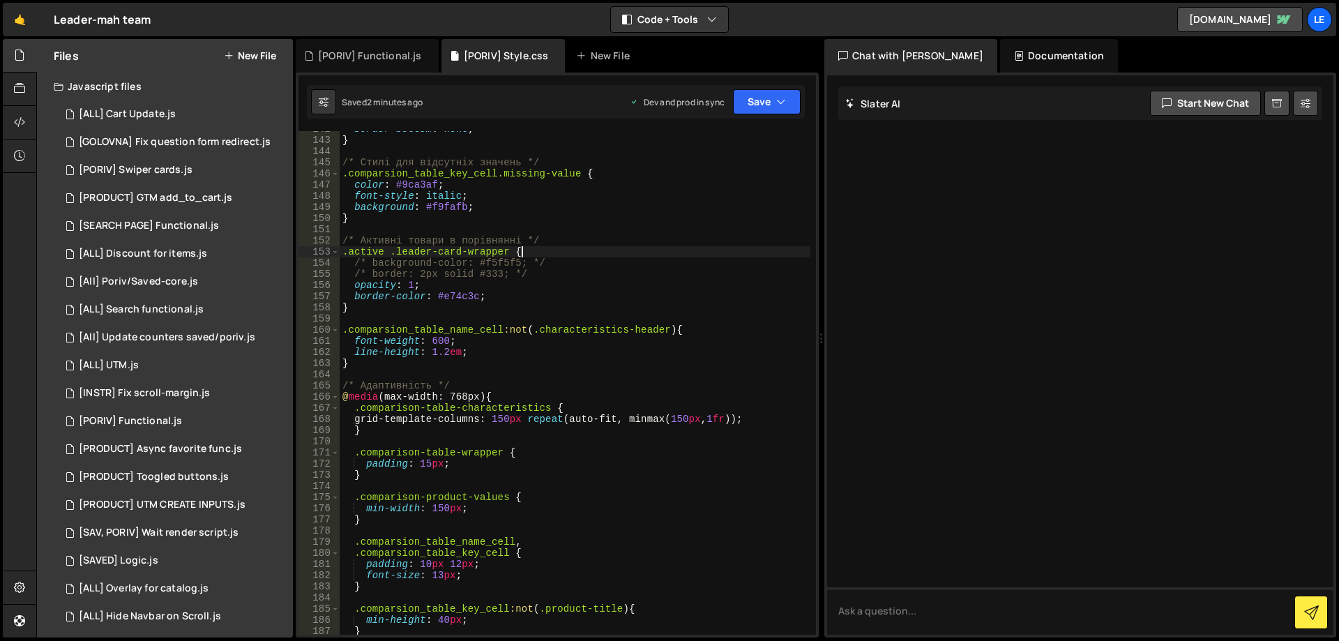
click at [561, 257] on div "border-bottom : none ; } /* Стилі для відсутніх значень */ .comparsion_table_ke…" at bounding box center [575, 386] width 471 height 526
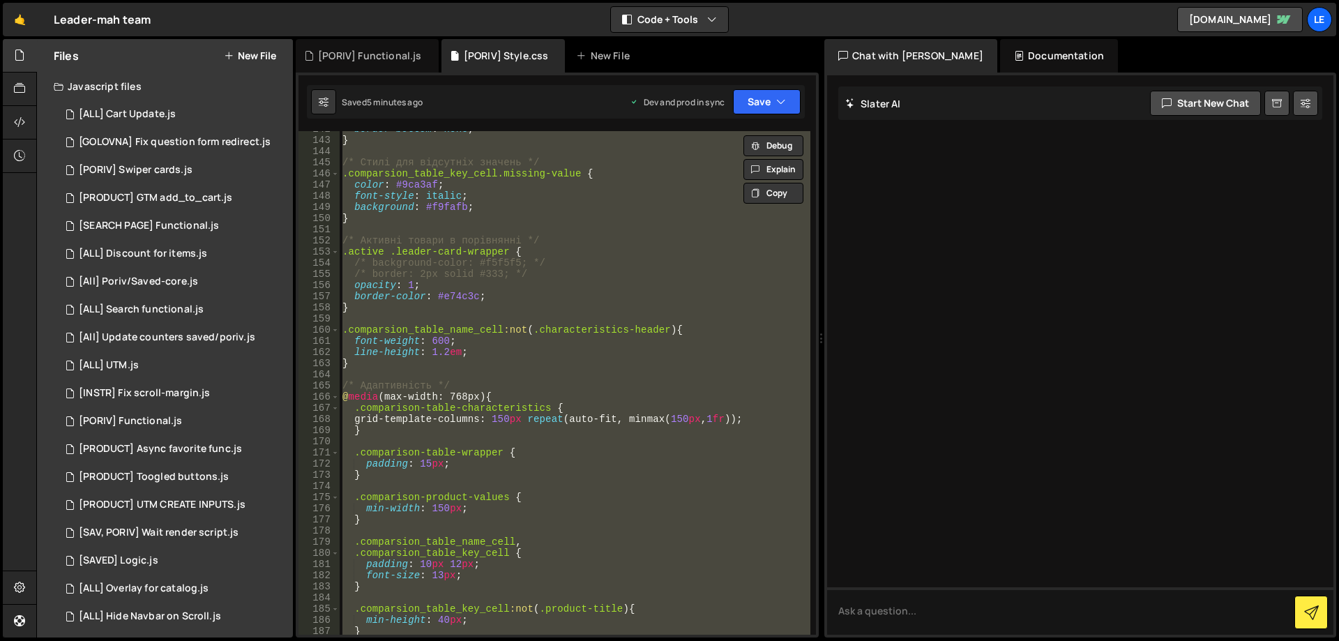
click at [535, 254] on div "border-bottom : none ; } /* Стилі для відсутніх значень */ .comparsion_table_ke…" at bounding box center [575, 383] width 471 height 504
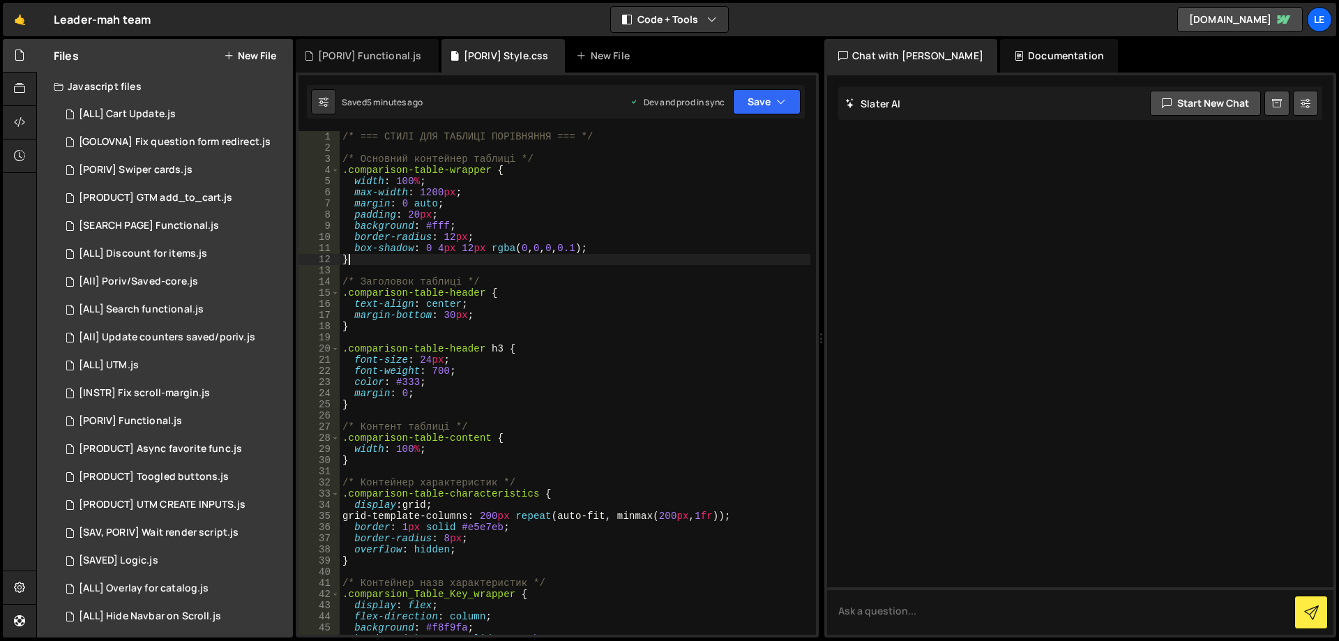
click at [435, 260] on div "/* === СТИЛІ ДЛЯ ТАБЛИЦІ ПОРІВНЯННЯ === */ /* Основний контейнер таблиці */ .co…" at bounding box center [575, 394] width 471 height 526
type textarea "}"
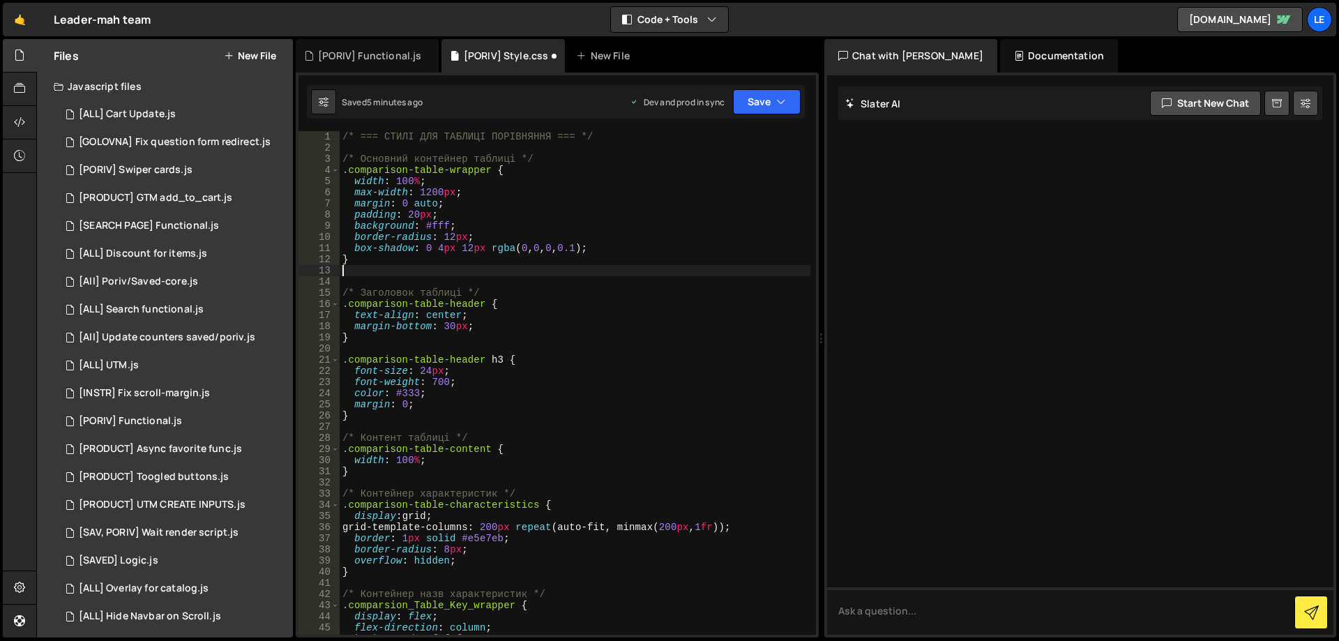
paste textarea ".comparison-main-wrapper"
type textarea ".comparison-main-wrapper{"
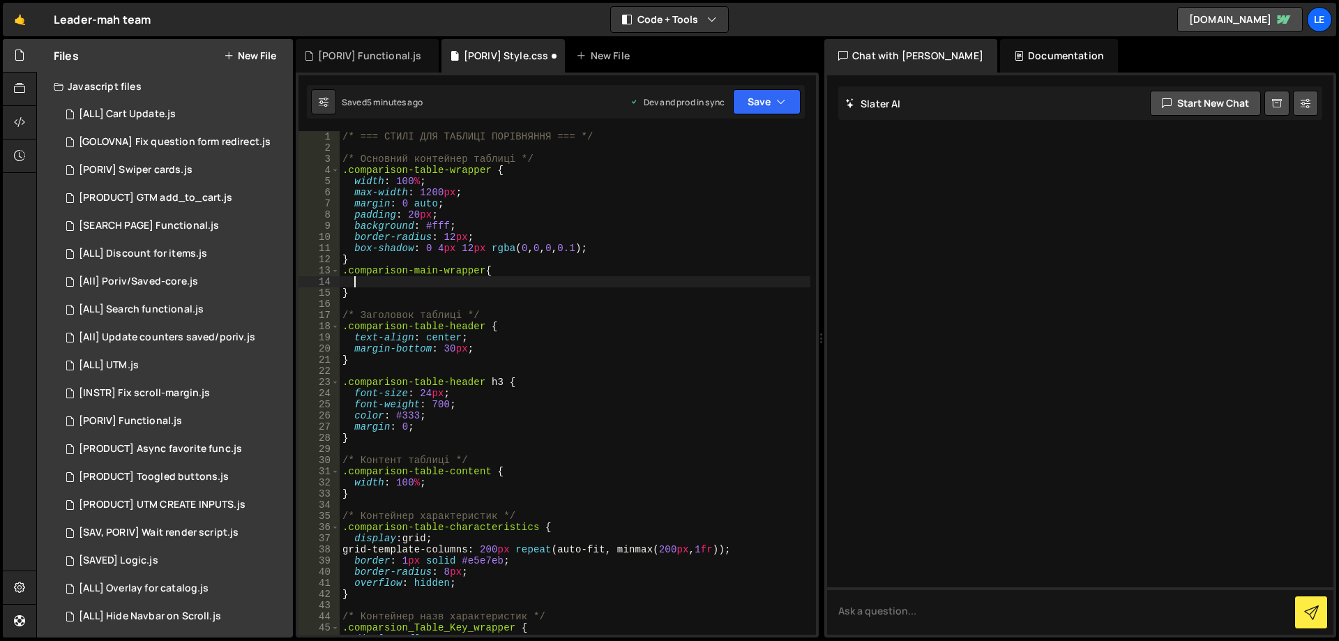
type textarea "}"
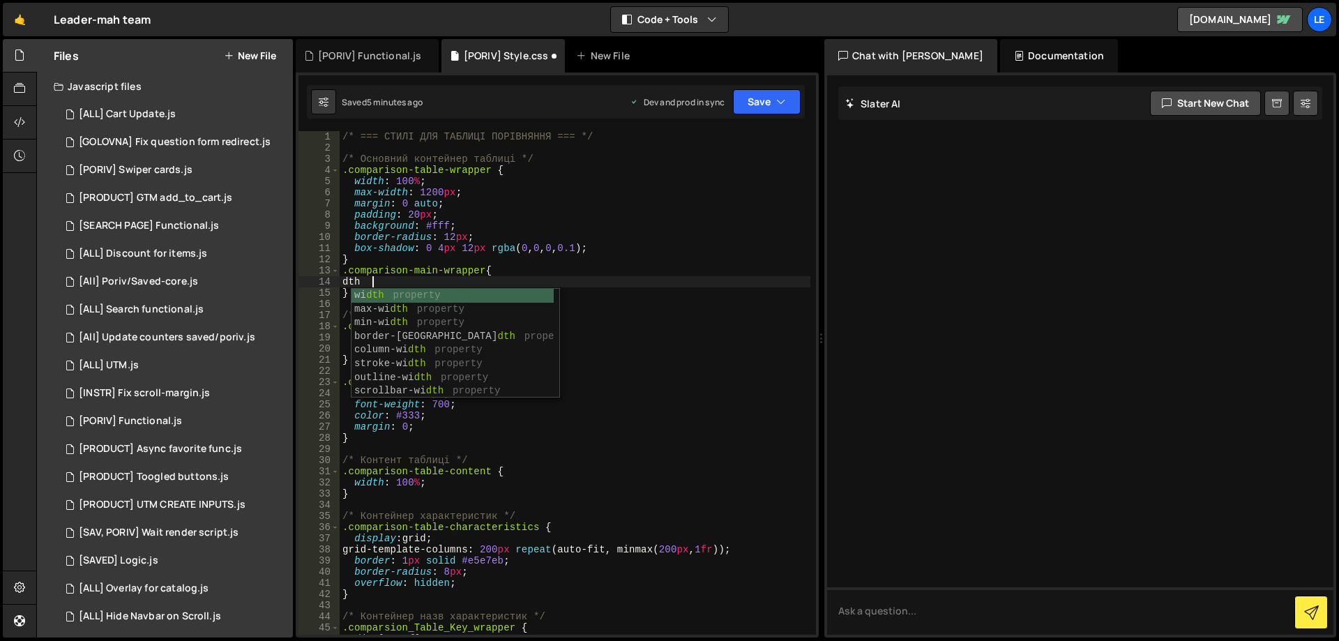
scroll to position [0, 1]
type textarea "d"
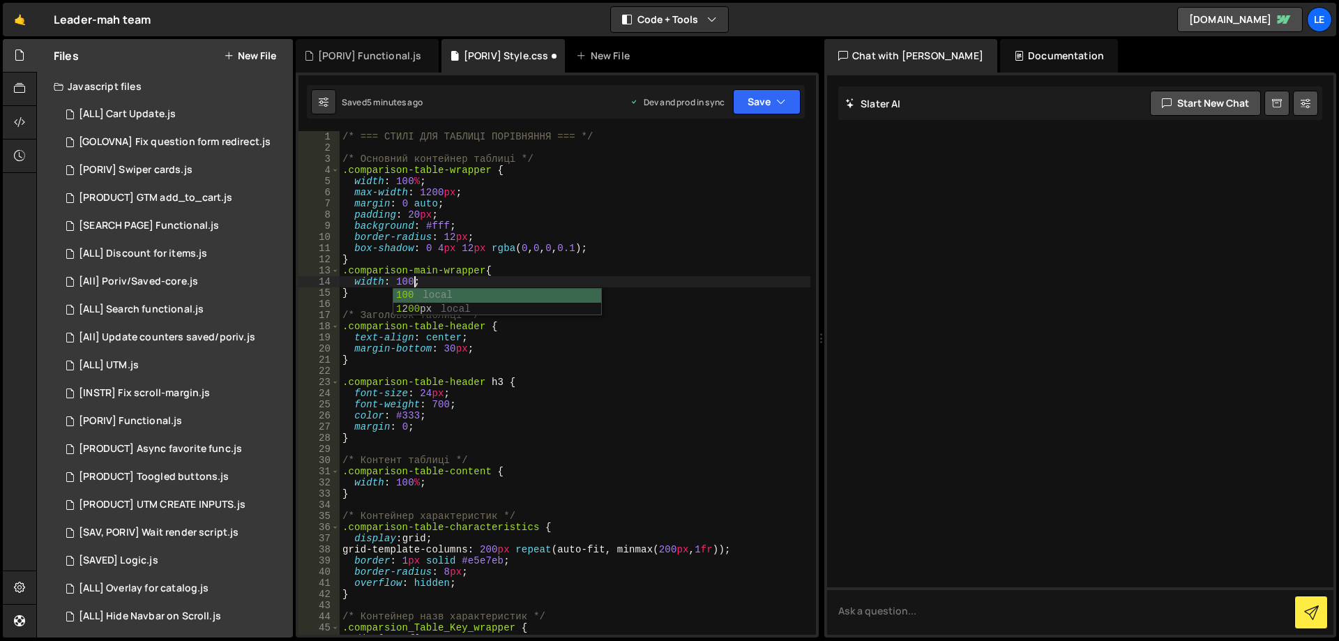
scroll to position [0, 5]
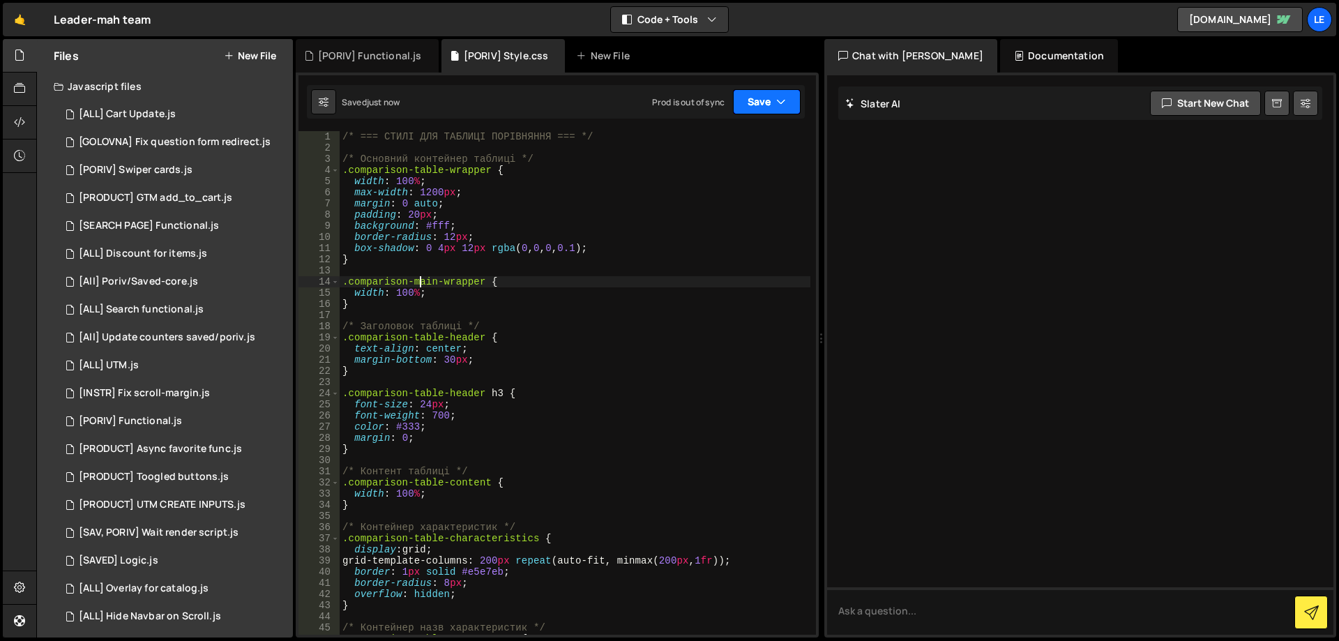
type textarea ".comparison-main-wrapper {"
click at [771, 107] on button "Save" at bounding box center [767, 101] width 68 height 25
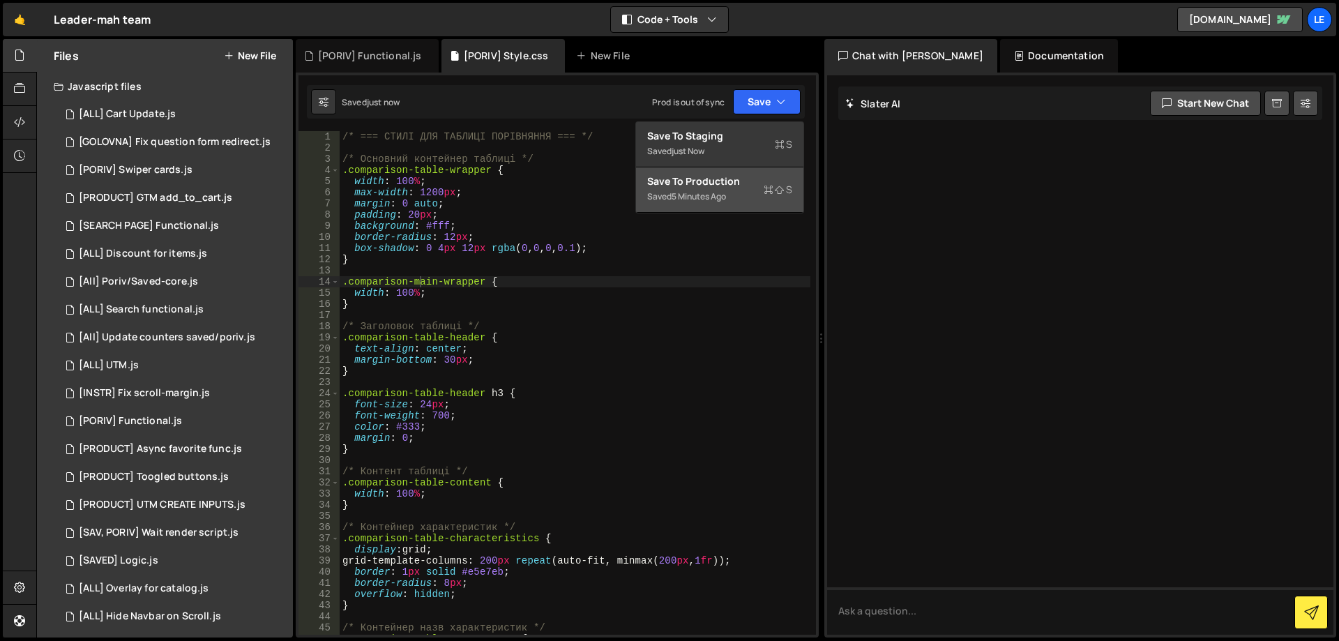
click at [745, 181] on div "Save to Production S" at bounding box center [719, 181] width 145 height 14
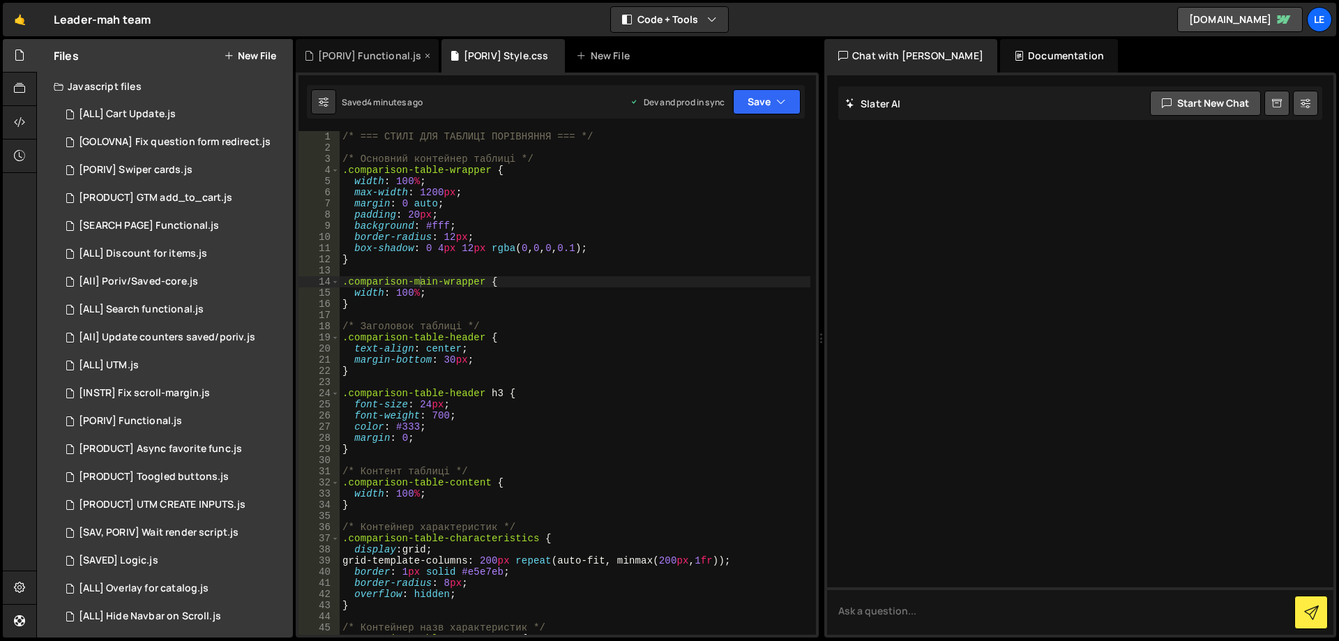
click at [383, 58] on div "[PORIV] Functional.js" at bounding box center [369, 56] width 103 height 14
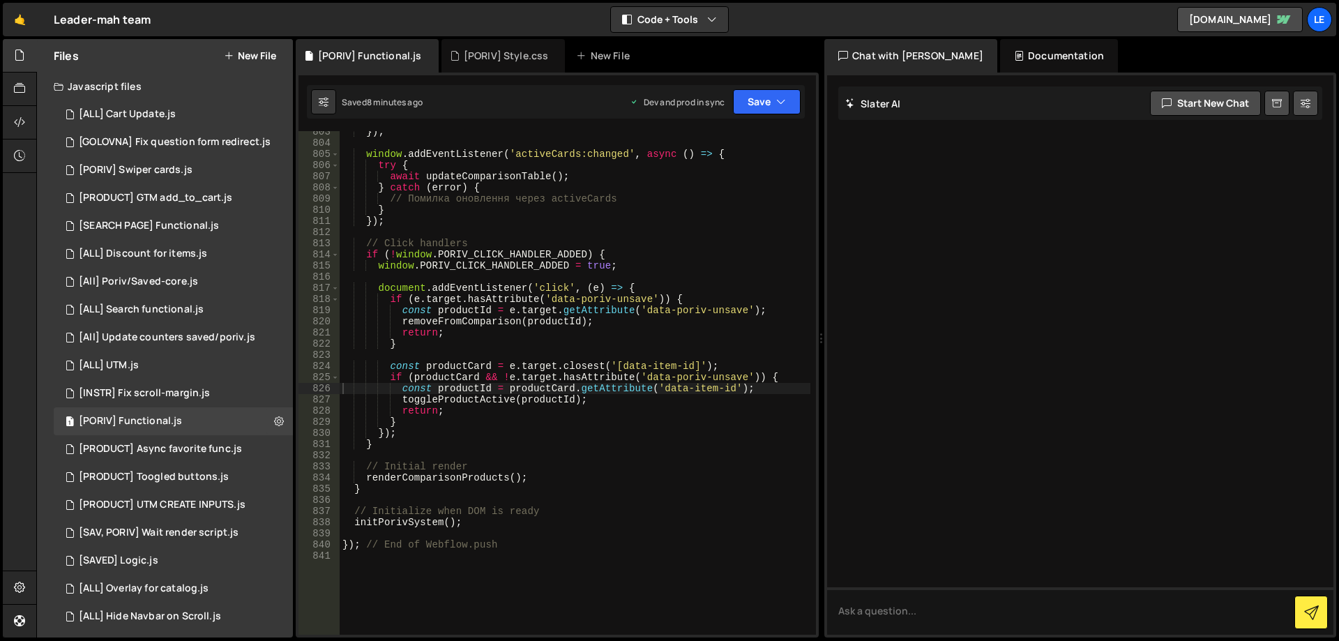
click at [553, 216] on div "}) ; window . addEventListener ( 'activeCards:changed' , async ( ) => { try { a…" at bounding box center [575, 389] width 471 height 526
type textarea "}); // End of Webflow.push"
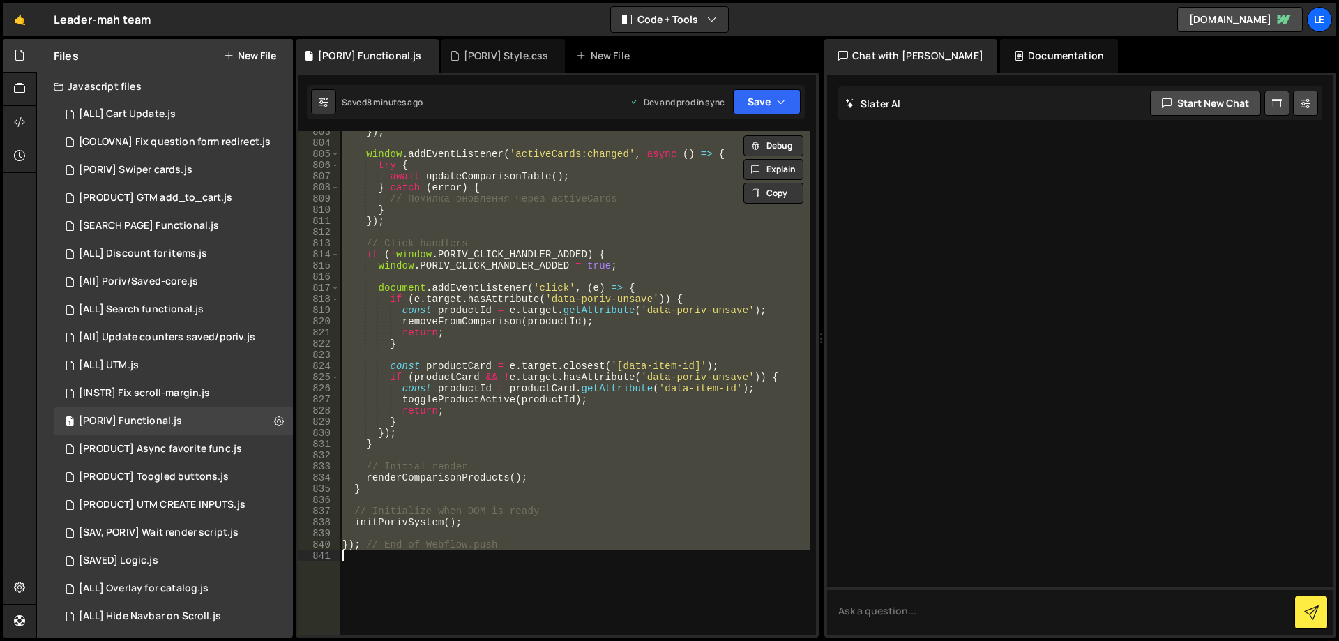
paste textarea
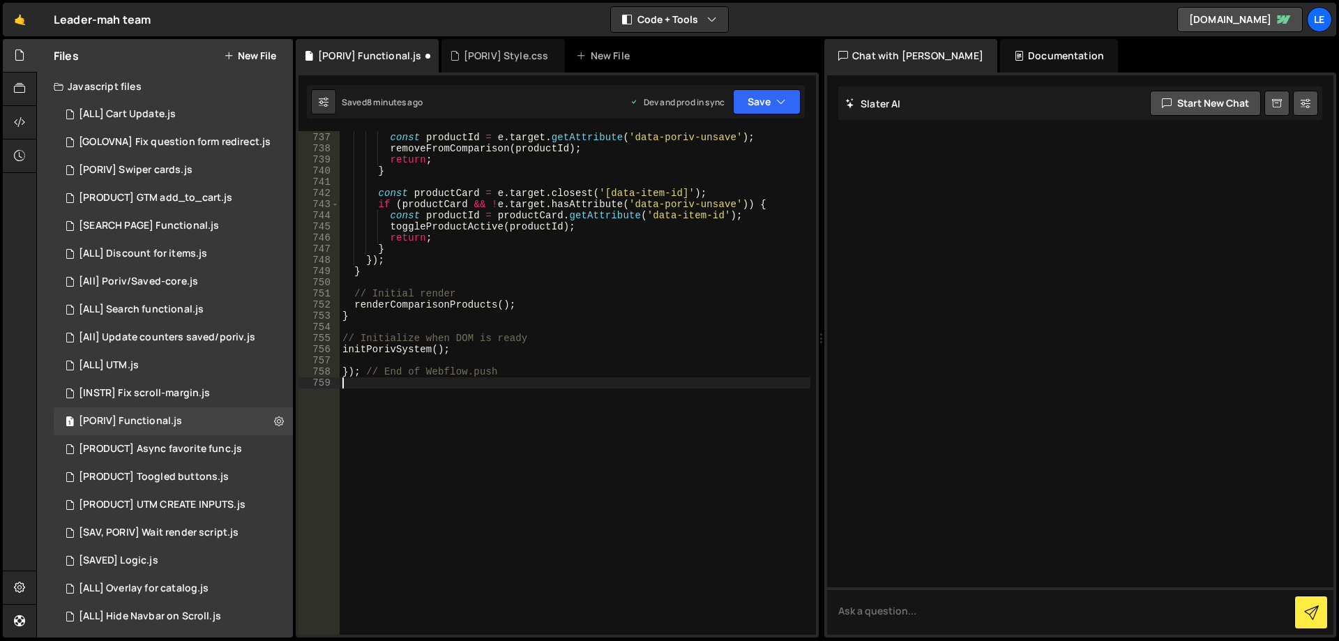
click at [568, 379] on div "if ( e . target . hasAttribute ( 'data-poriv-unsave' )) { const productId = e .…" at bounding box center [575, 384] width 471 height 526
click at [497, 55] on div "[PORIV] Style.css" at bounding box center [506, 56] width 85 height 14
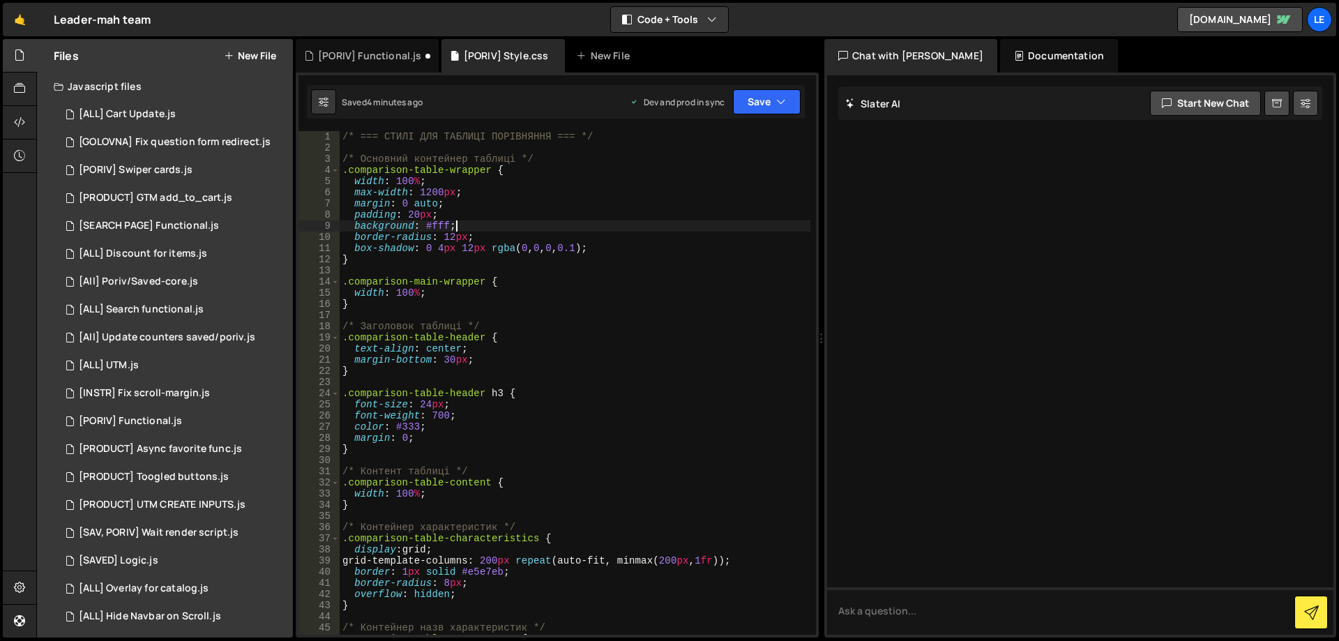
click at [565, 227] on div "/* === СТИЛІ ДЛЯ ТАБЛИЦІ ПОРІВНЯННЯ === */ /* Основний контейнер таблиці */ .co…" at bounding box center [575, 394] width 471 height 526
type textarea "}"
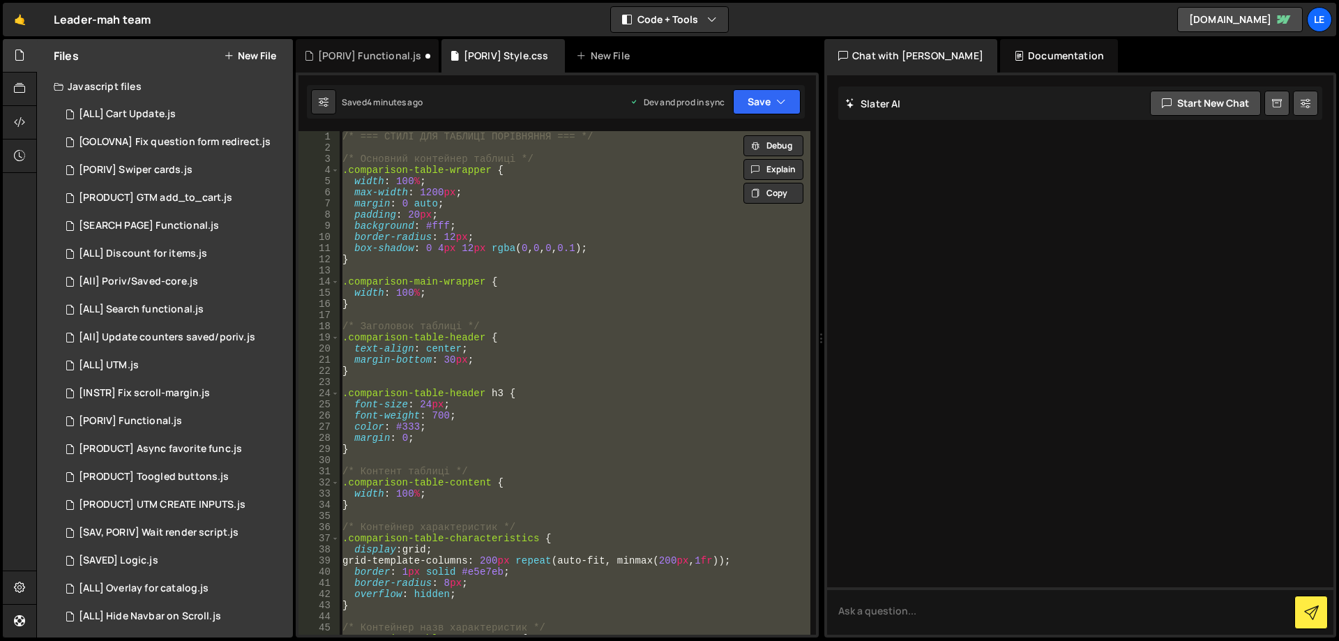
scroll to position [0, 0]
paste textarea
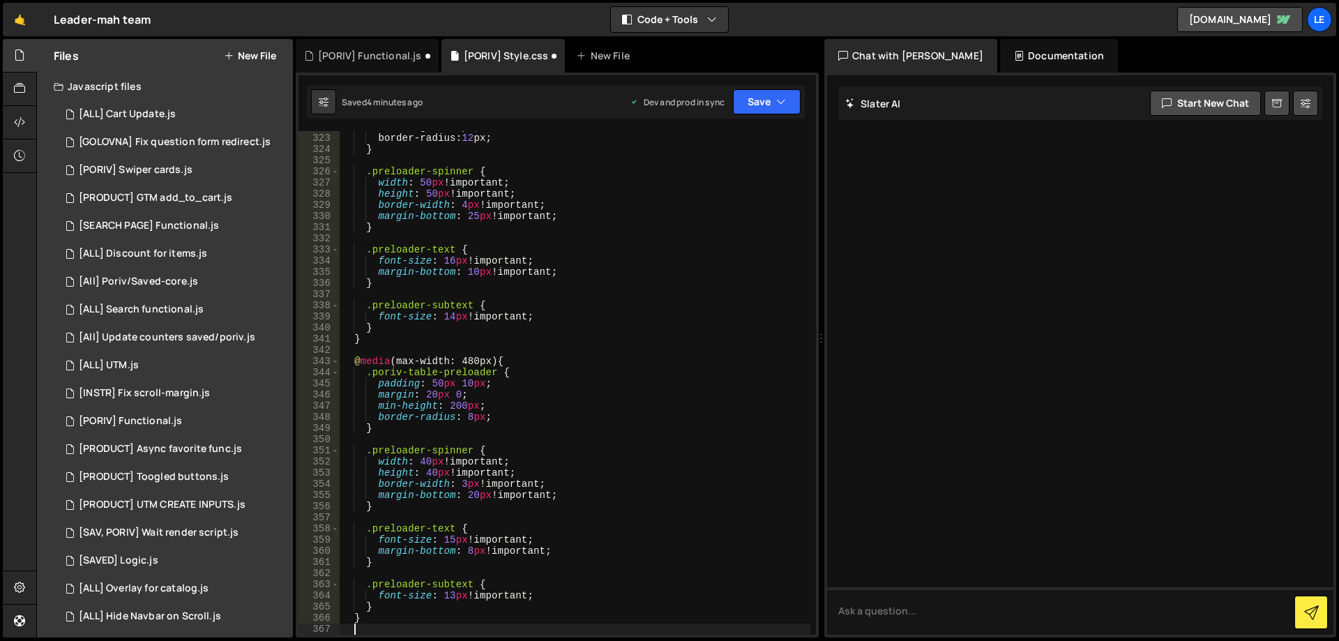
scroll to position [3592, 0]
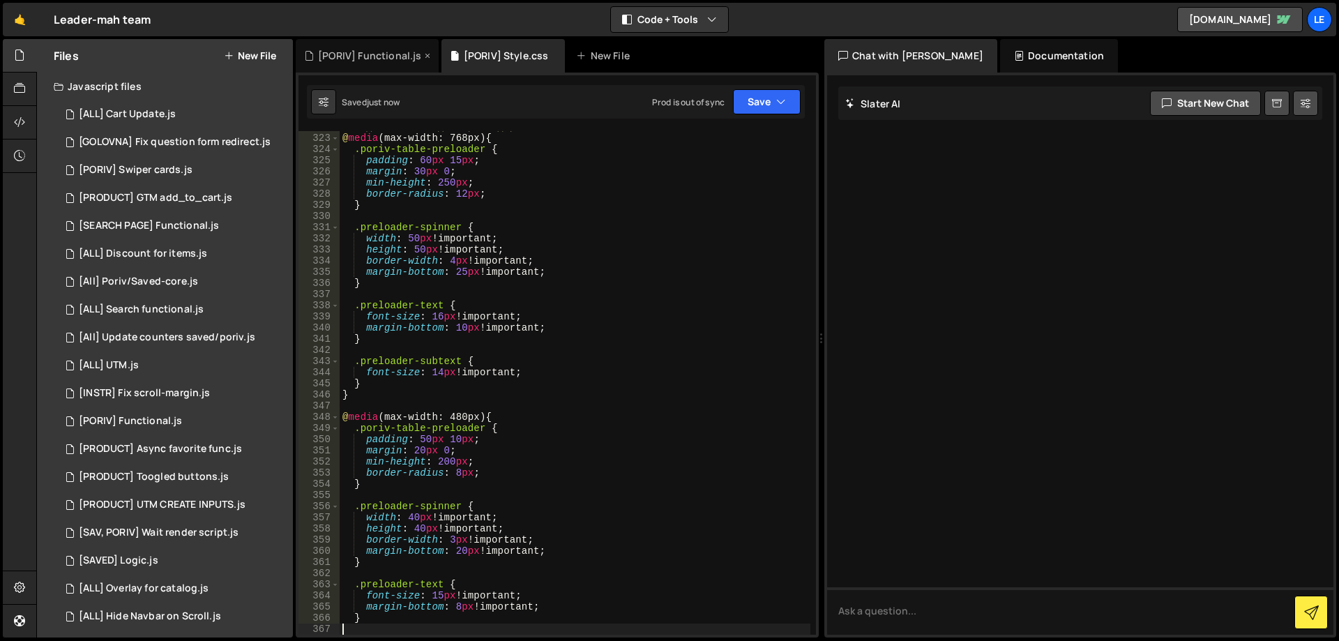
click at [379, 50] on div "[PORIV] Functional.js" at bounding box center [369, 56] width 103 height 14
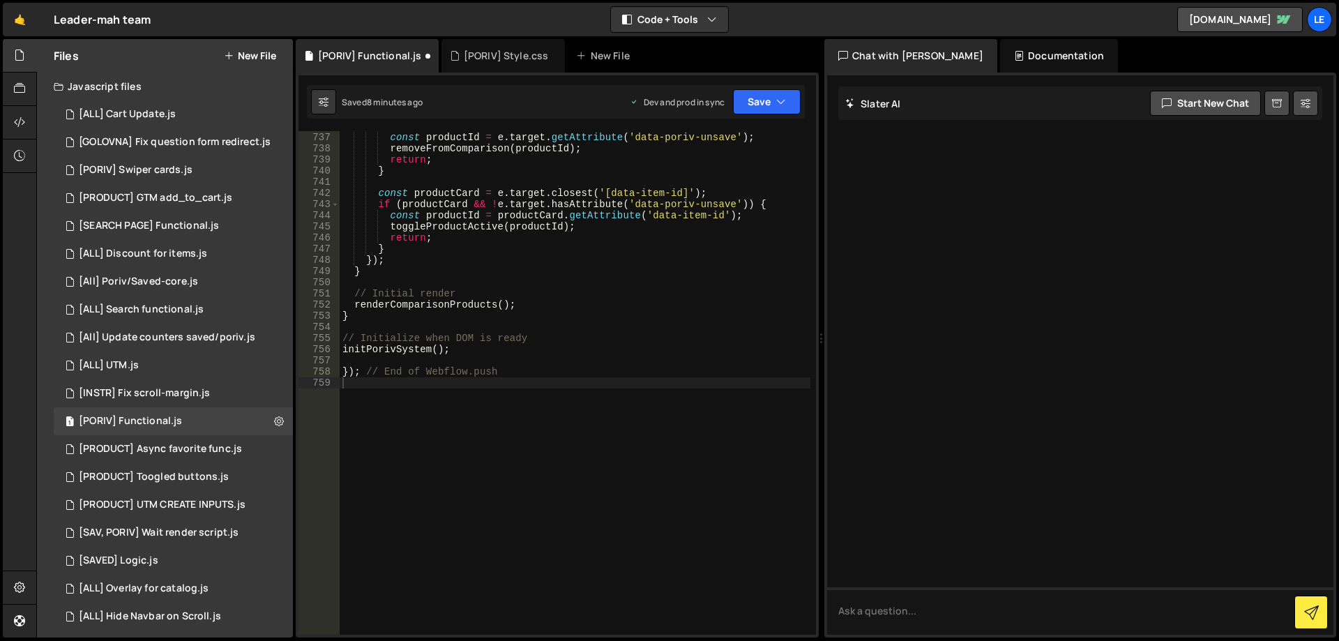
type textarea "if (productCard && !e.target.hasAttribute('data-poriv-unsave')) {"
click at [555, 202] on div "if ( e . target . hasAttribute ( 'data-poriv-unsave' )) { const productId = e .…" at bounding box center [575, 384] width 471 height 526
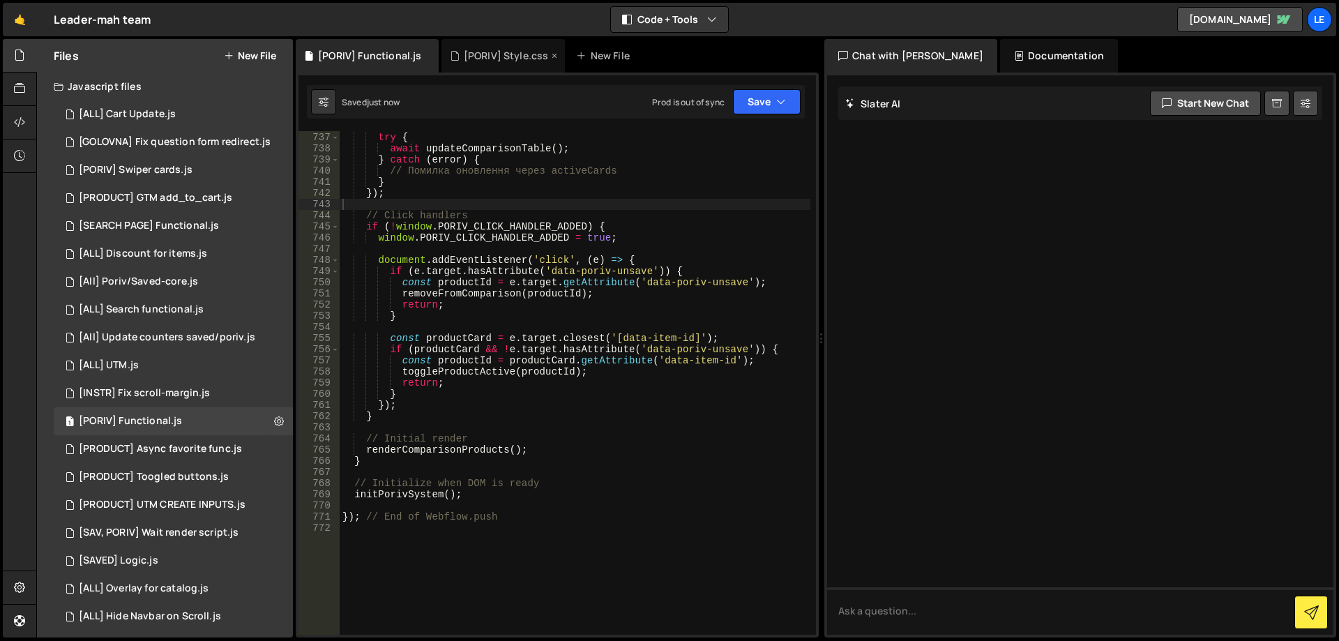
click at [498, 60] on div "[PORIV] Style.css" at bounding box center [506, 56] width 85 height 14
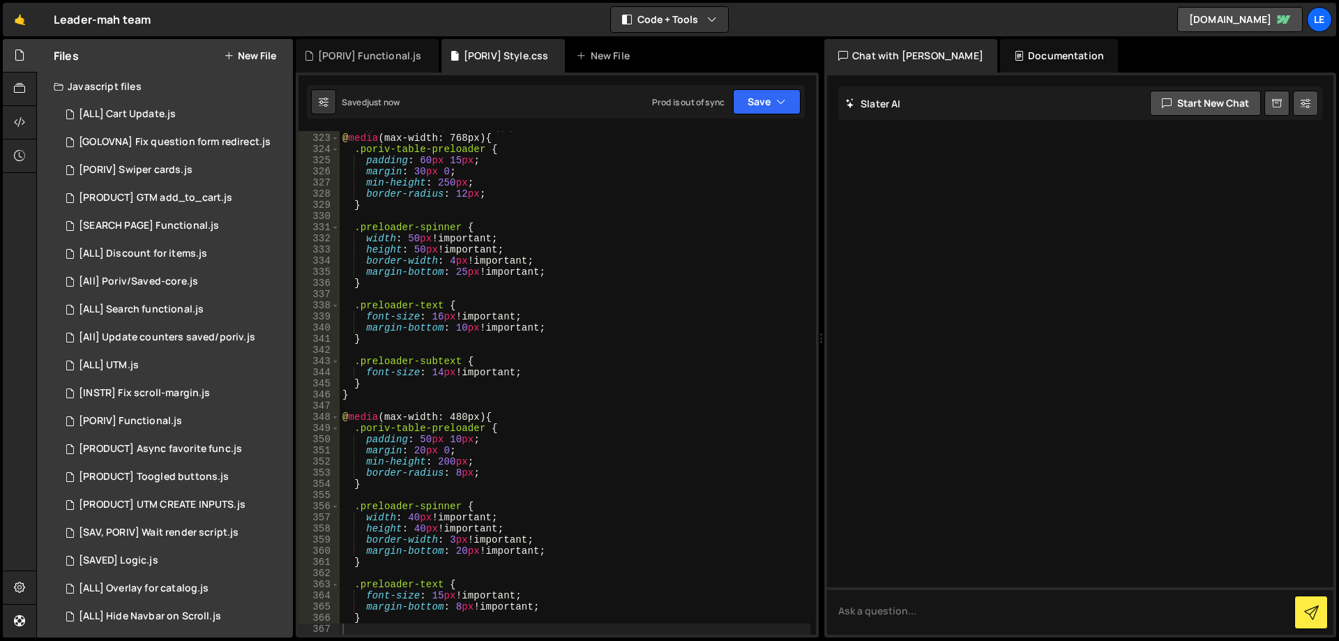
type textarea "width: 50px !important;"
click at [574, 243] on div "/* Адаптивність для прелоадера */ @ media (max-width: 768px) { .poriv-table-pre…" at bounding box center [575, 384] width 471 height 526
click at [757, 111] on button "Save" at bounding box center [767, 101] width 68 height 25
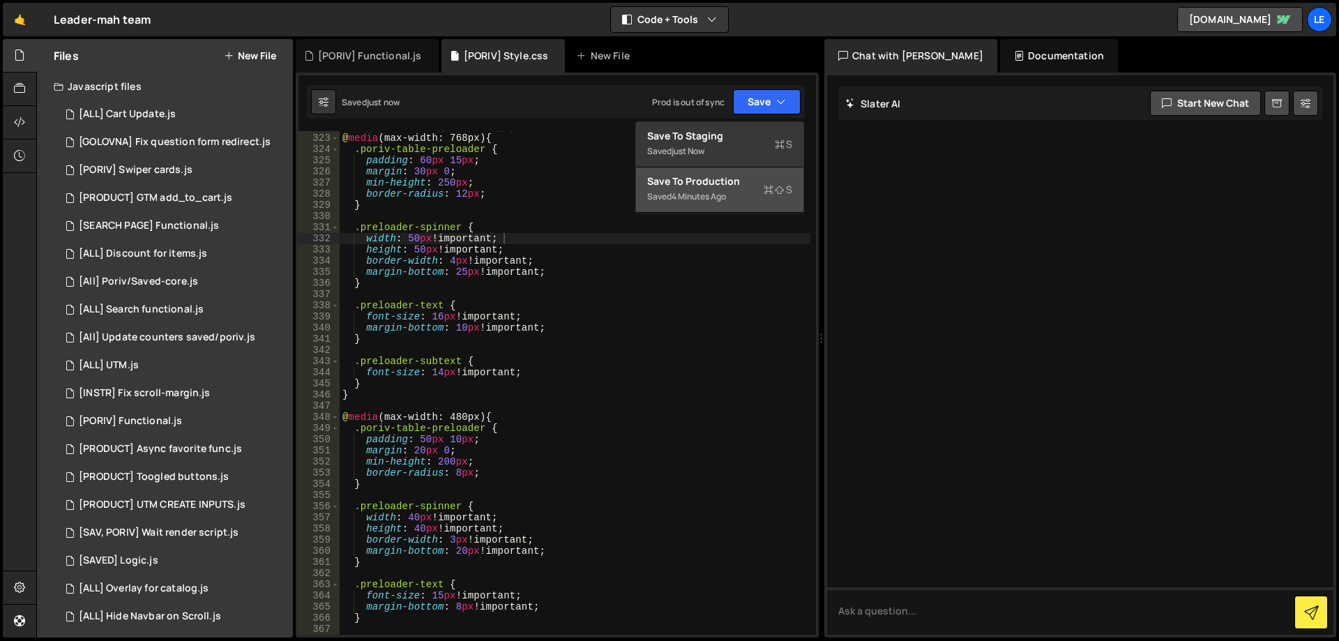
click at [746, 199] on div "Saved 4 minutes ago" at bounding box center [719, 196] width 145 height 17
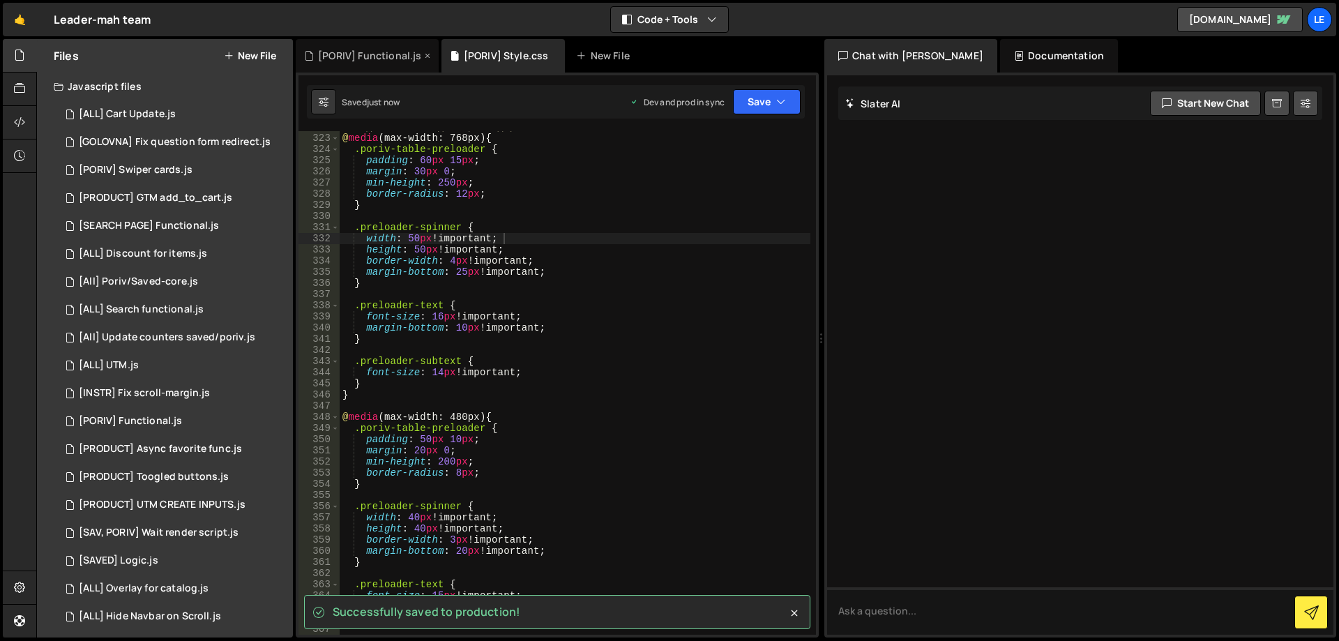
click at [380, 56] on div "[PORIV] Functional.js" at bounding box center [369, 56] width 103 height 14
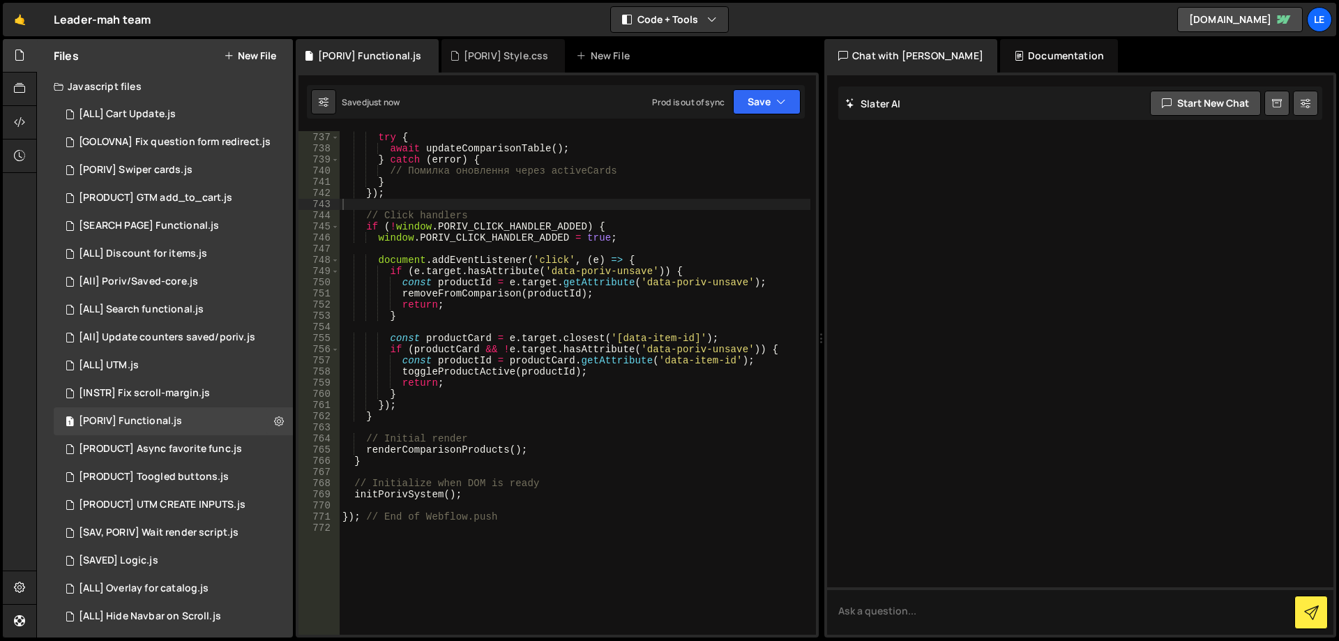
click at [564, 203] on div "window . addEventListener ( 'activeCards:changed' , async ( ) => { try { await …" at bounding box center [575, 384] width 471 height 526
click at [753, 116] on div "Saved just now Prod is out of sync Upgrade to Edit Save Save to Staging S Saved…" at bounding box center [556, 101] width 498 height 33
click at [753, 105] on button "Save" at bounding box center [767, 101] width 68 height 25
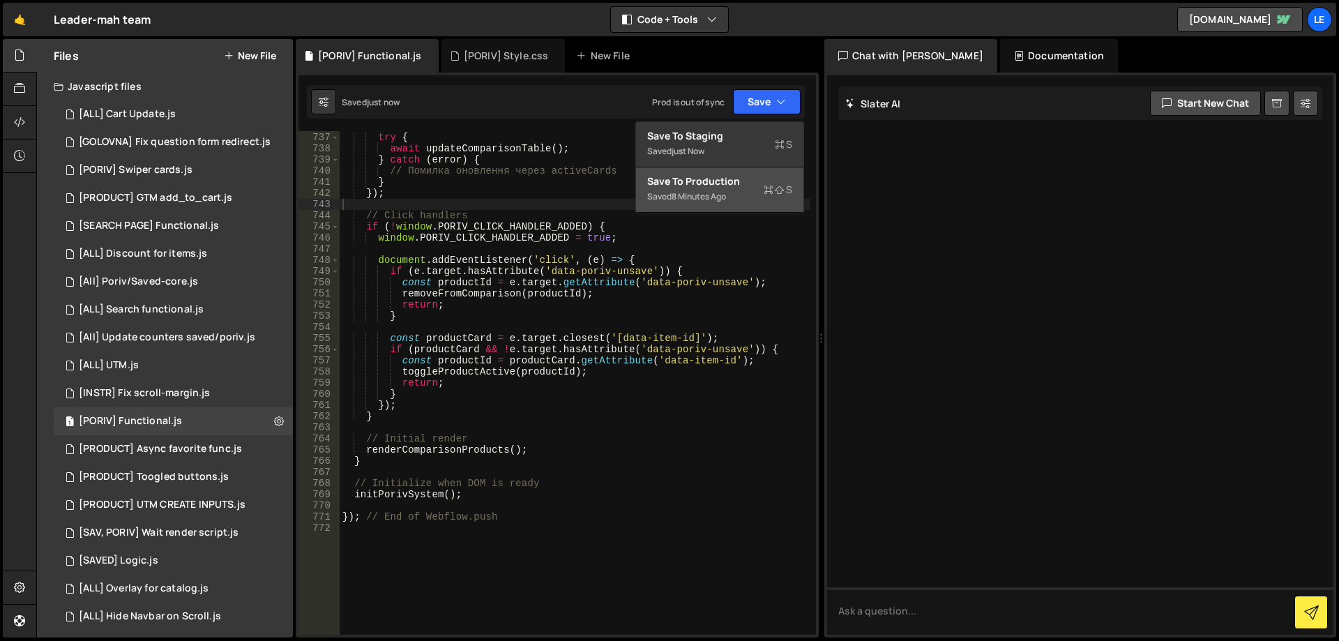
click at [738, 193] on div "Saved 8 minutes ago" at bounding box center [719, 196] width 145 height 17
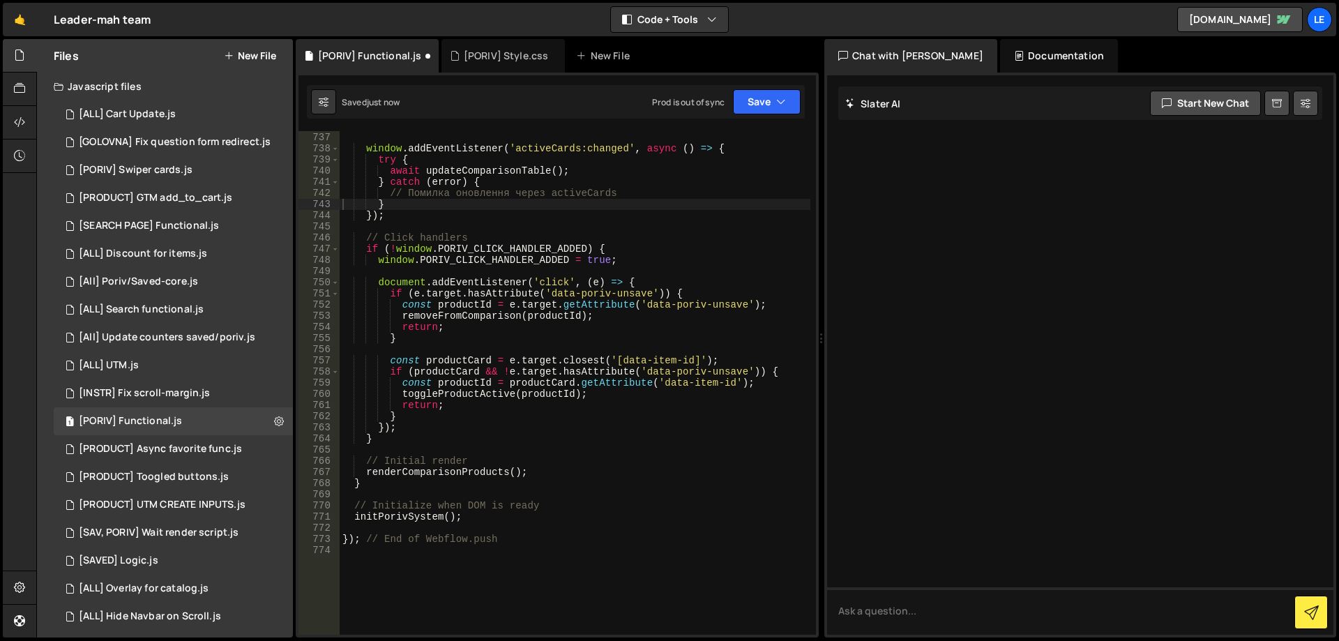
scroll to position [8838, 0]
click at [531, 208] on div "}) ; window . addEventListener ( 'activeCards:changed' , async ( ) => { try { a…" at bounding box center [575, 384] width 471 height 526
type textarea "}); // End of Webflow.push"
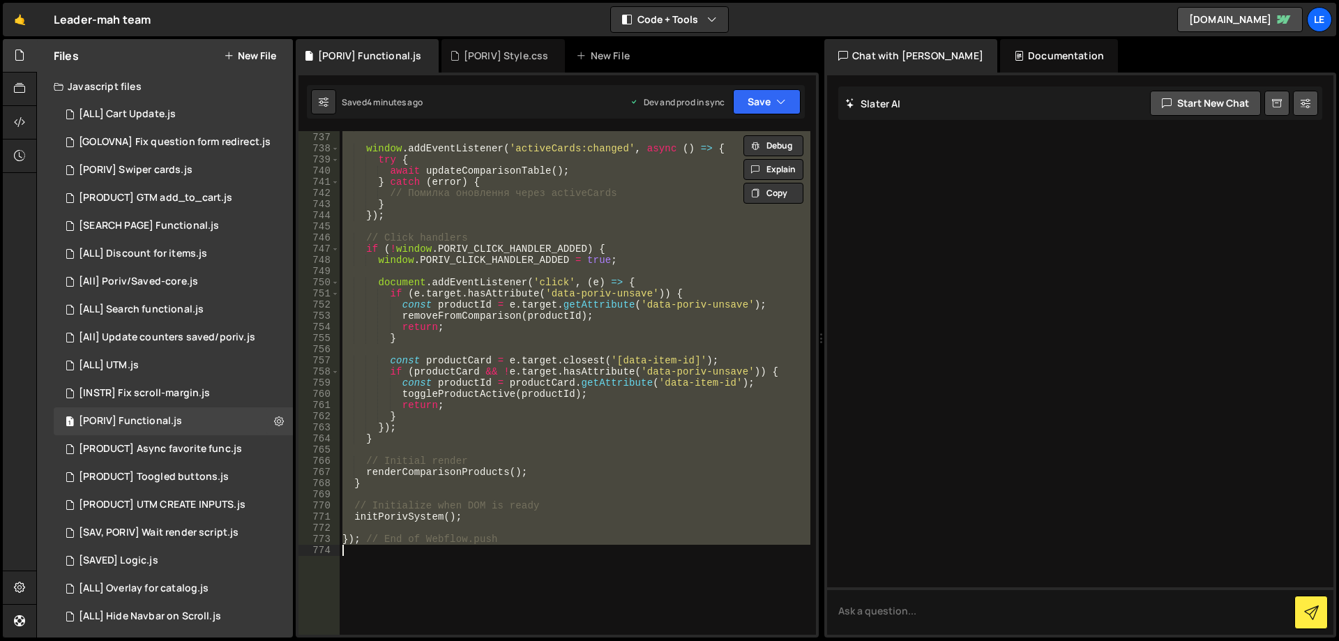
paste textarea
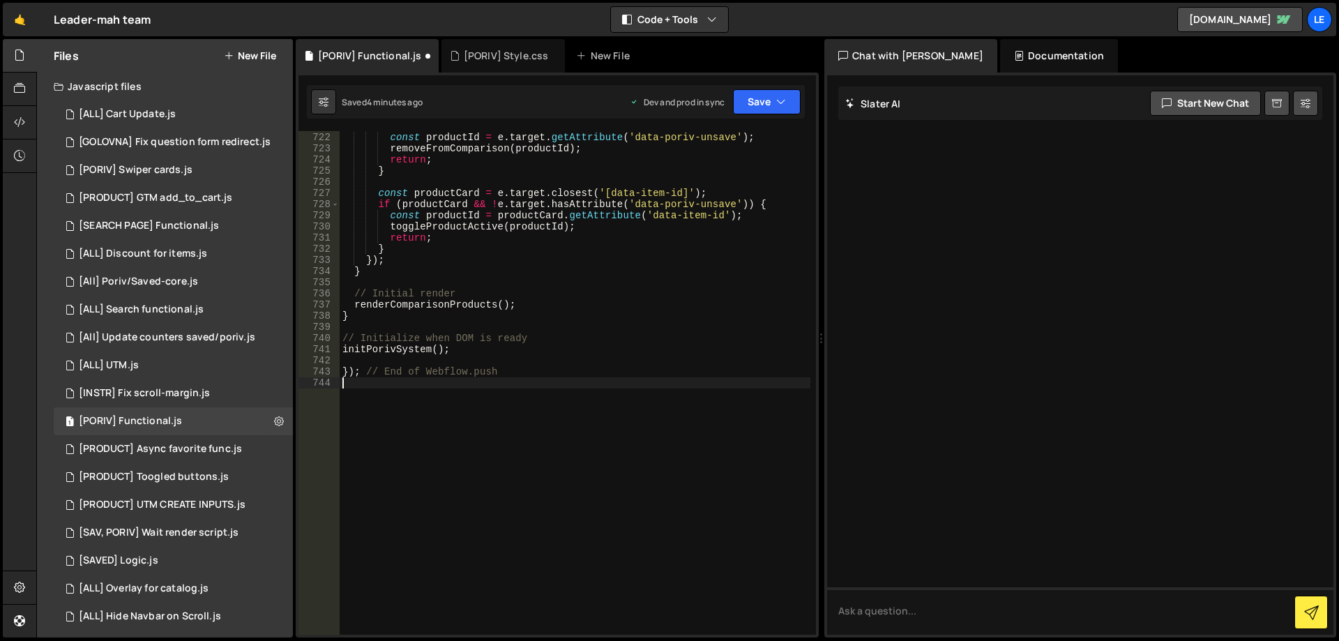
type textarea "}"
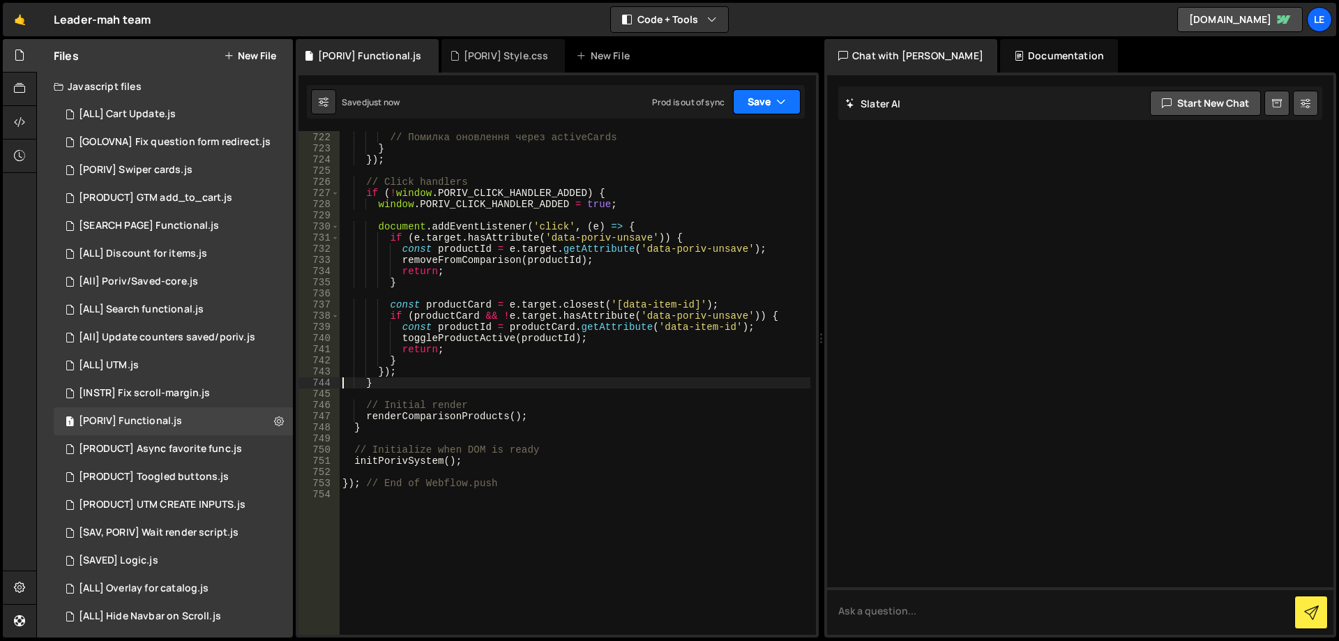
click at [755, 107] on button "Save" at bounding box center [767, 101] width 68 height 25
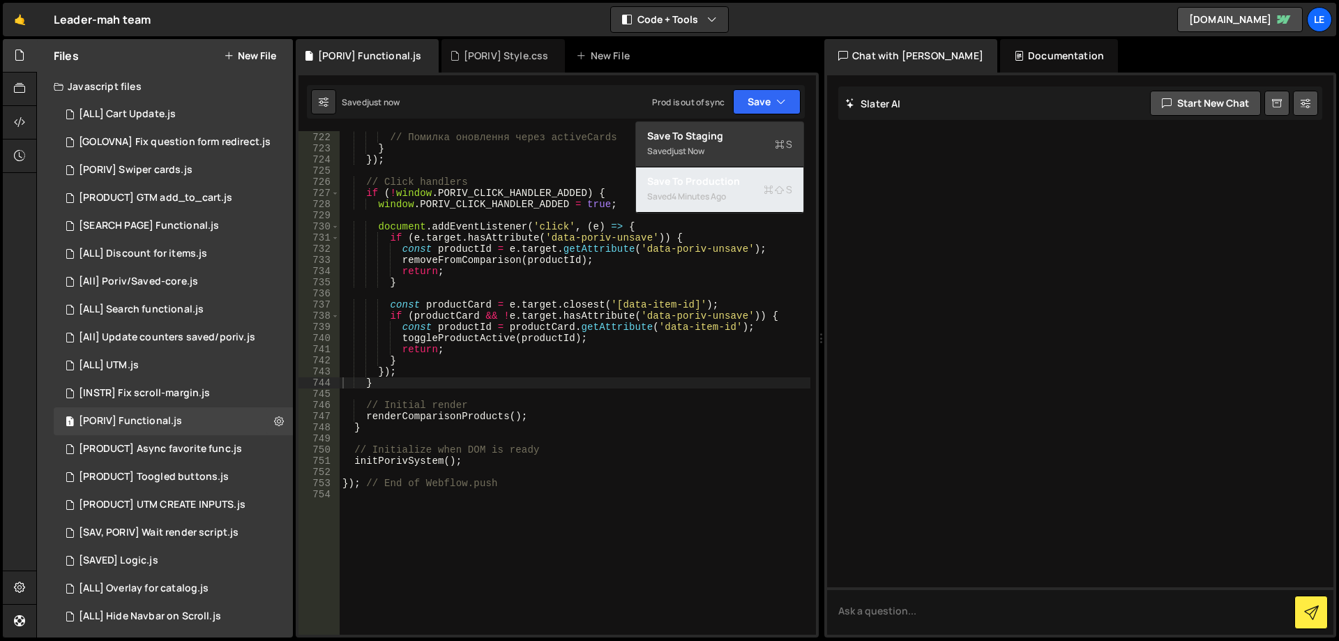
drag, startPoint x: 732, startPoint y: 173, endPoint x: 701, endPoint y: 189, distance: 34.6
click at [732, 173] on button "Save to Production S Saved 4 minutes ago" at bounding box center [719, 189] width 167 height 45
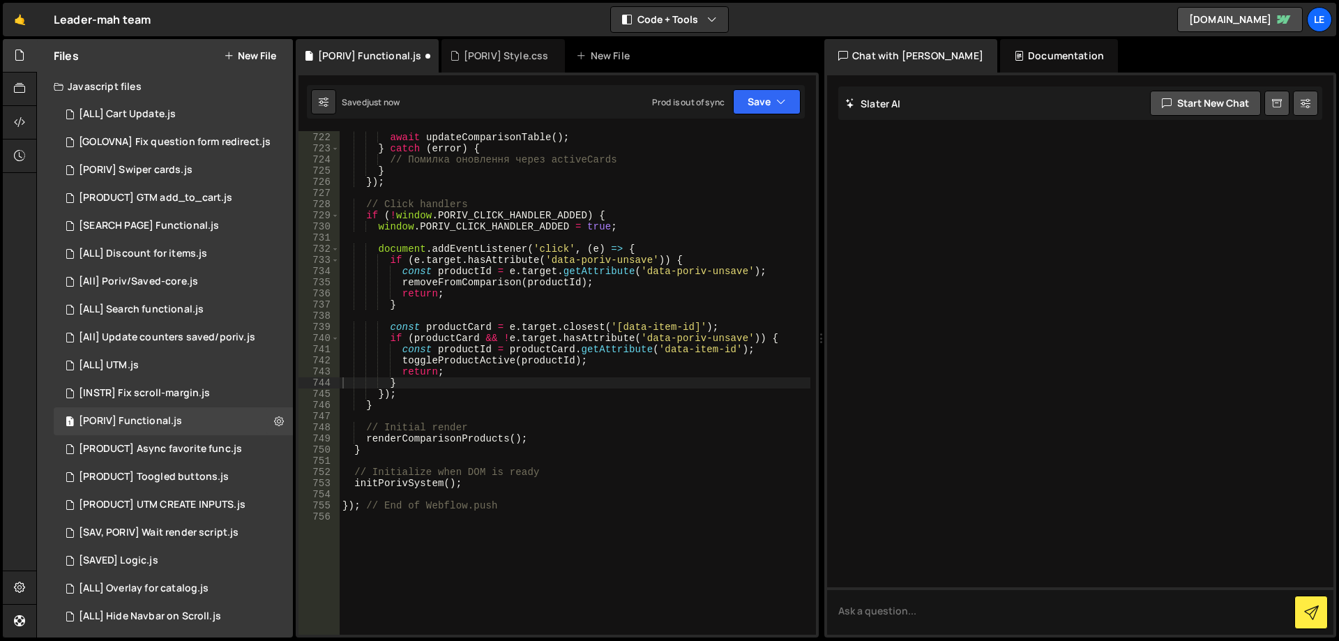
scroll to position [8592, 0]
click at [492, 56] on div "[PORIV] Style.css" at bounding box center [506, 56] width 85 height 14
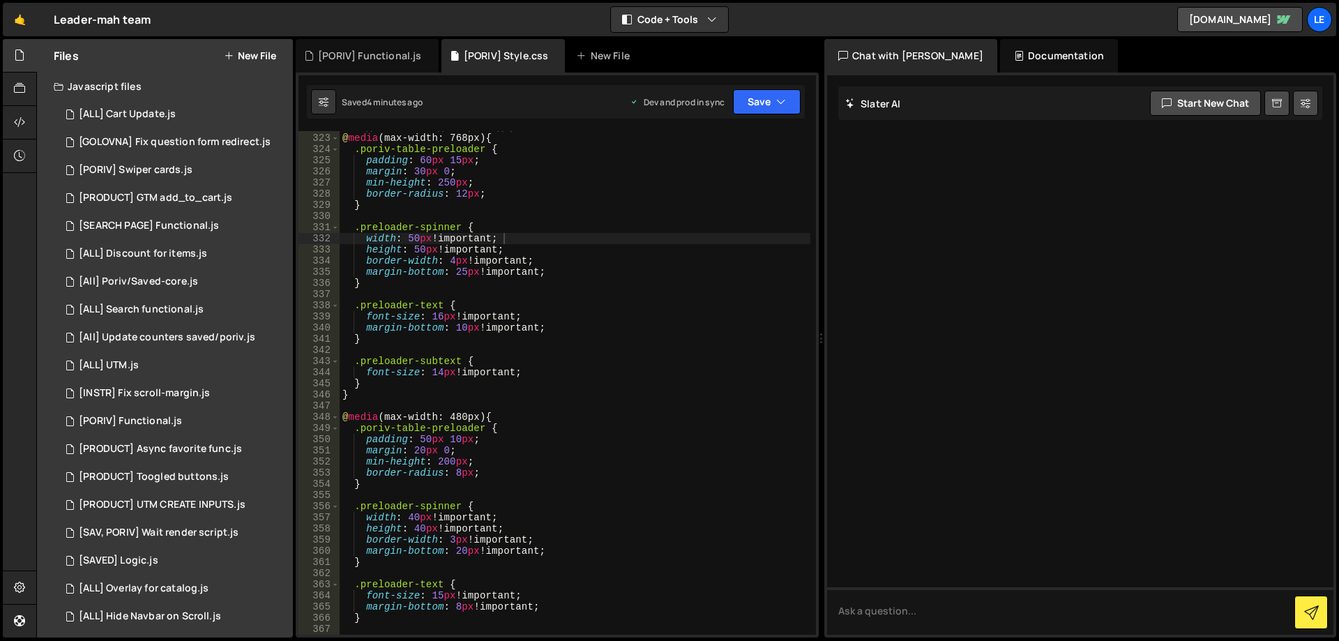
click at [570, 216] on div "/* Адаптивність для прелоадера */ @ media (max-width: 768px) { .poriv-table-pre…" at bounding box center [575, 384] width 471 height 526
type textarea "}"
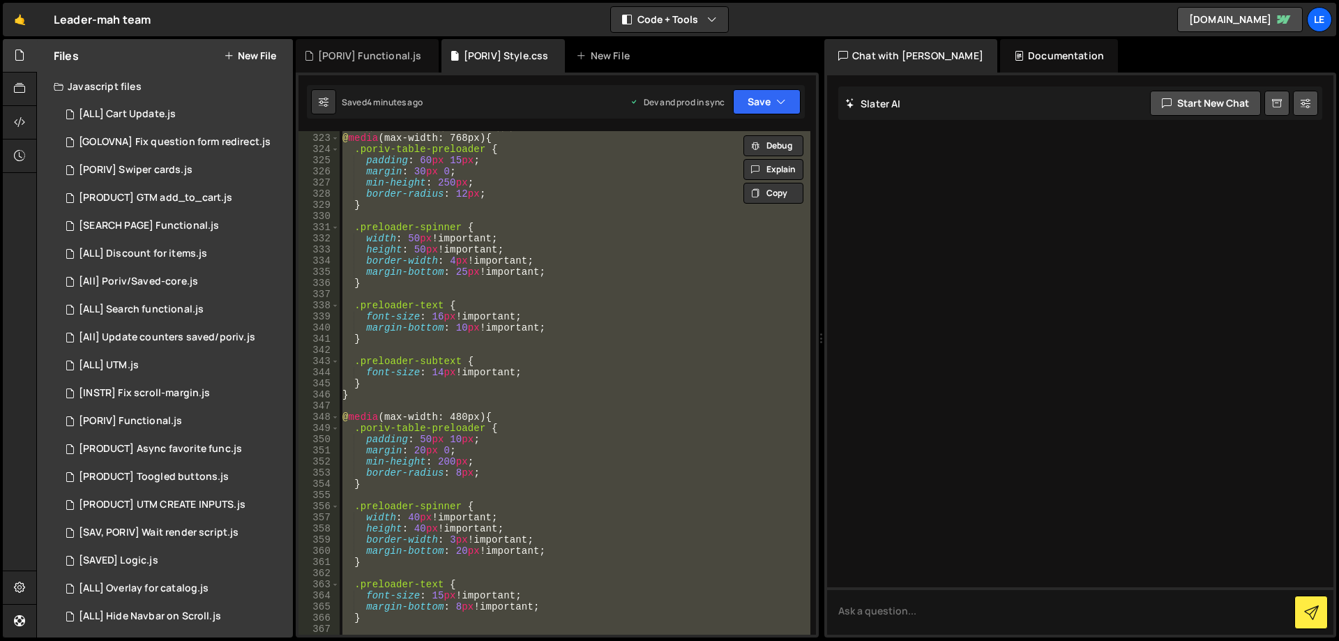
paste textarea
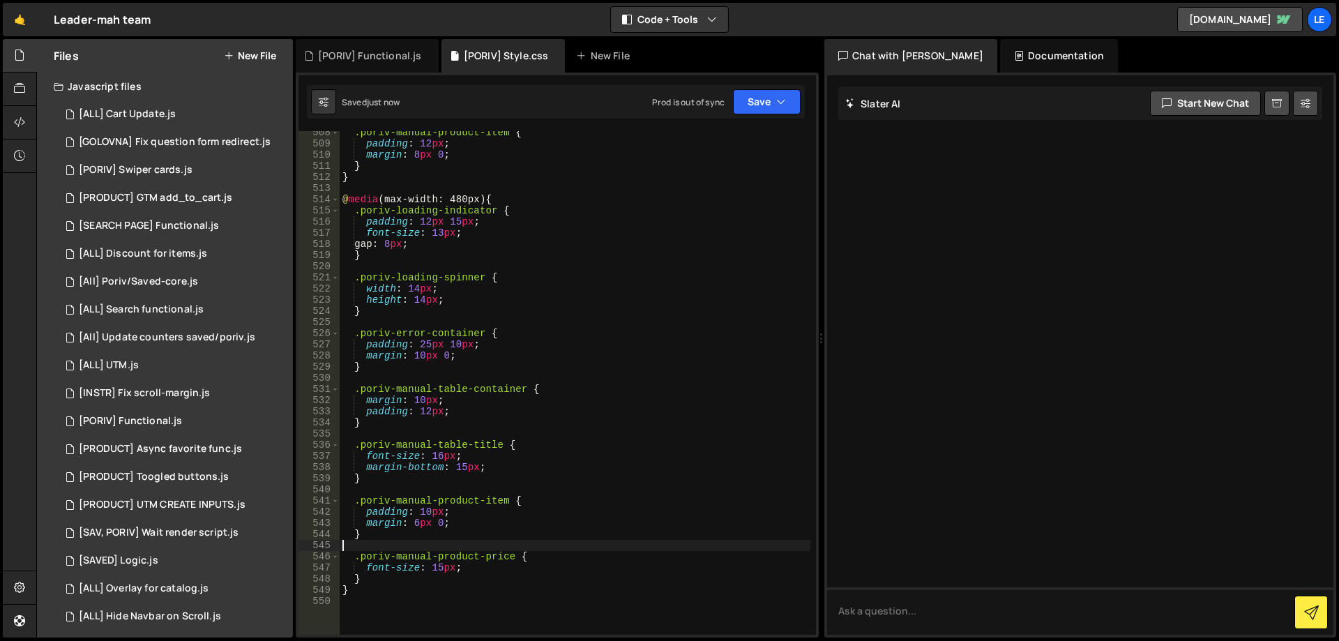
scroll to position [5830, 0]
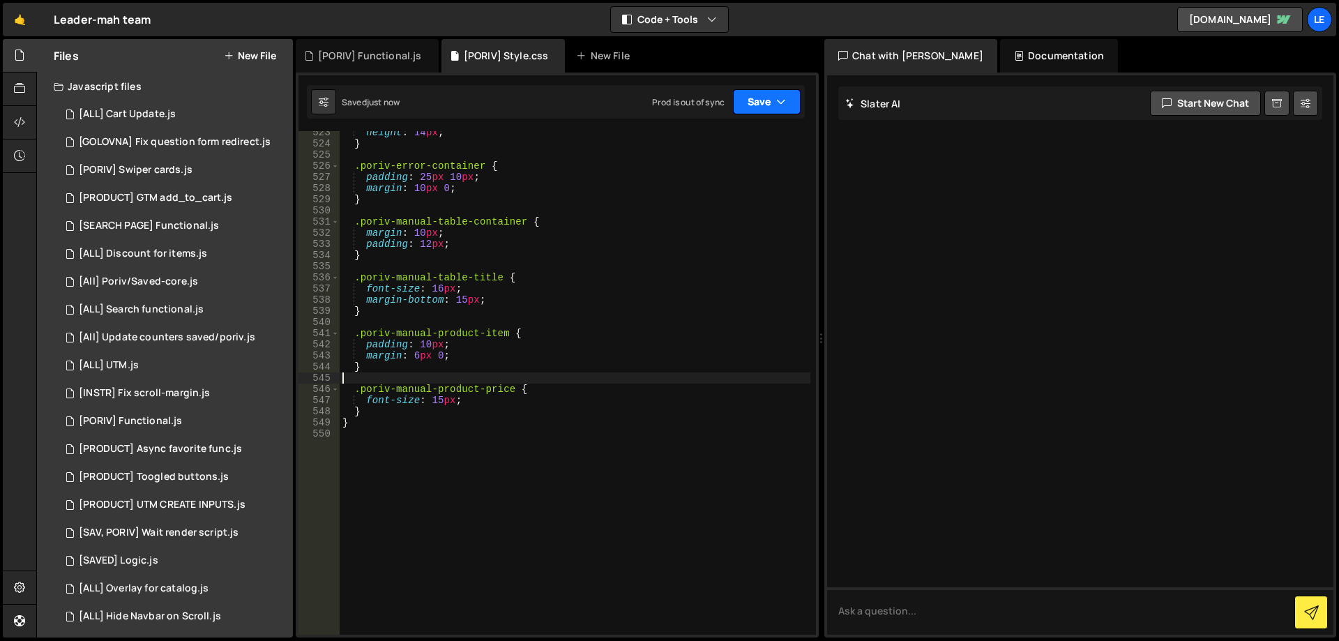
click at [755, 112] on button "Save" at bounding box center [767, 101] width 68 height 25
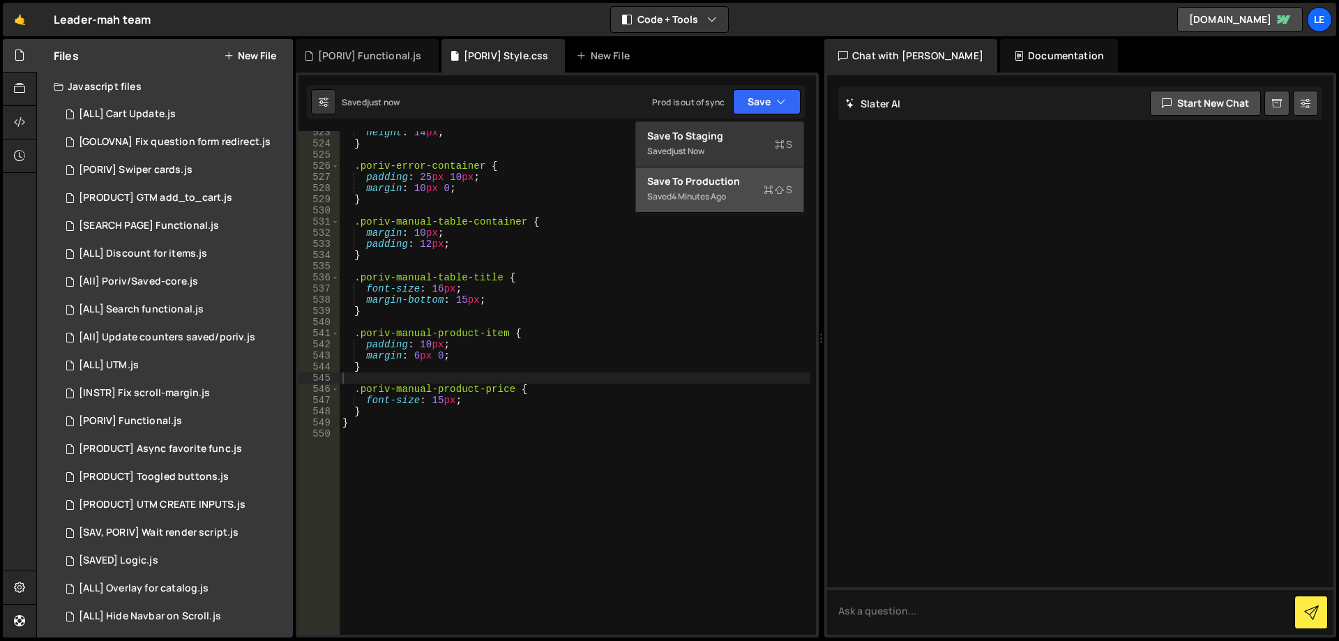
click at [714, 186] on div "Save to Production S" at bounding box center [719, 181] width 145 height 14
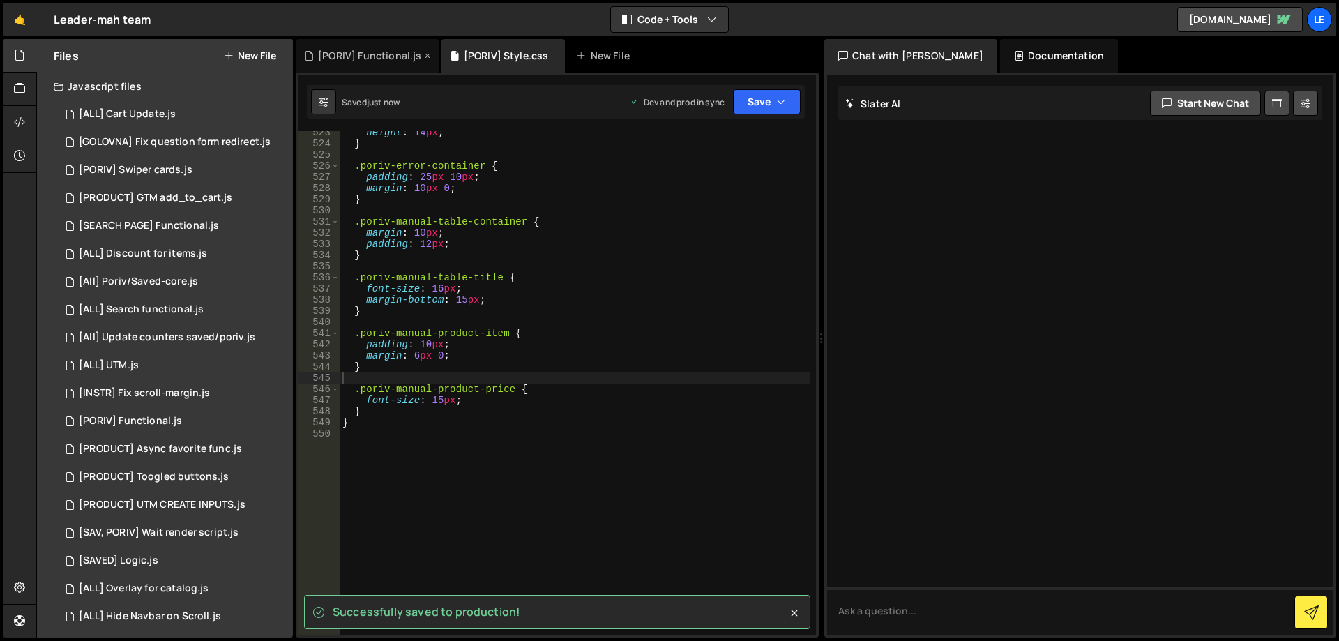
click at [377, 56] on div "[PORIV] Functional.js" at bounding box center [369, 56] width 103 height 14
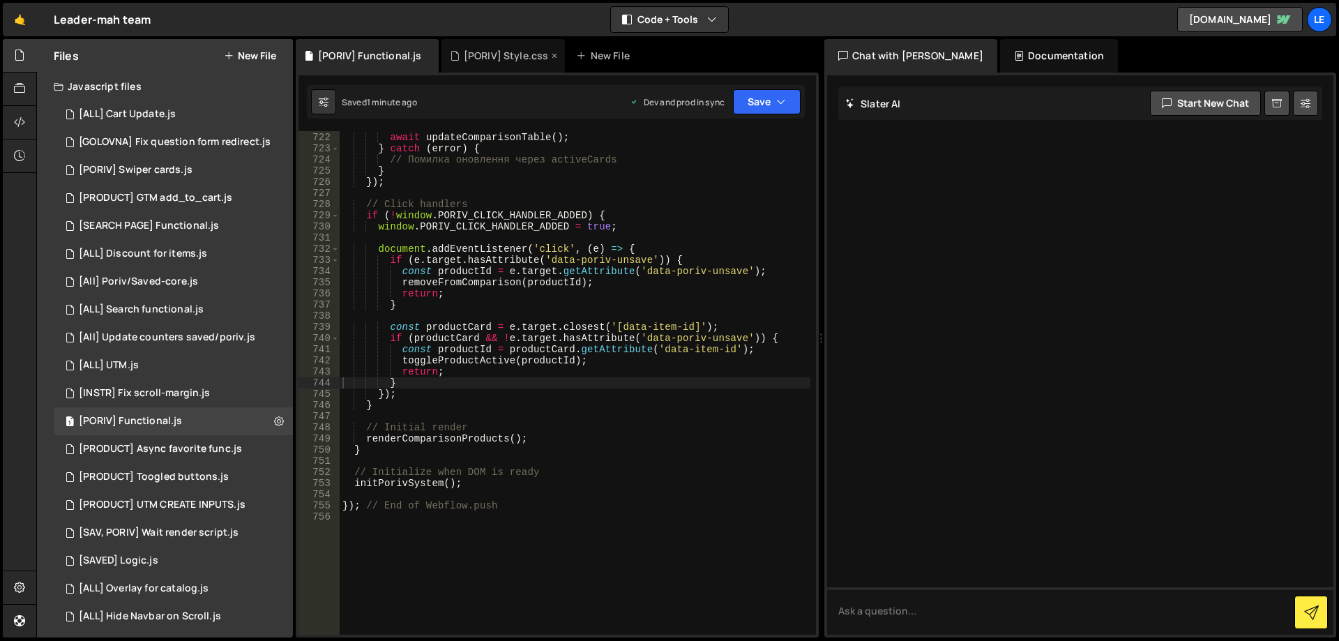
click at [497, 59] on div "[PORIV] Style.css" at bounding box center [506, 56] width 85 height 14
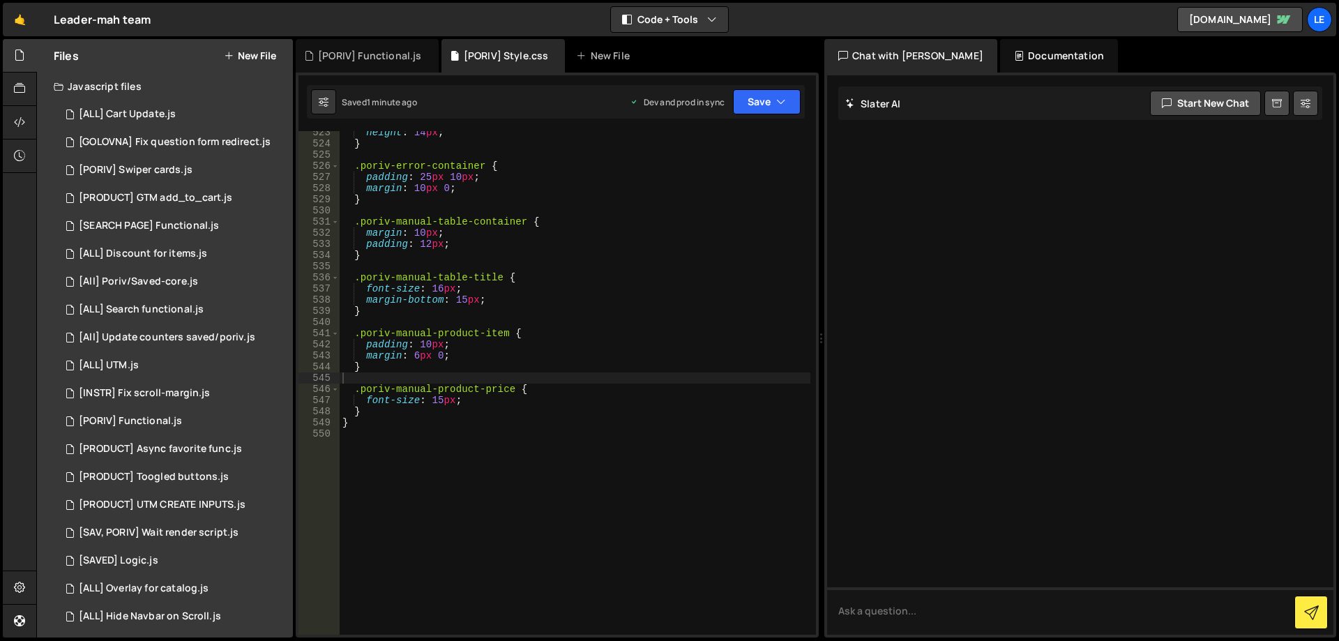
type textarea "margin: 10px;"
click at [587, 234] on div "height : 14 px ; } .poriv-error-container { padding : 25 px 10 px ; margin : 10…" at bounding box center [575, 390] width 471 height 526
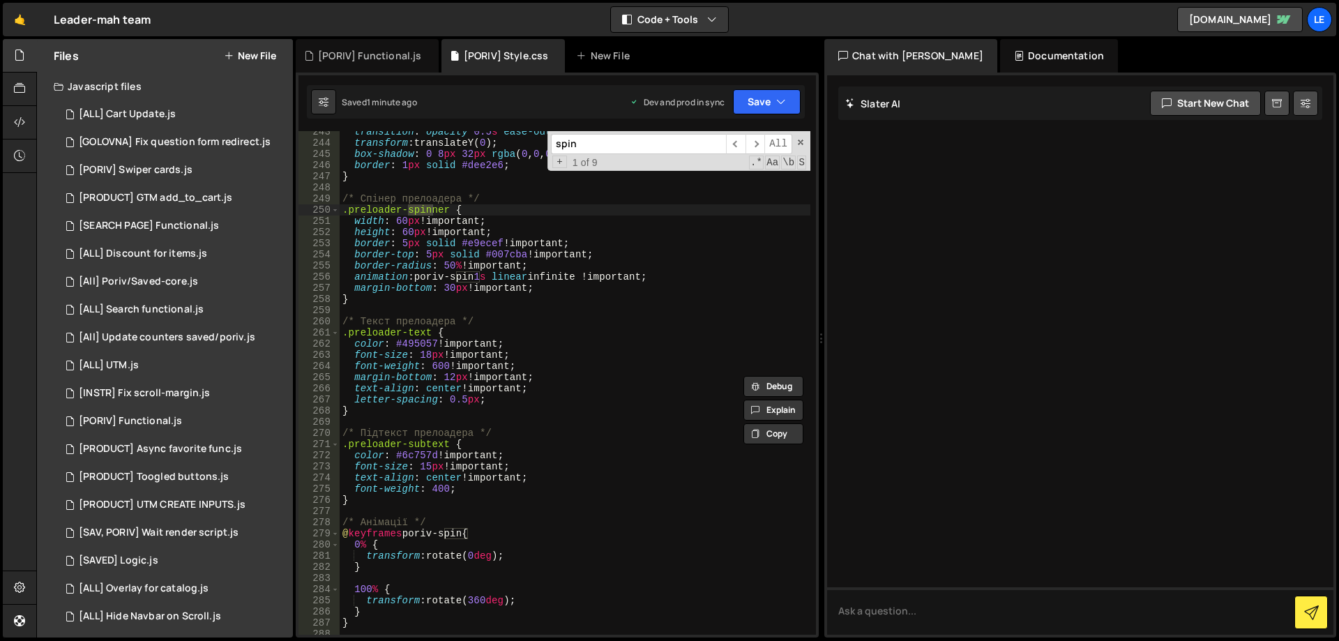
scroll to position [2580, 0]
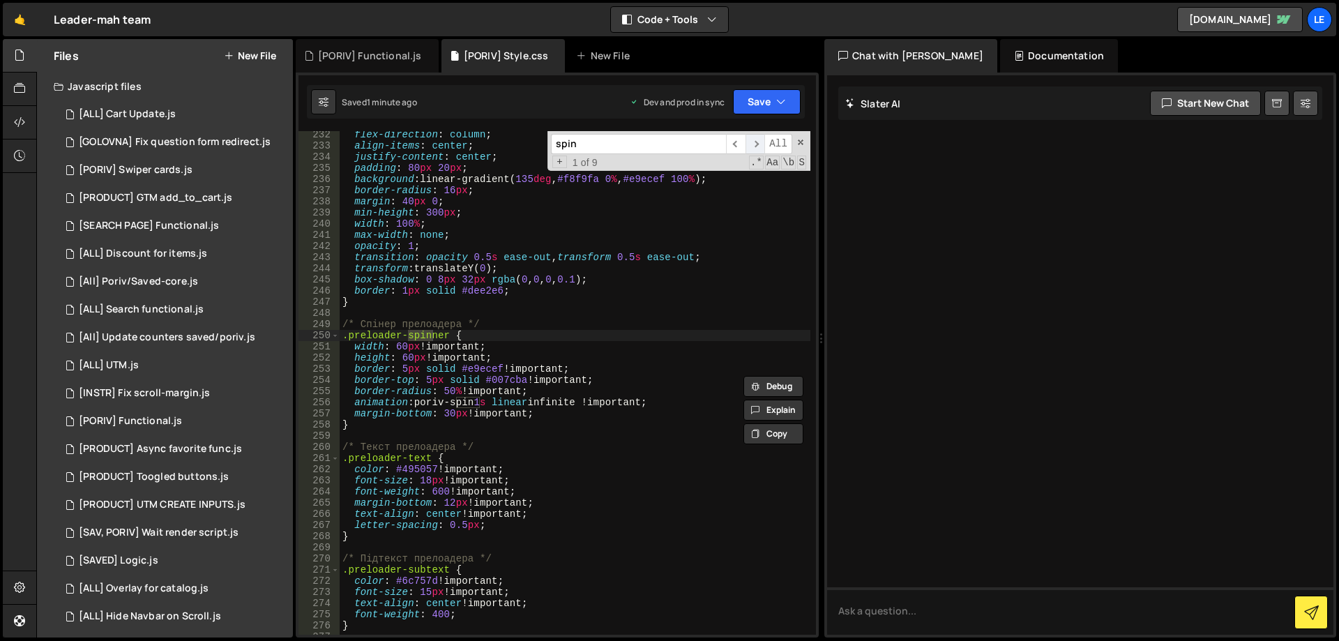
type input "spin"
click at [757, 145] on span "​" at bounding box center [756, 144] width 20 height 20
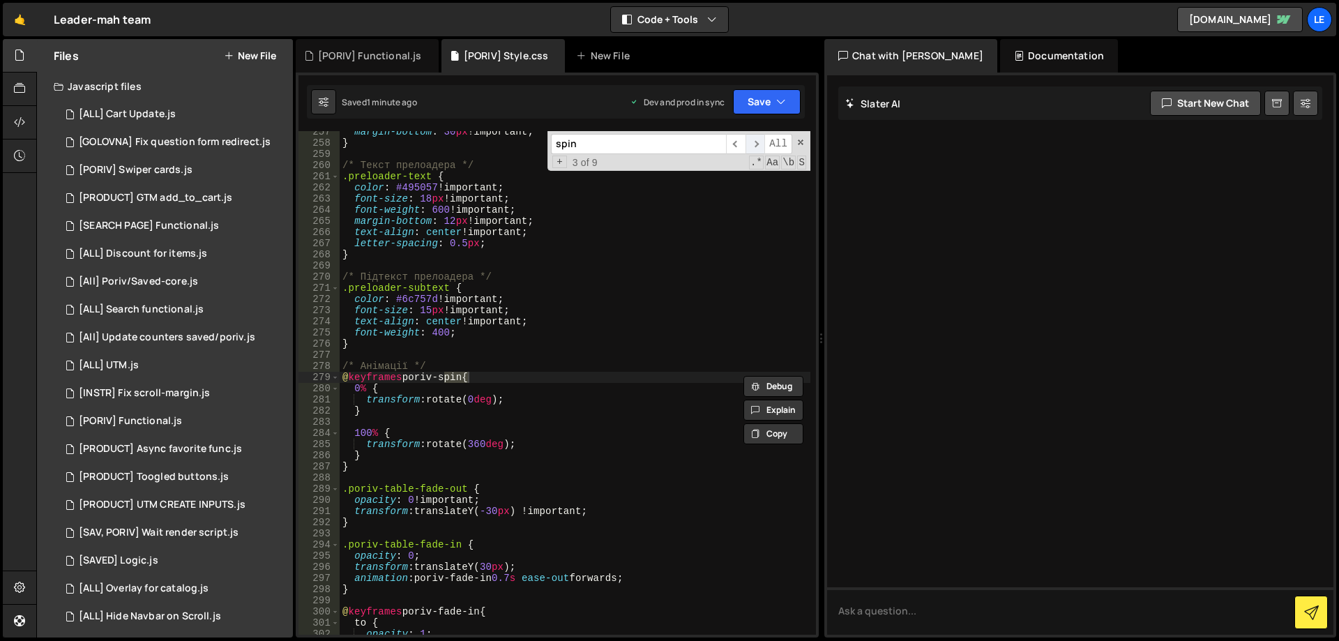
click at [757, 145] on span "​" at bounding box center [756, 144] width 20 height 20
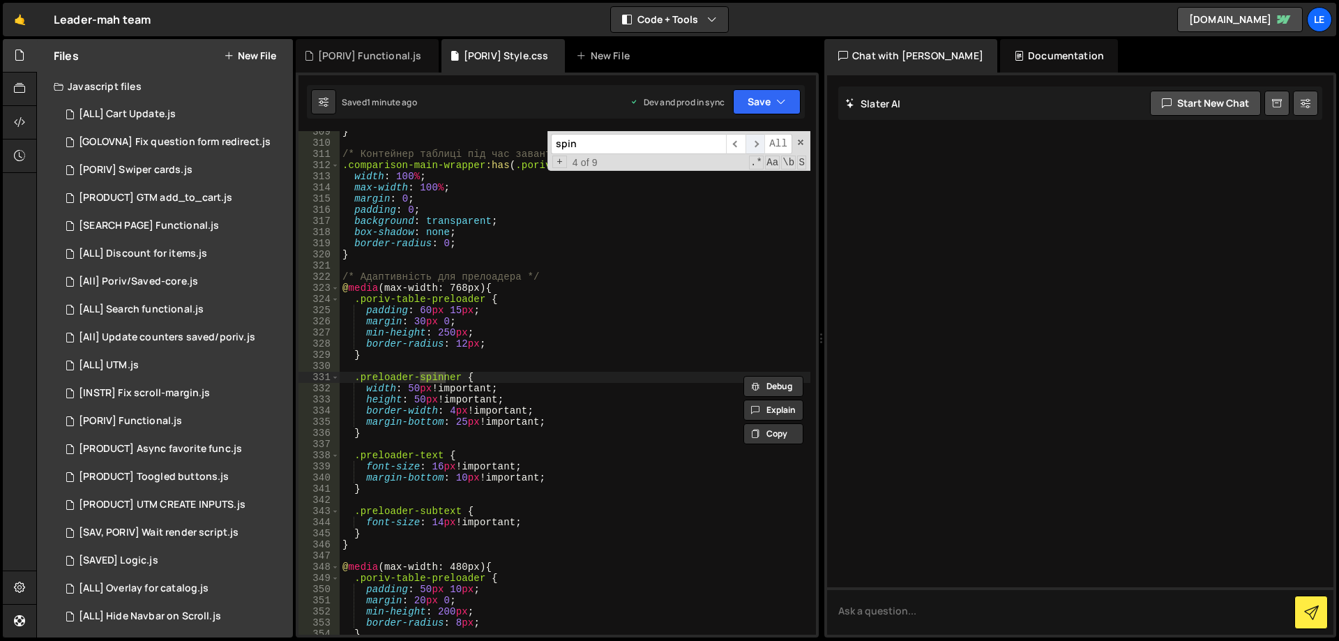
scroll to position [3442, 0]
click at [757, 145] on span "​" at bounding box center [756, 144] width 20 height 20
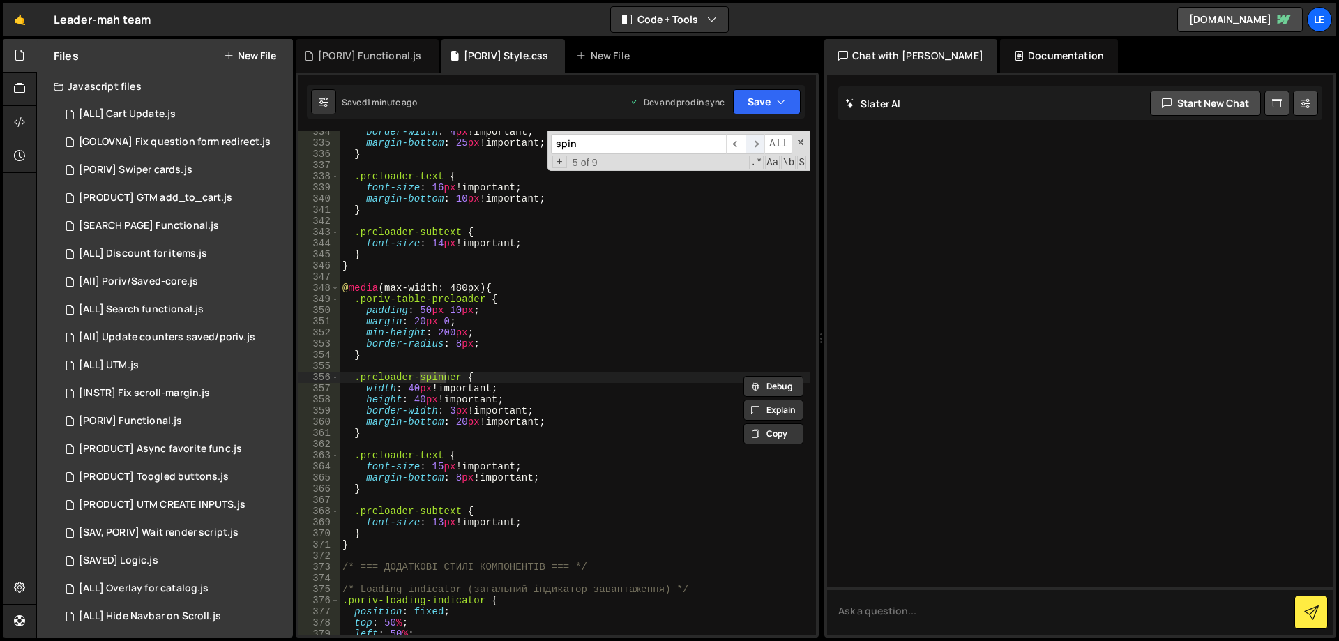
scroll to position [3721, 0]
click at [757, 145] on span "​" at bounding box center [756, 144] width 20 height 20
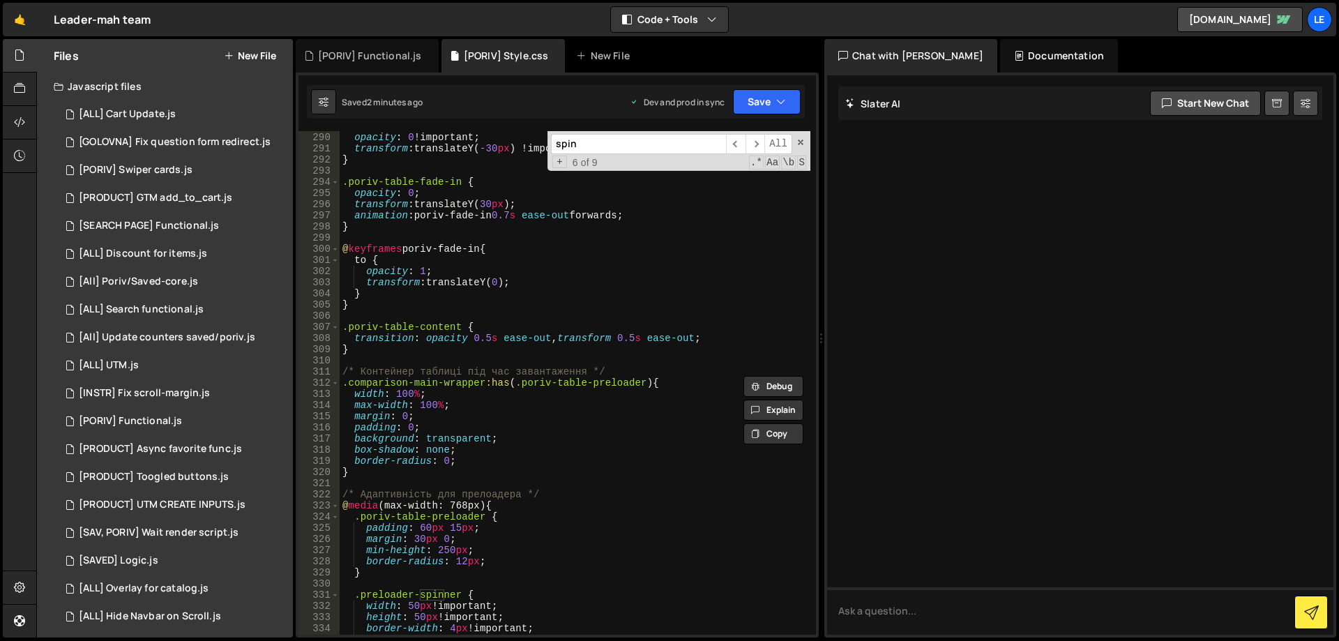
scroll to position [3183, 0]
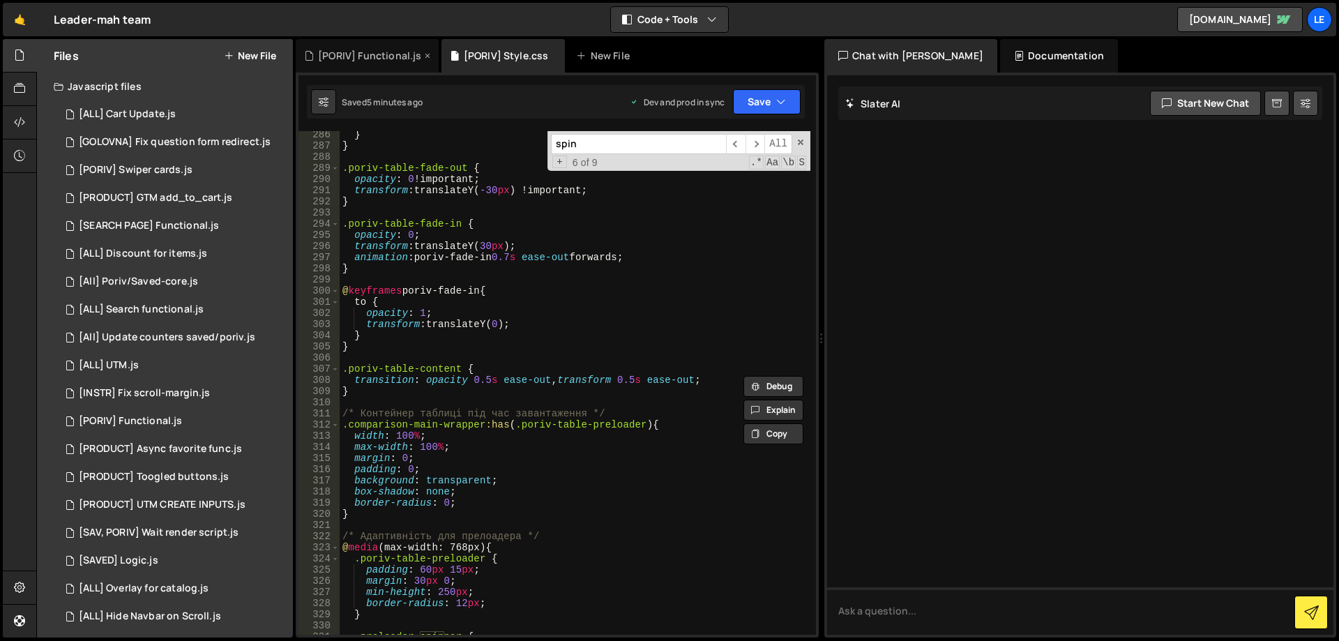
click at [364, 58] on div "[PORIV] Functional.js" at bounding box center [369, 56] width 103 height 14
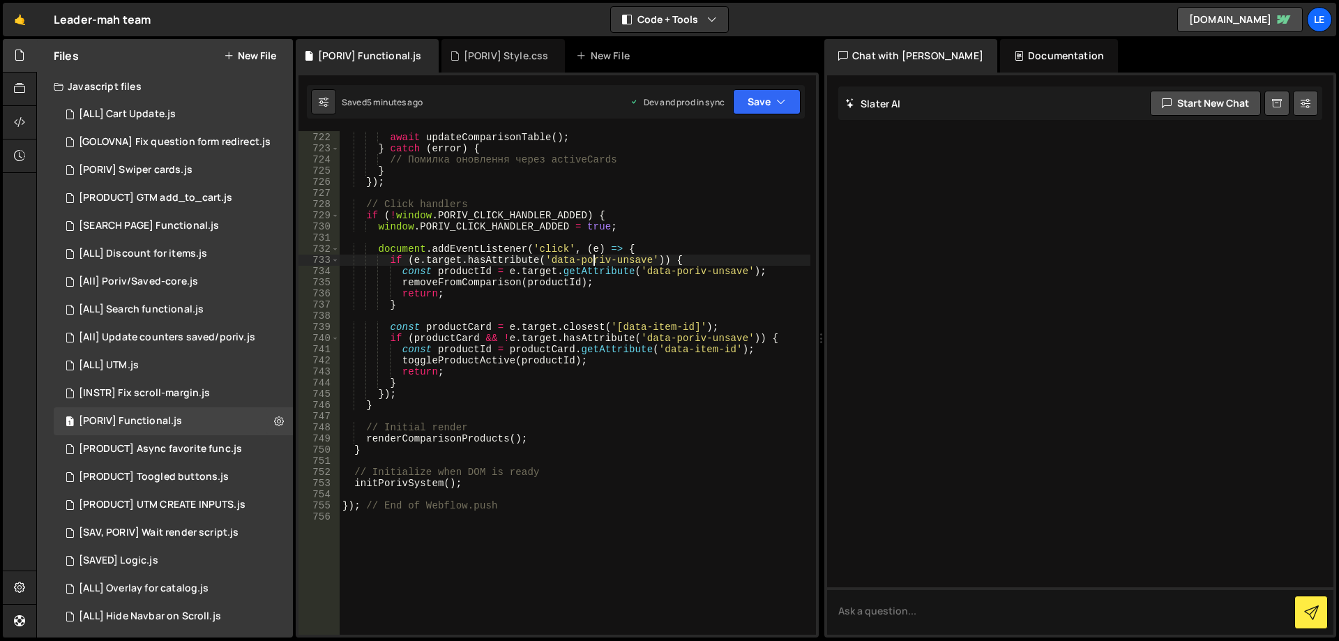
click at [592, 259] on div "try { await updateComparisonTable ( ) ; } catch ( error ) { // Помилка оновленн…" at bounding box center [575, 384] width 471 height 526
type textarea "}); // End of Webflow.push"
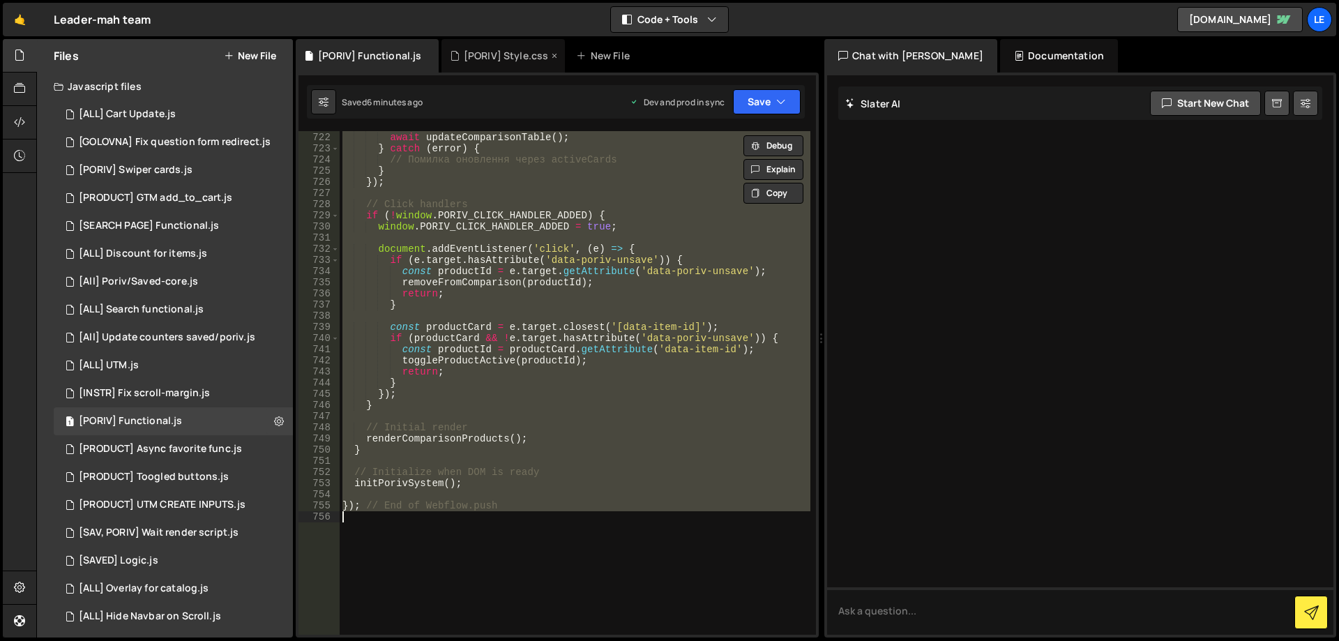
click at [483, 55] on div "[PORIV] Style.css" at bounding box center [506, 56] width 85 height 14
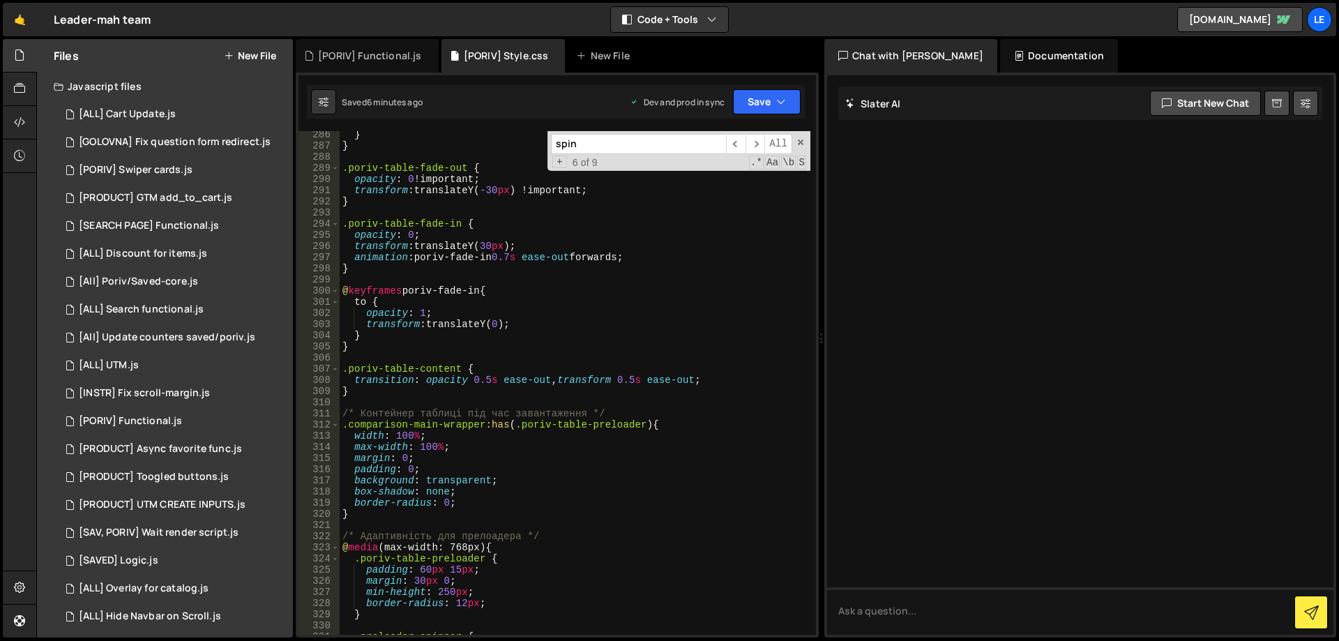
type textarea "transform: translateY(30px);"
click at [540, 247] on div "} } .poriv-table-fade-out { opacity : 0 !important ; transform : translateY( -3…" at bounding box center [575, 392] width 471 height 526
click at [393, 47] on div "[PORIV] Functional.js" at bounding box center [367, 55] width 143 height 33
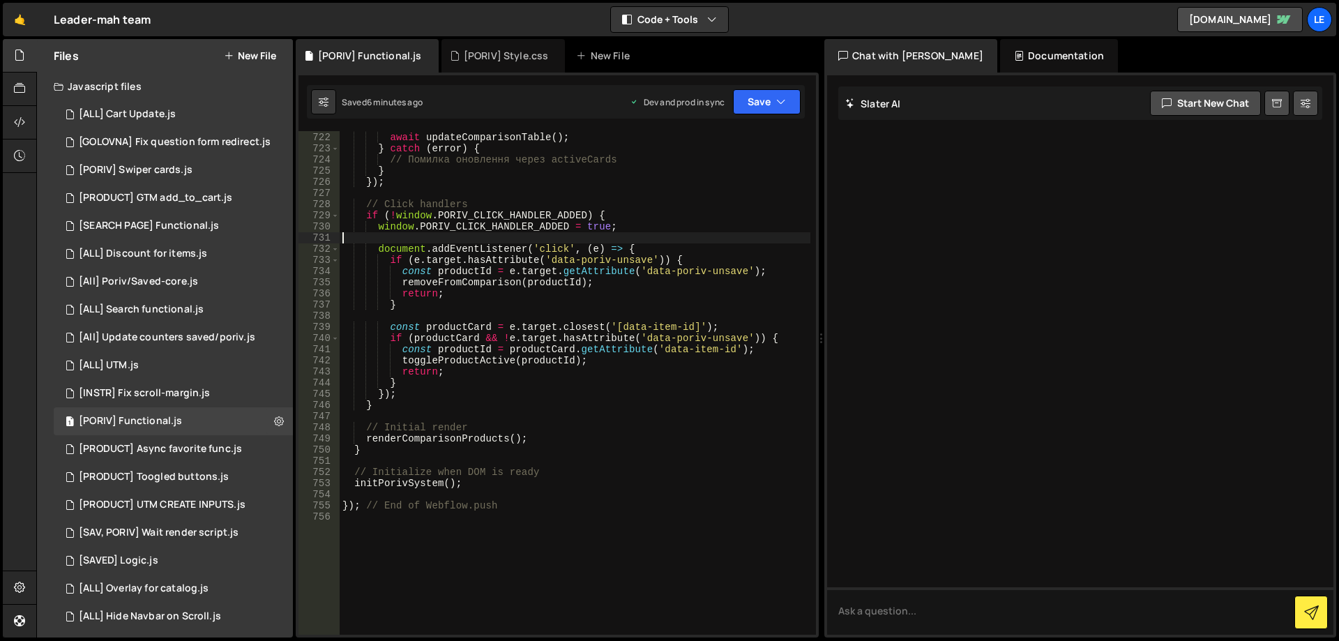
click at [511, 238] on div "try { await updateComparisonTable ( ) ; } catch ( error ) { // Помилка оновленн…" at bounding box center [575, 384] width 471 height 526
type textarea "}); // End of Webflow.push"
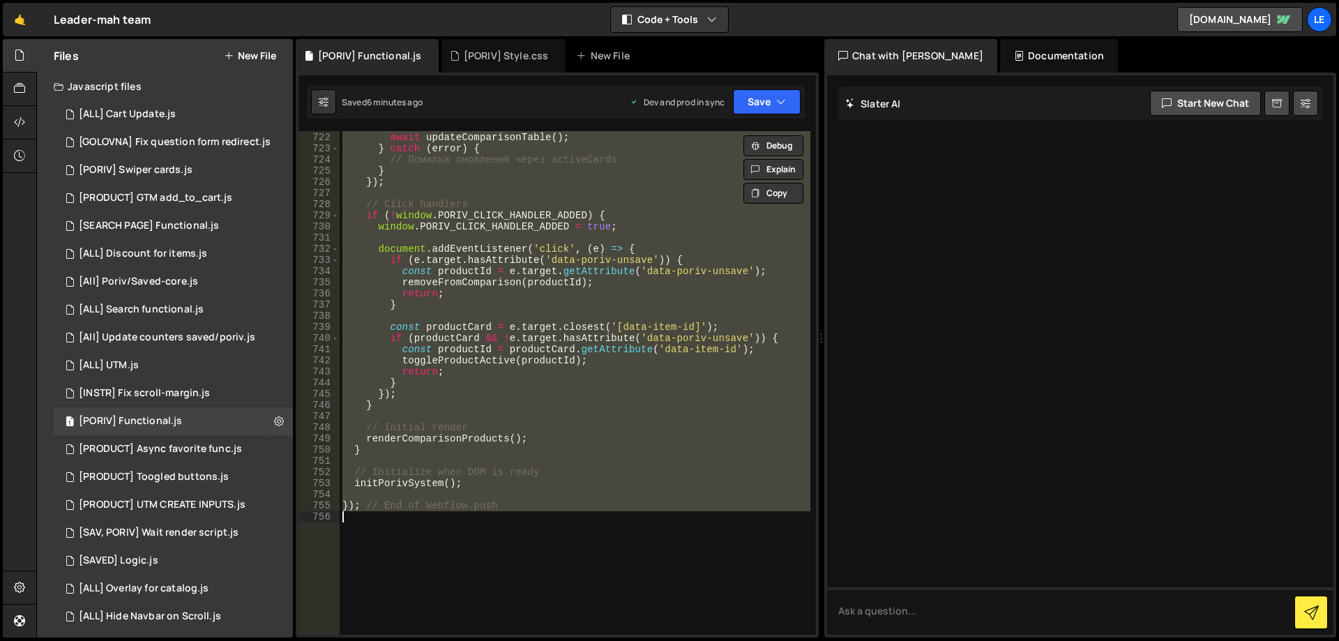
paste textarea
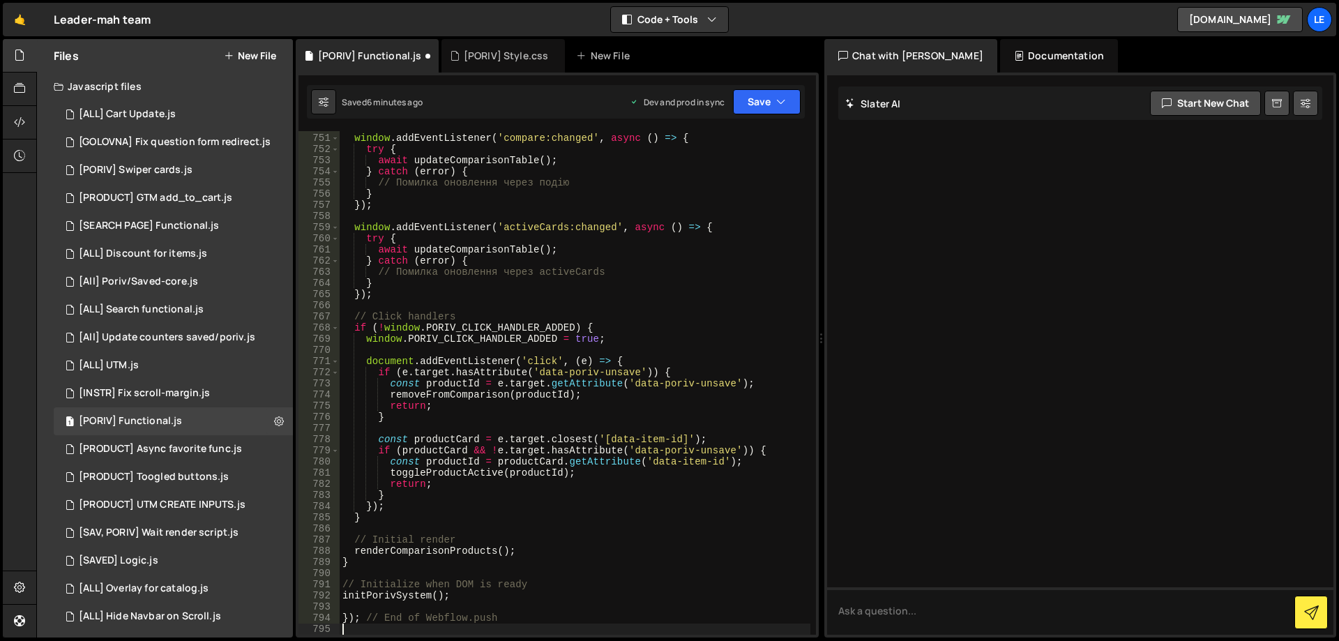
scroll to position [9178, 0]
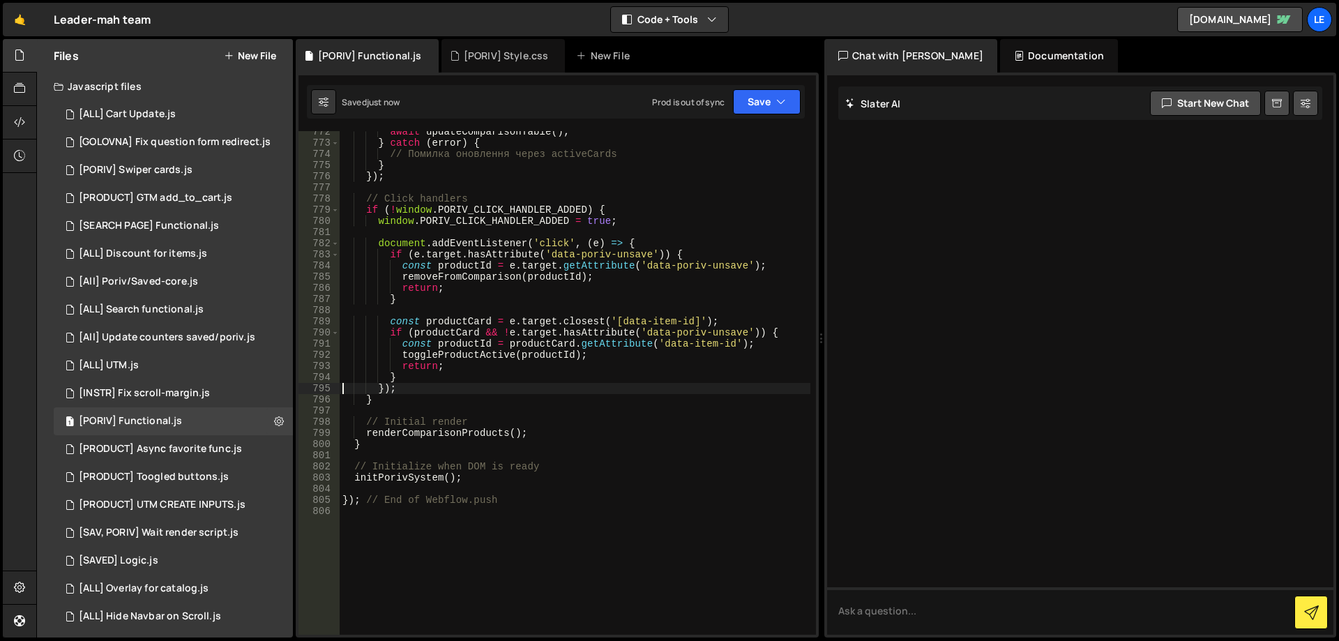
click at [587, 259] on div "await updateComparisonTable ( ) ; } catch ( error ) { // Помилка оновлення чере…" at bounding box center [575, 389] width 471 height 526
type textarea "if (e.target.hasAttribute('data-poriv-unsave')) {"
click at [492, 50] on div "[PORIV] Style.css" at bounding box center [506, 56] width 85 height 14
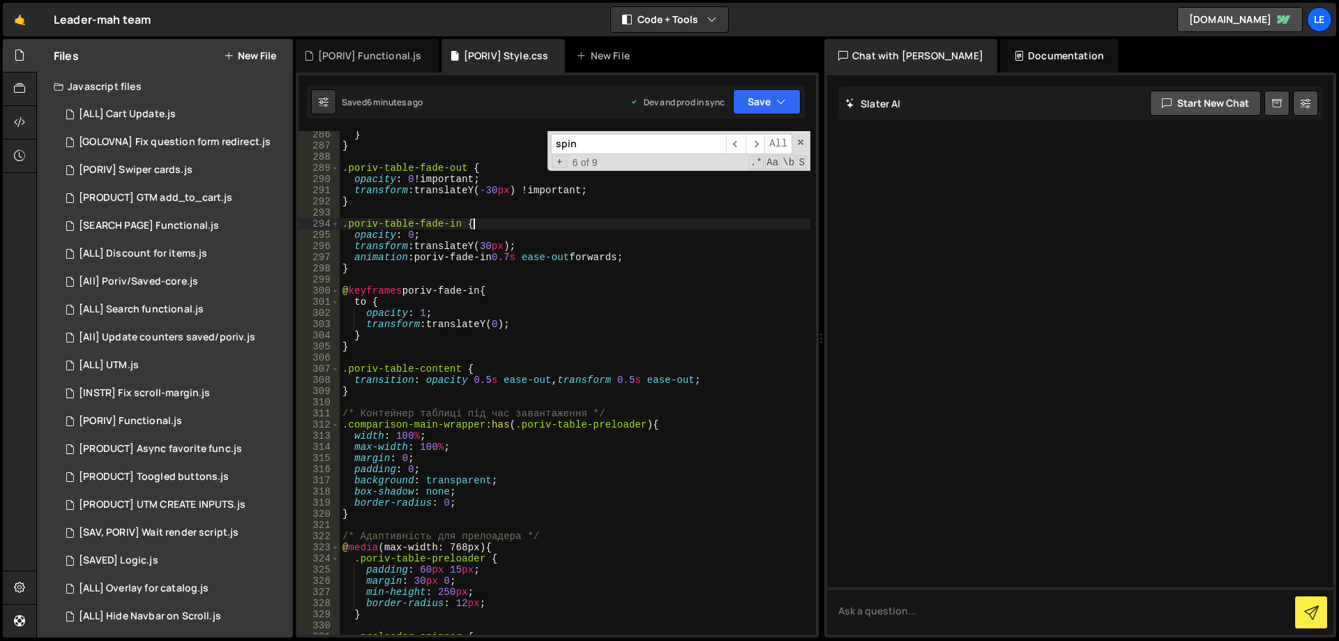
click at [564, 226] on div "} } .poriv-table-fade-out { opacity : 0 !important ; transform : translateY( -3…" at bounding box center [575, 392] width 471 height 526
type textarea "}"
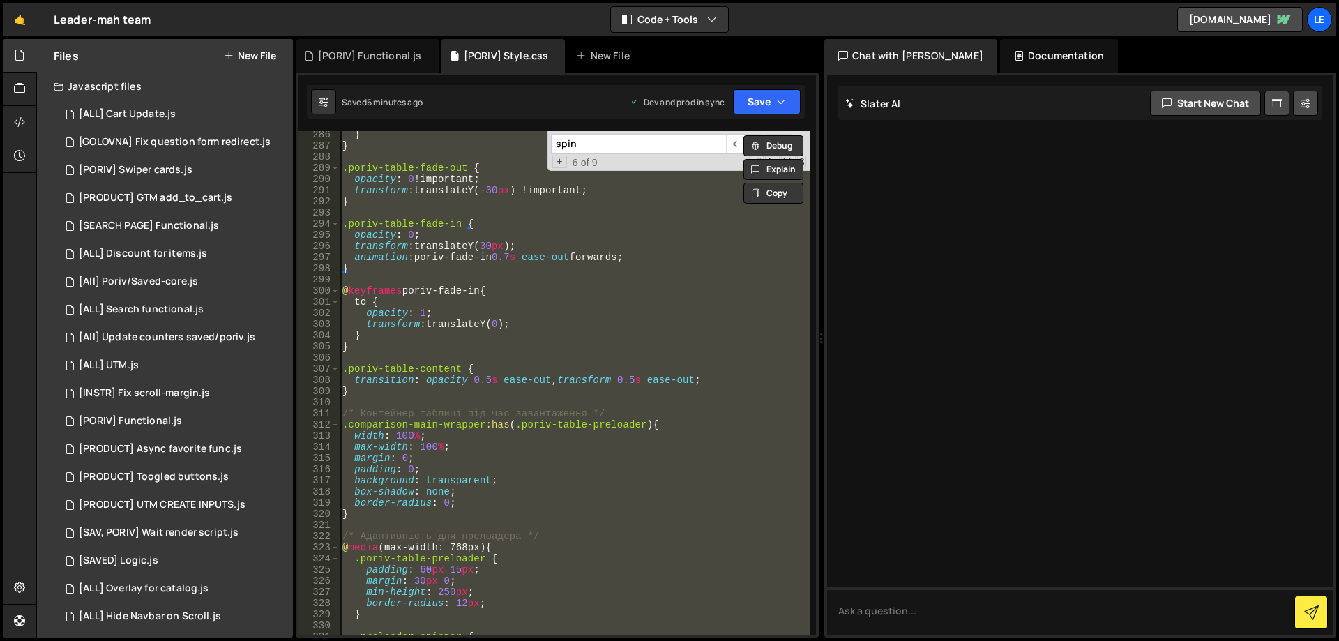
paste textarea
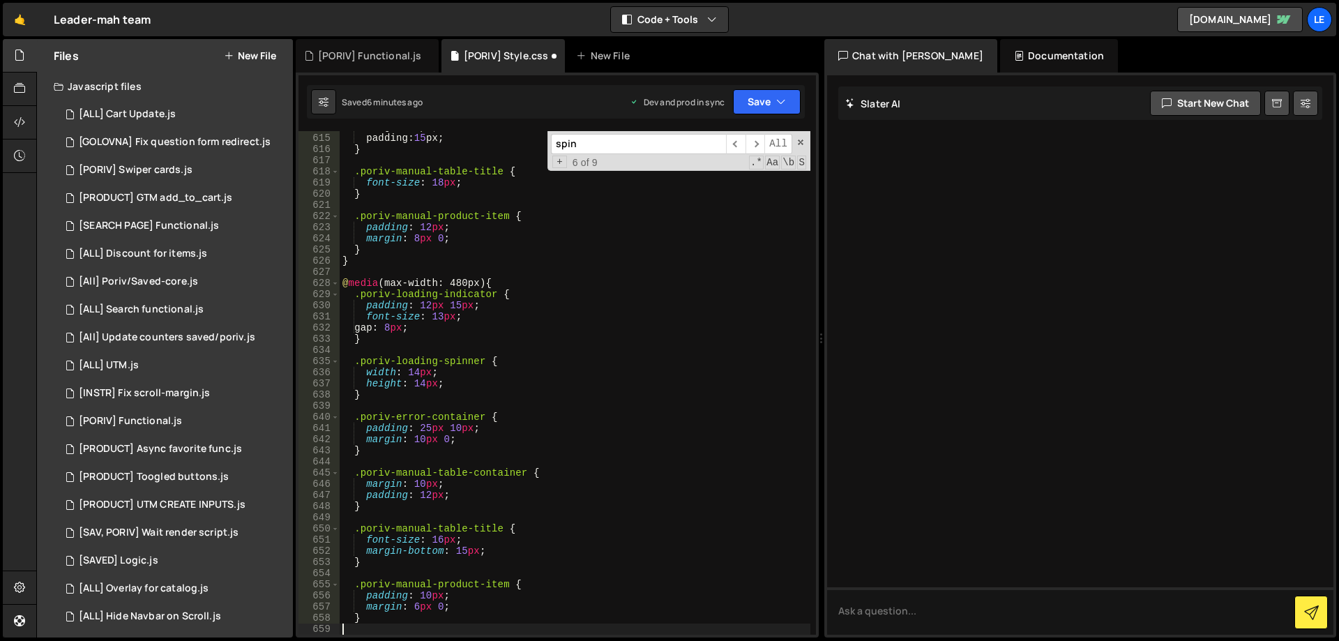
scroll to position [6851, 0]
click at [762, 91] on button "Save" at bounding box center [767, 101] width 68 height 25
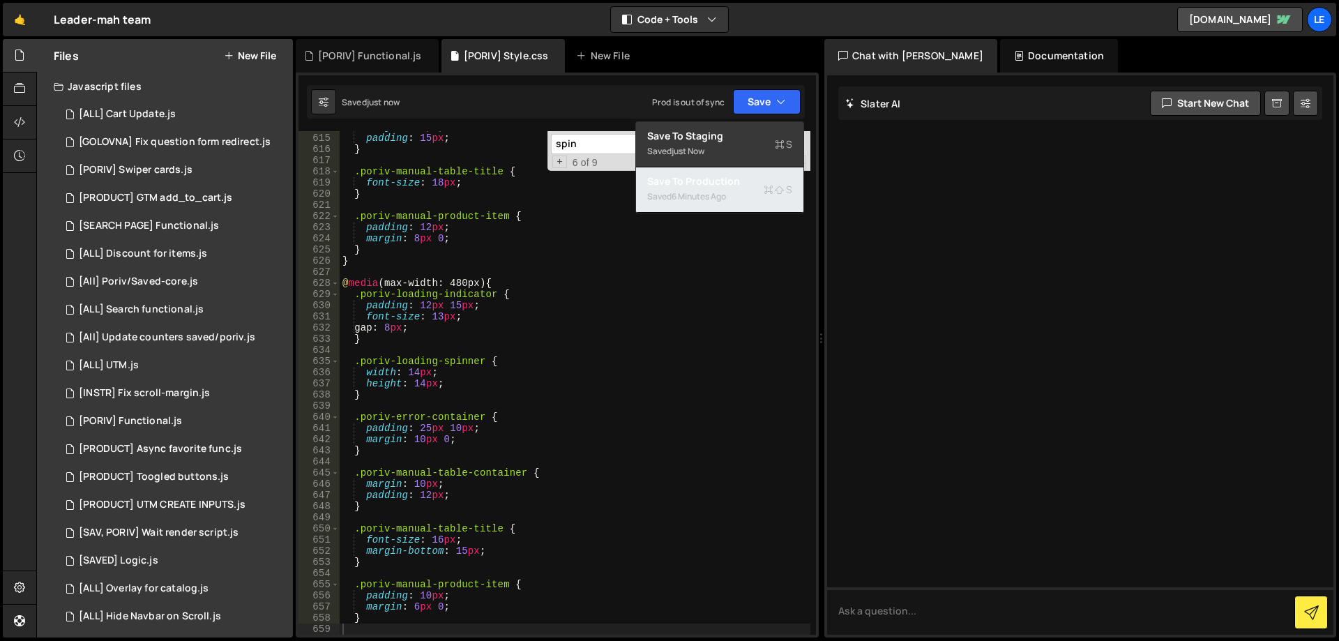
drag, startPoint x: 723, startPoint y: 176, endPoint x: 698, endPoint y: 166, distance: 27.2
click at [723, 176] on div "Save to Production S" at bounding box center [719, 181] width 145 height 14
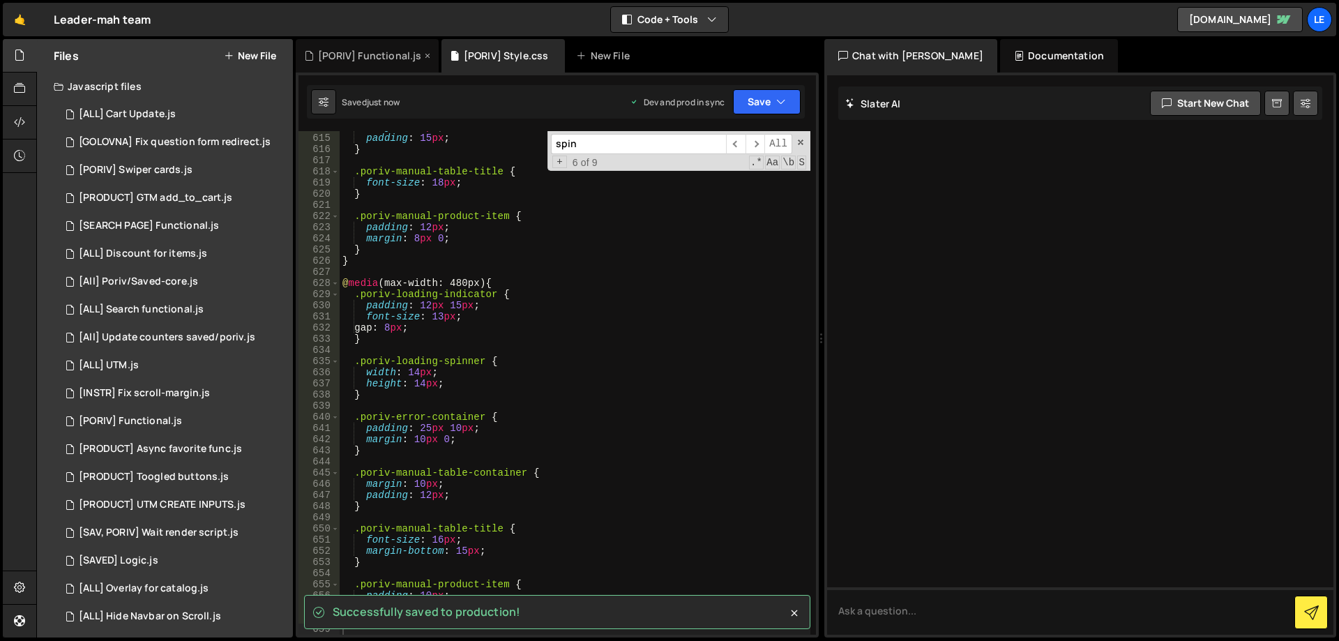
click at [382, 55] on div "[PORIV] Functional.js" at bounding box center [369, 56] width 103 height 14
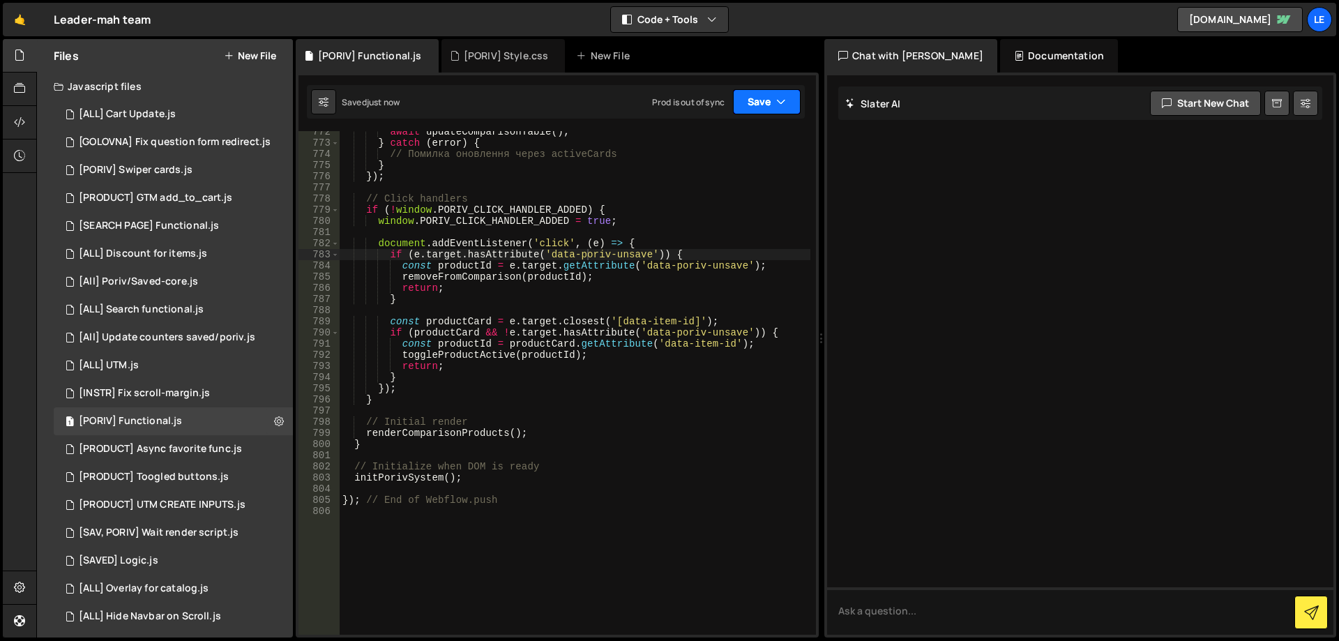
click at [771, 100] on button "Save" at bounding box center [767, 101] width 68 height 25
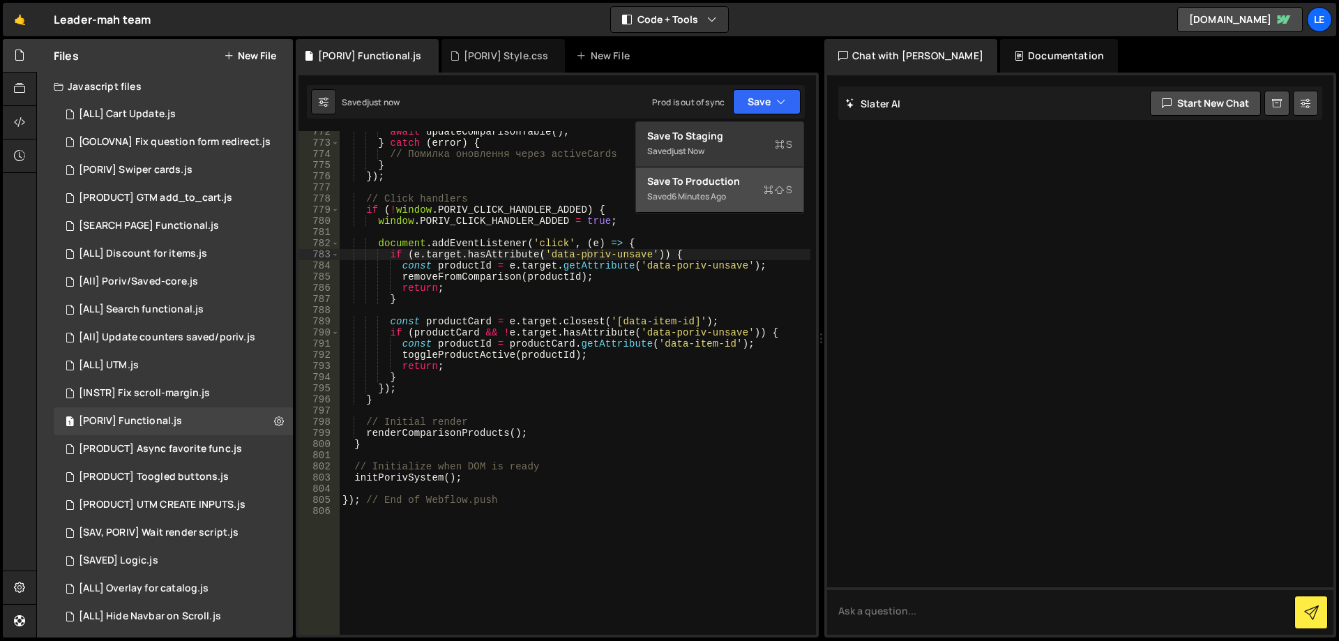
click at [733, 193] on div "Saved 6 minutes ago" at bounding box center [719, 196] width 145 height 17
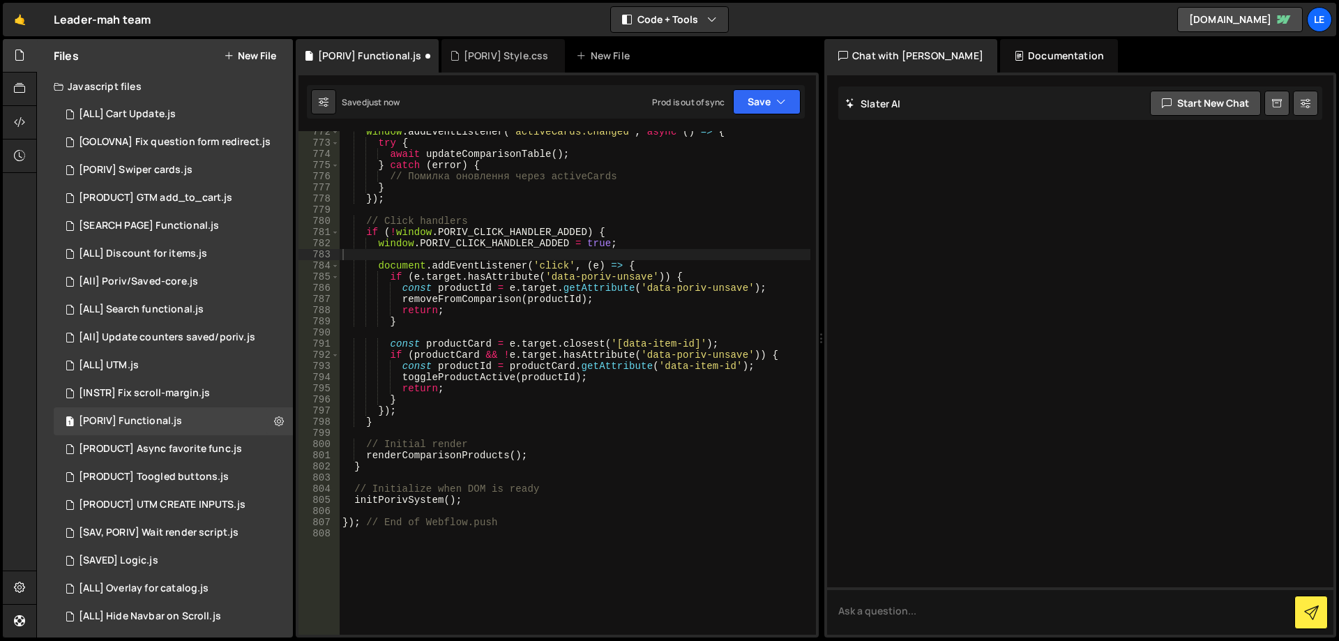
scroll to position [9167, 0]
